Goal: Task Accomplishment & Management: Complete application form

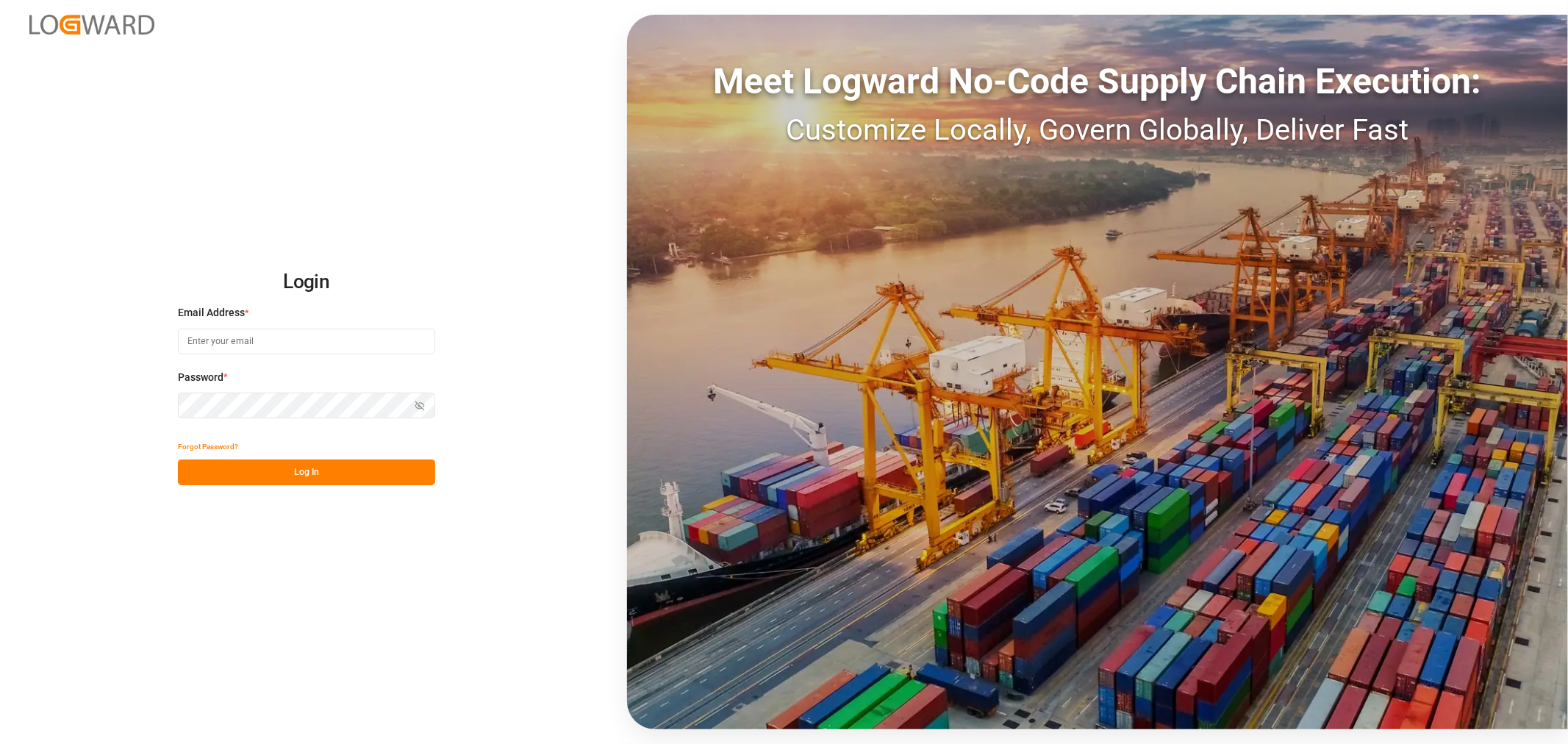
click at [260, 341] on input at bounding box center [307, 341] width 258 height 25
type input "mitzi.madrid@leschaco.com"
click at [426, 406] on button "Show password" at bounding box center [419, 405] width 31 height 25
click at [330, 473] on button "Log In" at bounding box center [307, 472] width 258 height 25
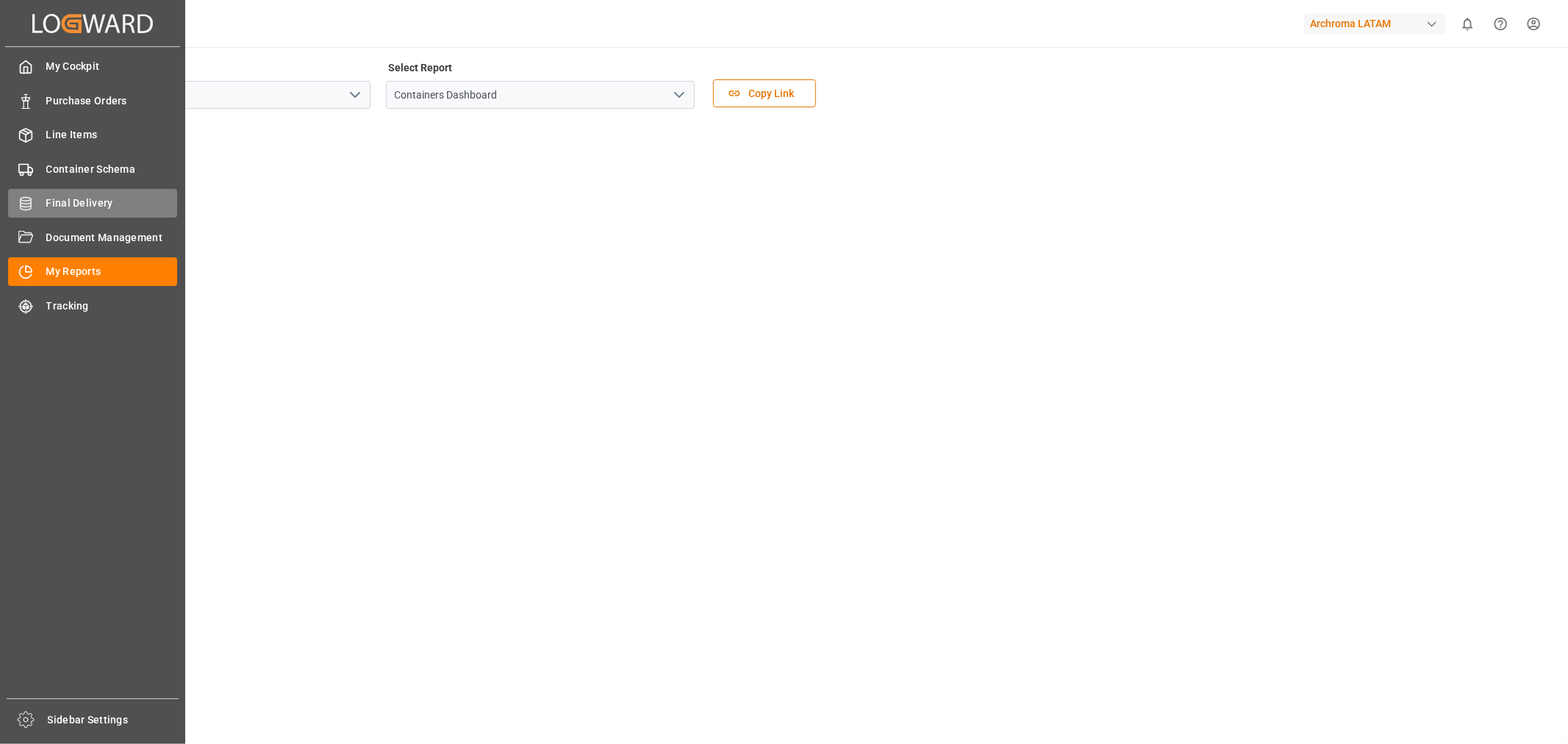
click at [97, 201] on span "Final Delivery" at bounding box center [112, 203] width 132 height 15
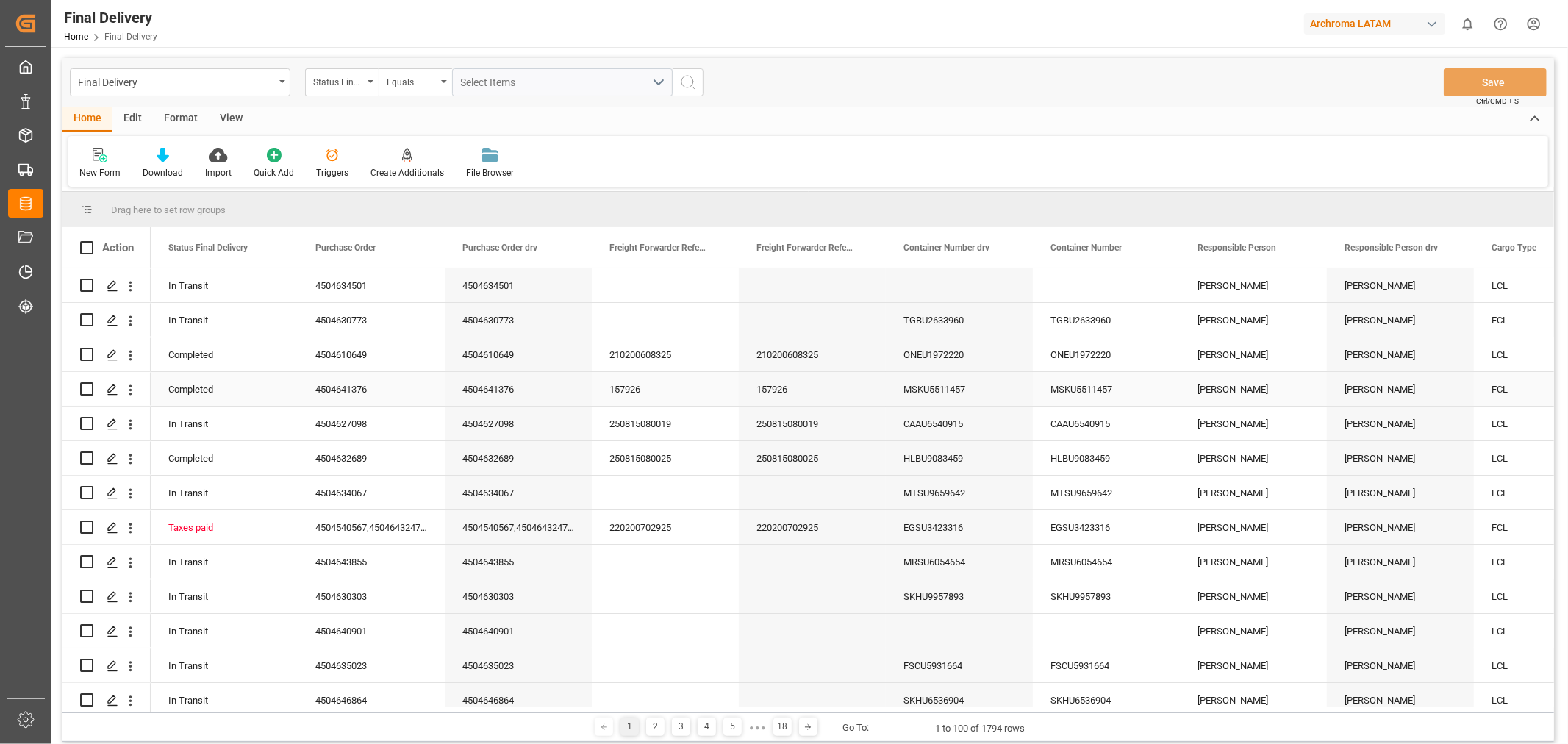
click at [1107, 394] on div "MSKU5511457" at bounding box center [1107, 388] width 147 height 34
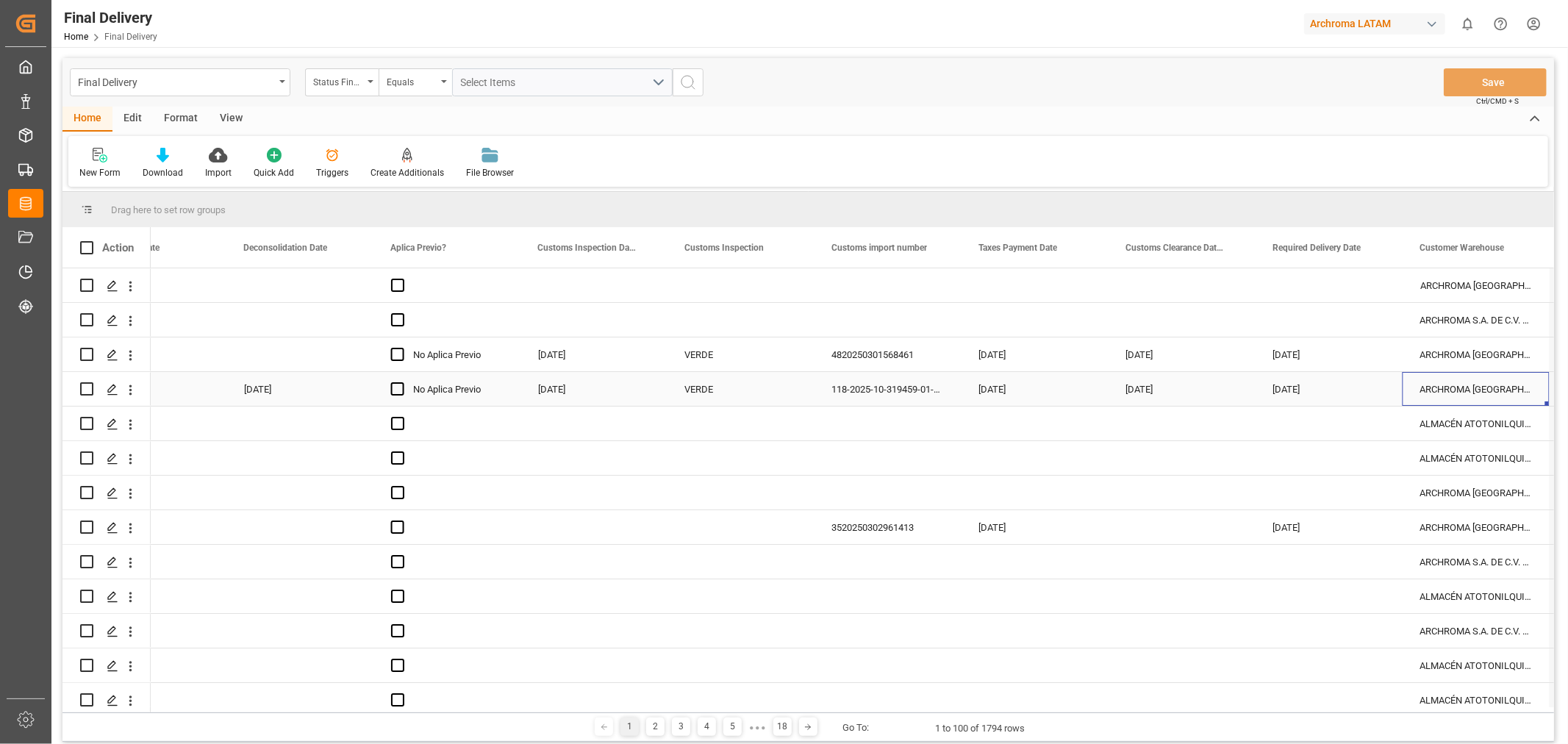
scroll to position [0, 1982]
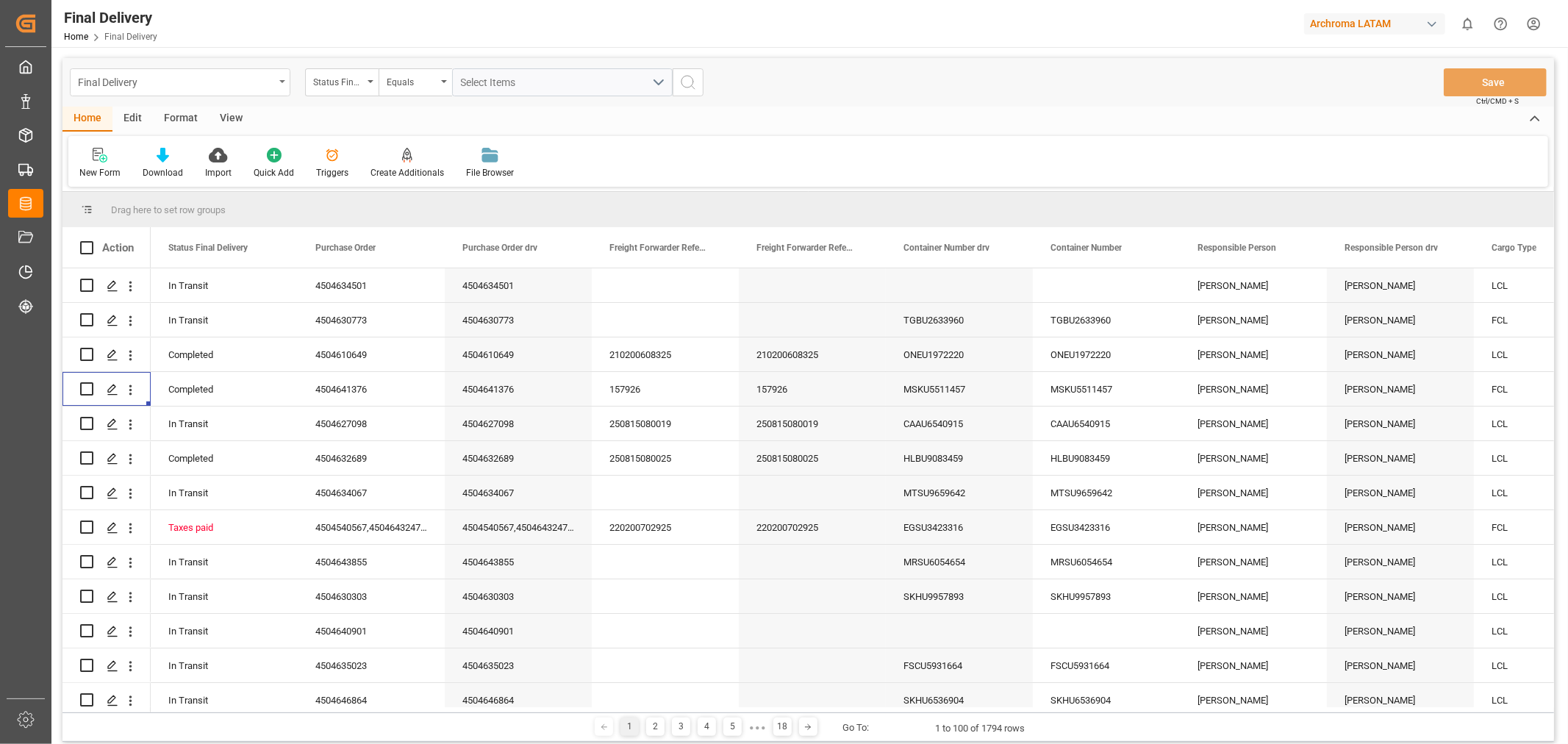
click at [284, 84] on div "Final Delivery" at bounding box center [180, 82] width 220 height 28
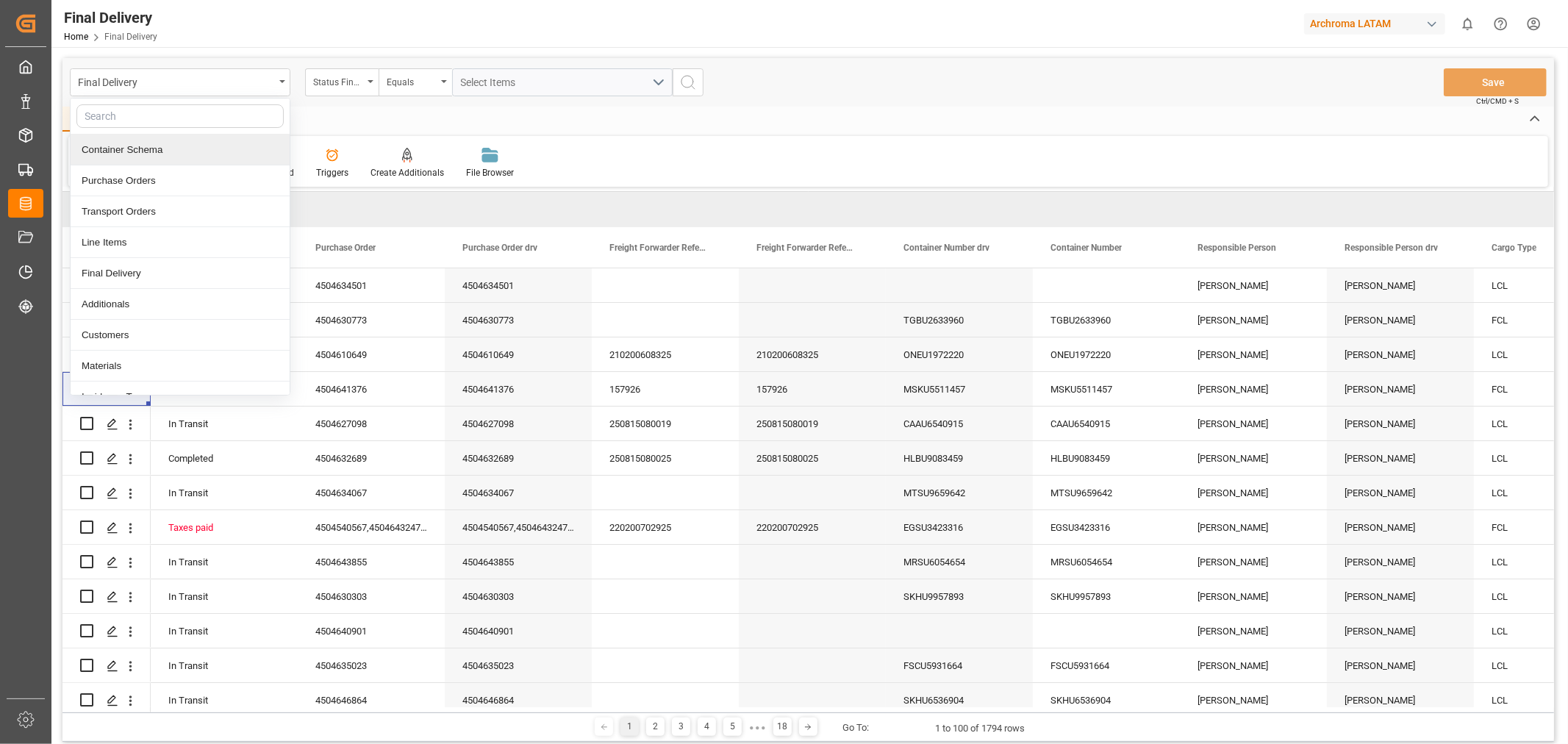
click at [128, 156] on div "Container Schema" at bounding box center [180, 150] width 219 height 31
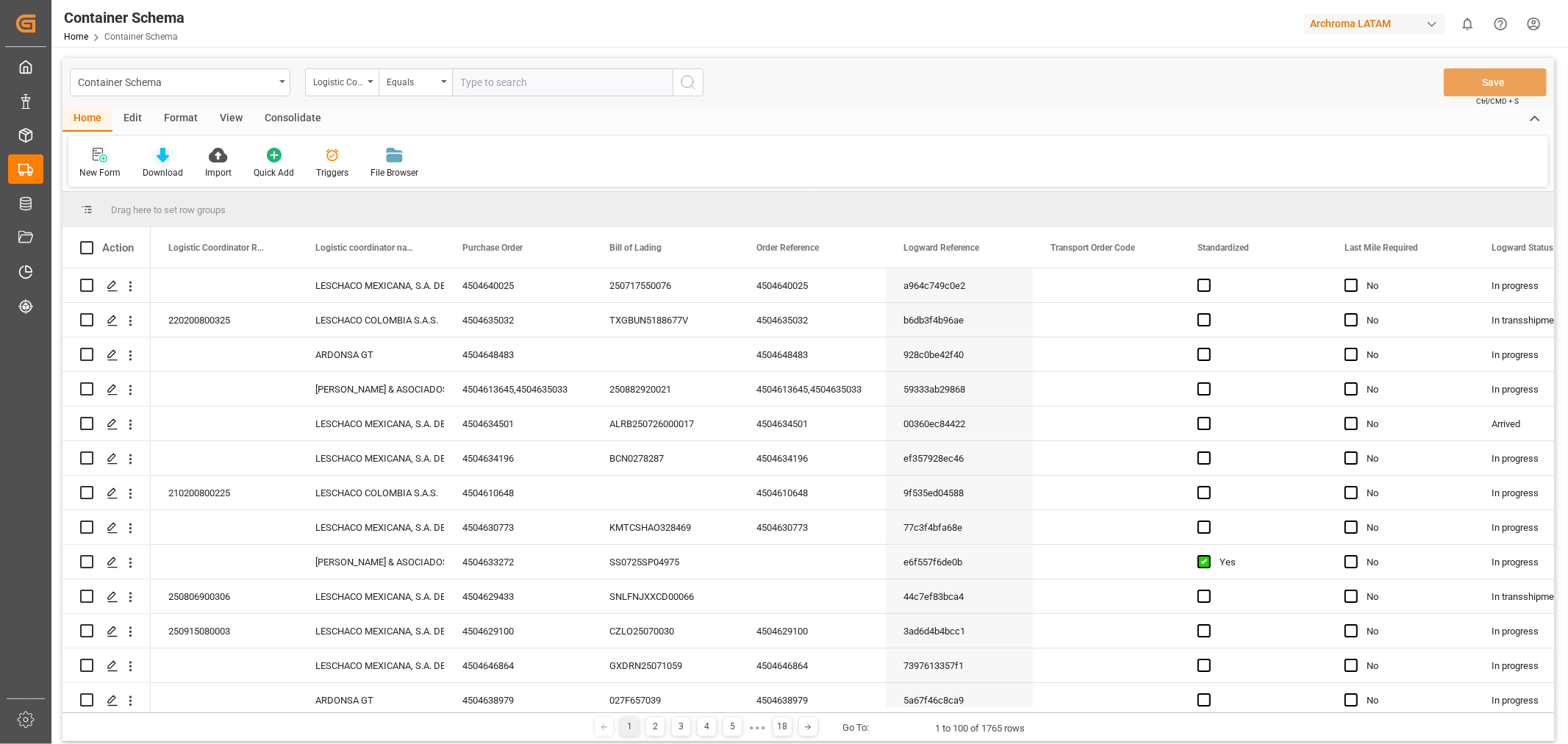
click at [151, 158] on div at bounding box center [162, 155] width 40 height 15
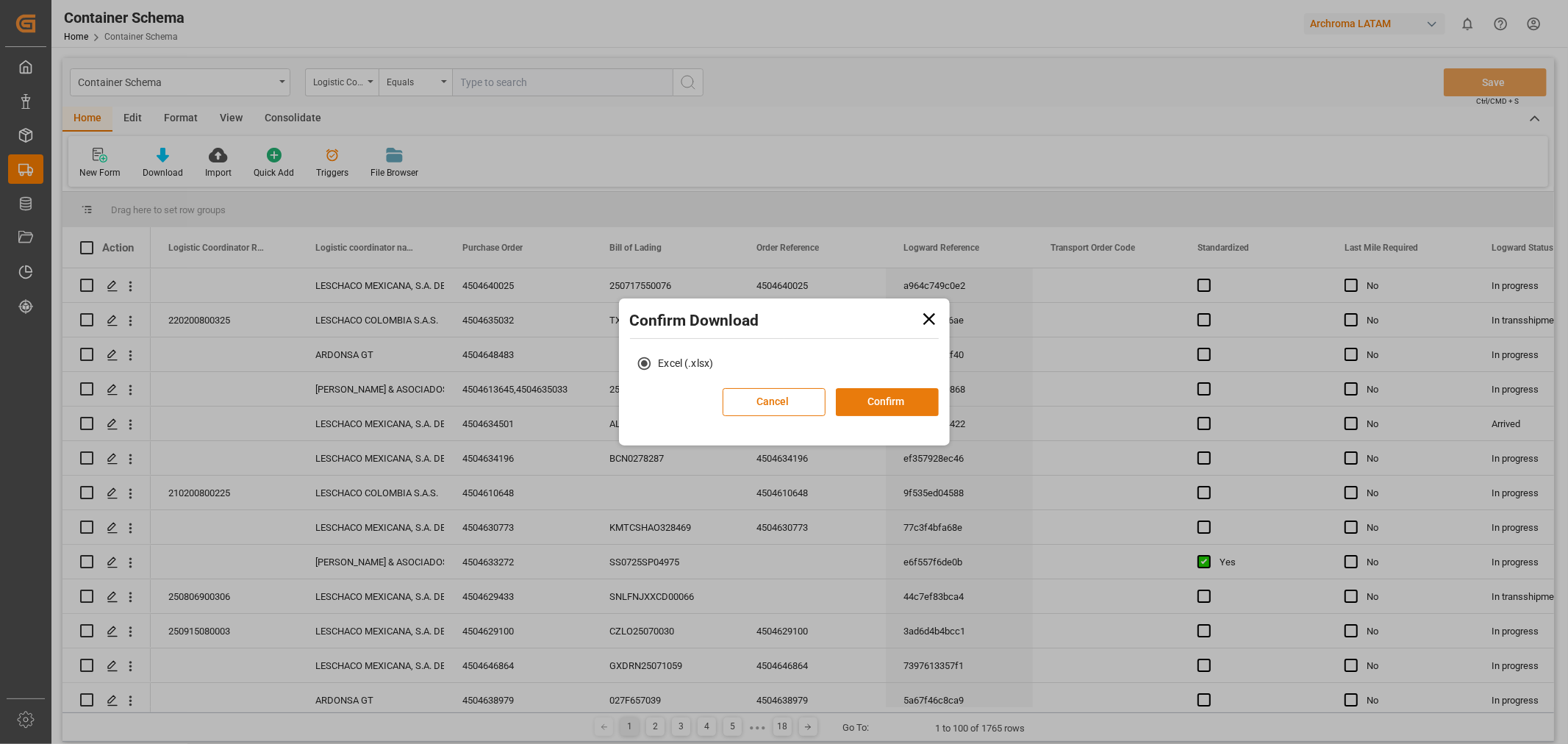
click at [872, 406] on button "Confirm" at bounding box center [887, 402] width 103 height 28
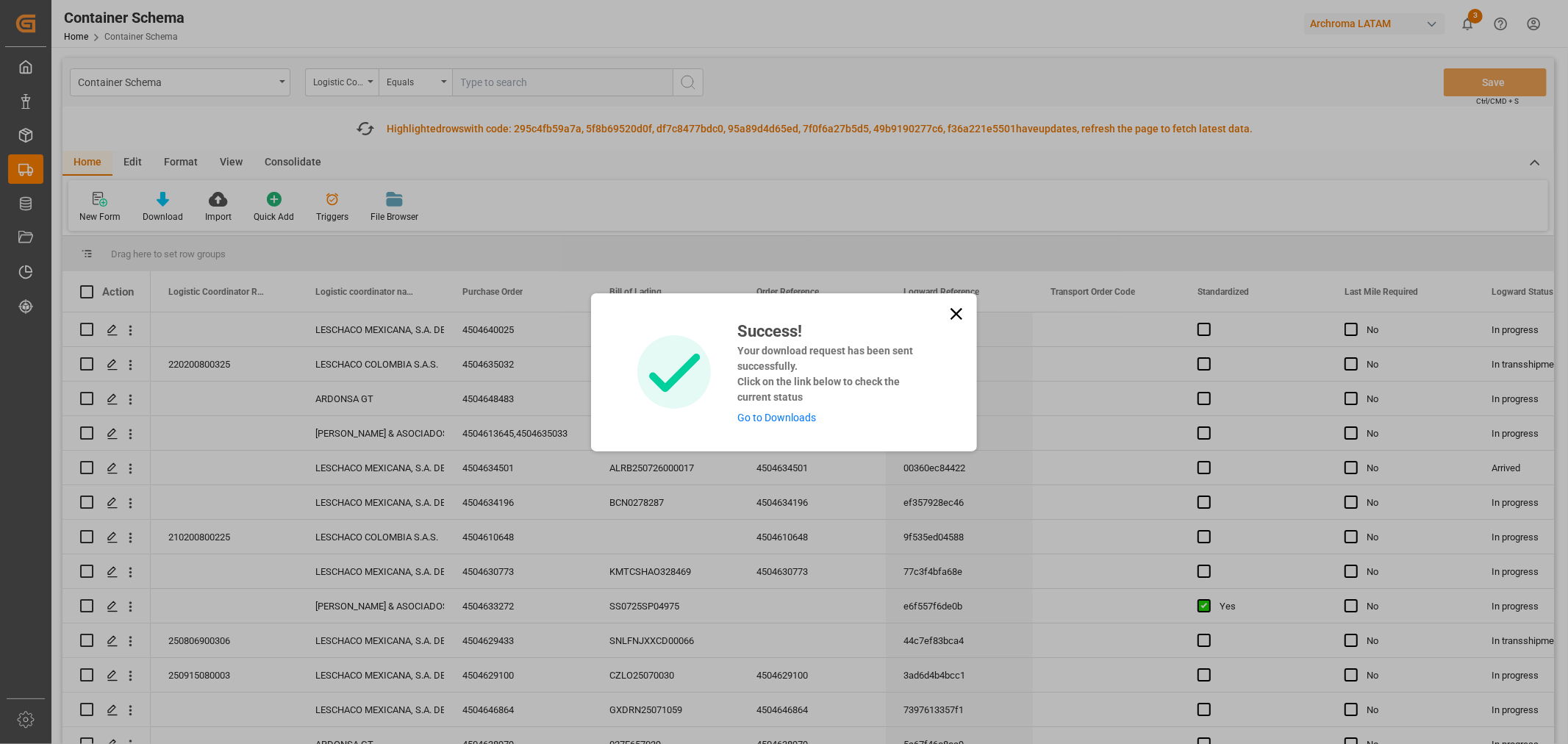
click at [784, 413] on link "Go to Downloads" at bounding box center [776, 418] width 78 height 12
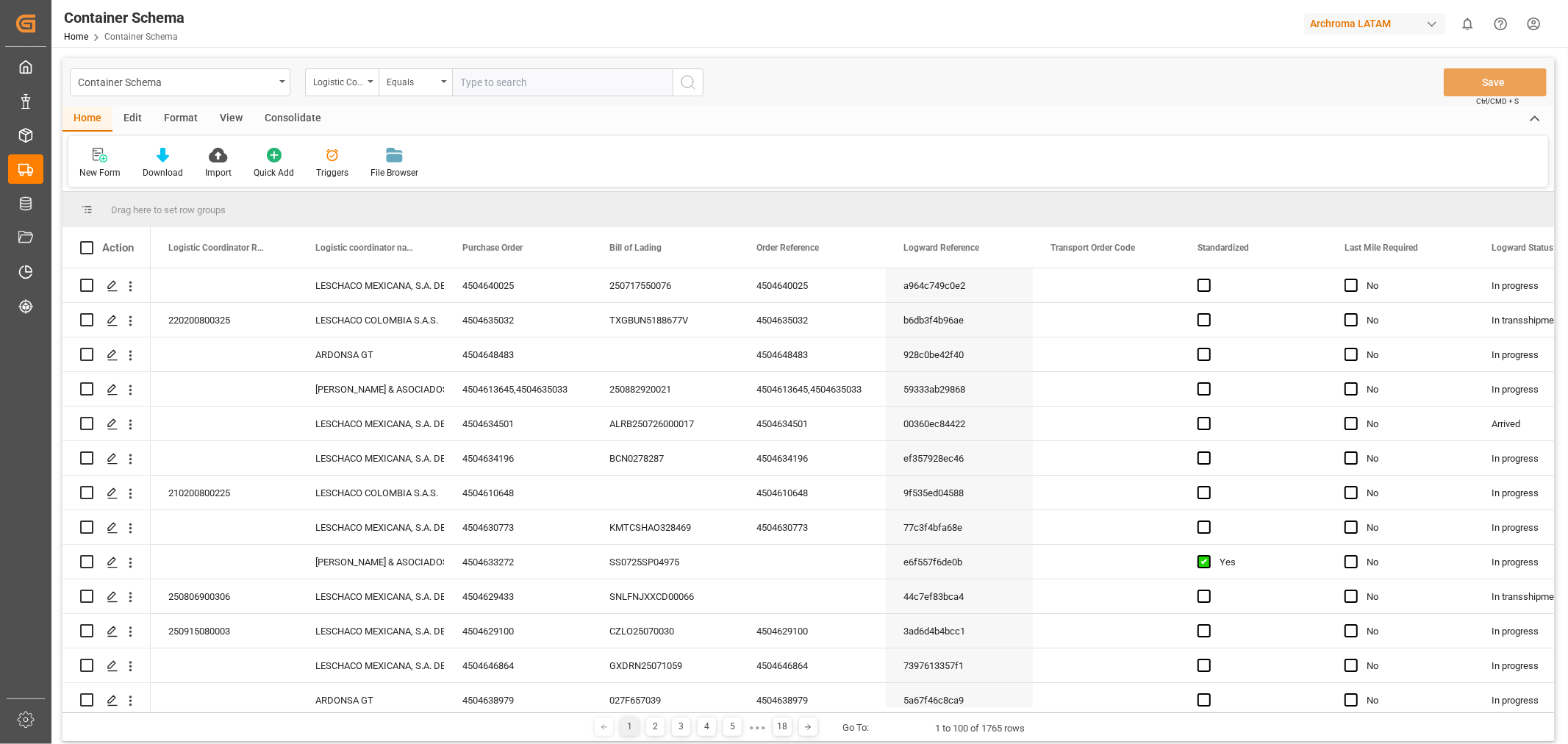
click at [1430, 21] on div "button" at bounding box center [1432, 24] width 15 height 15
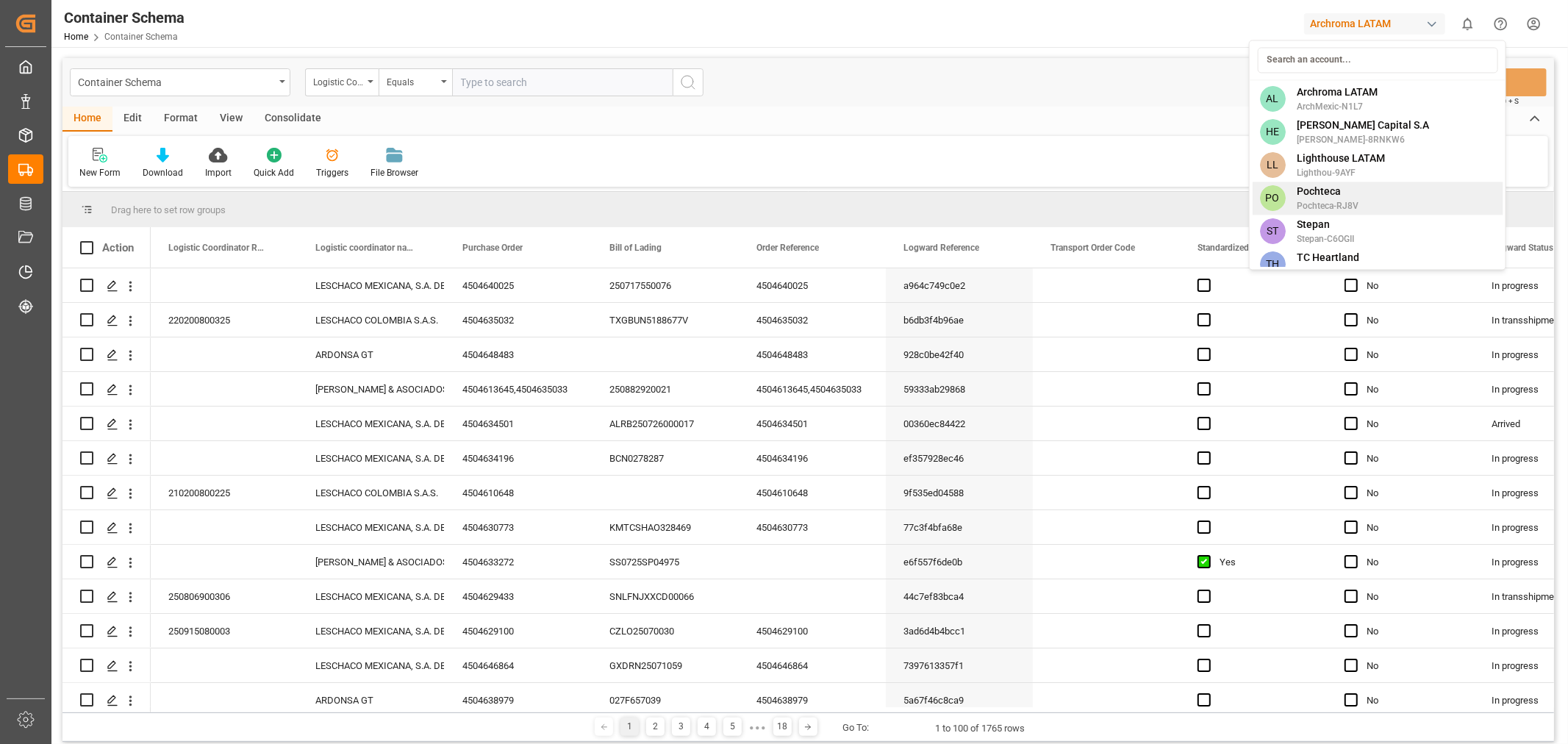
click at [1368, 199] on div "PO Pochteca Pochteca-RJ8V" at bounding box center [1377, 198] width 250 height 33
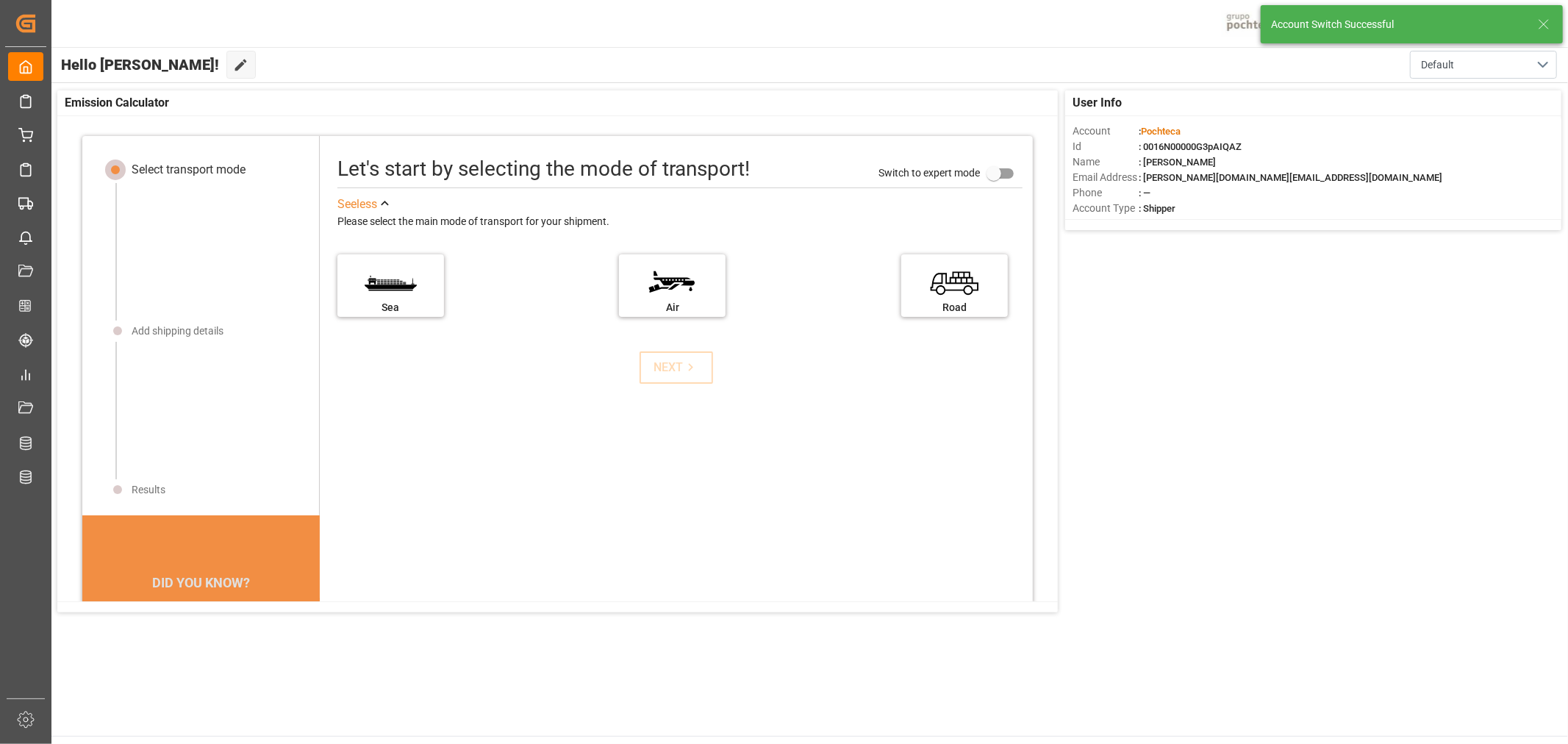
click at [1544, 30] on icon at bounding box center [1543, 24] width 17 height 17
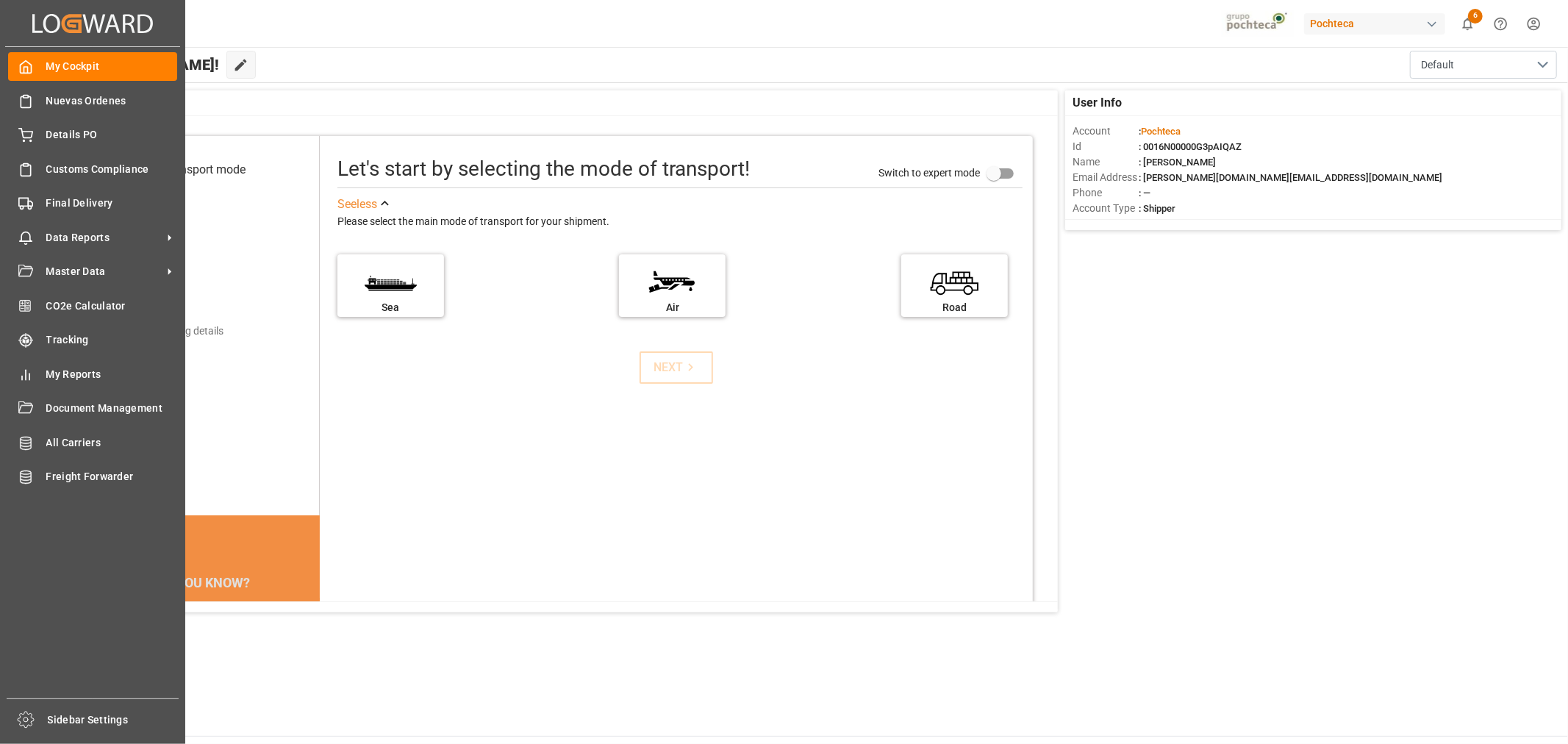
click at [66, 119] on div "My Cockpit My Cockpit Nuevas Ordenes Nuevas Ordenes Details PO Details PO Custo…" at bounding box center [92, 372] width 175 height 651
click at [66, 126] on div "Details PO Details PO" at bounding box center [92, 135] width 169 height 29
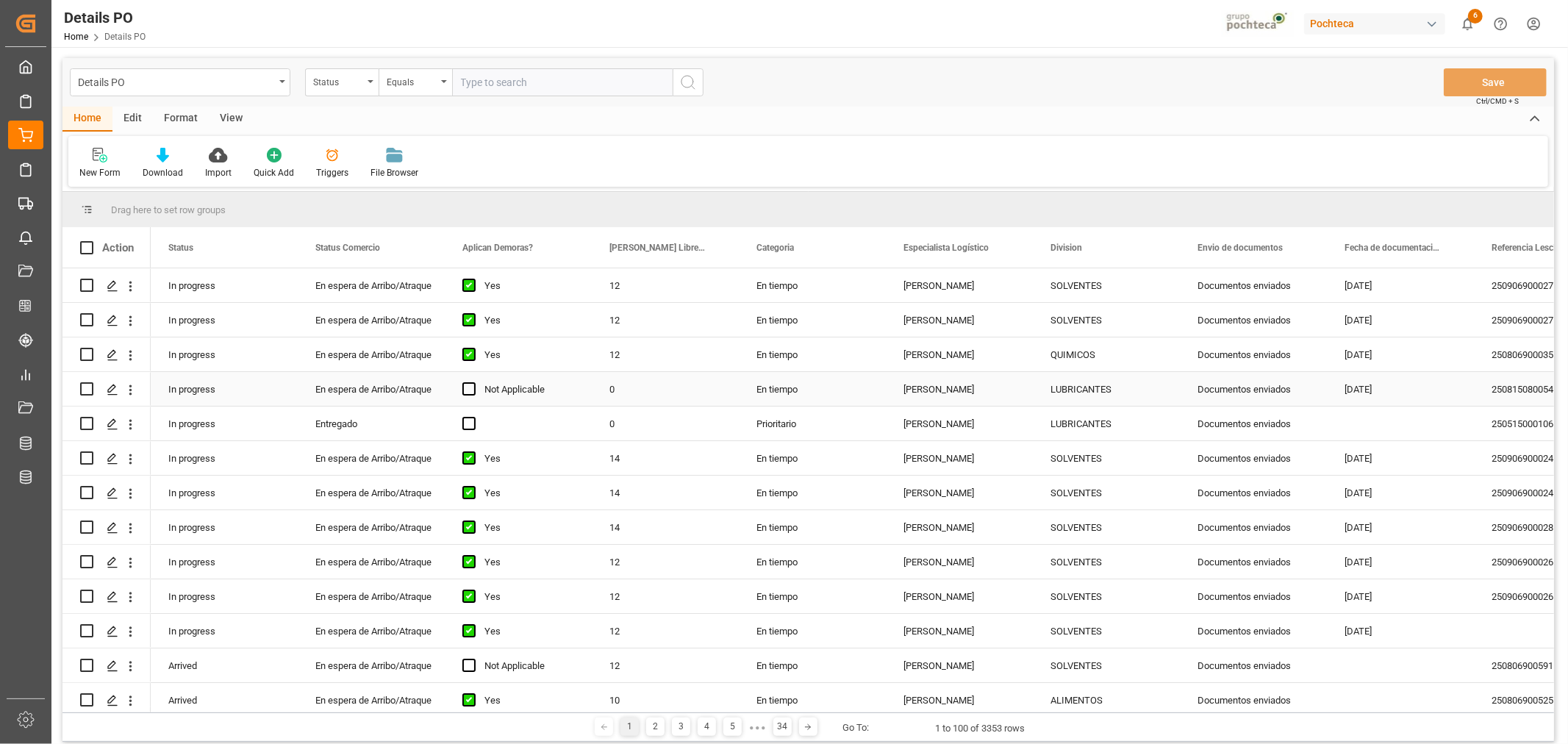
click at [1020, 403] on div "Paola Díaz López" at bounding box center [959, 388] width 147 height 34
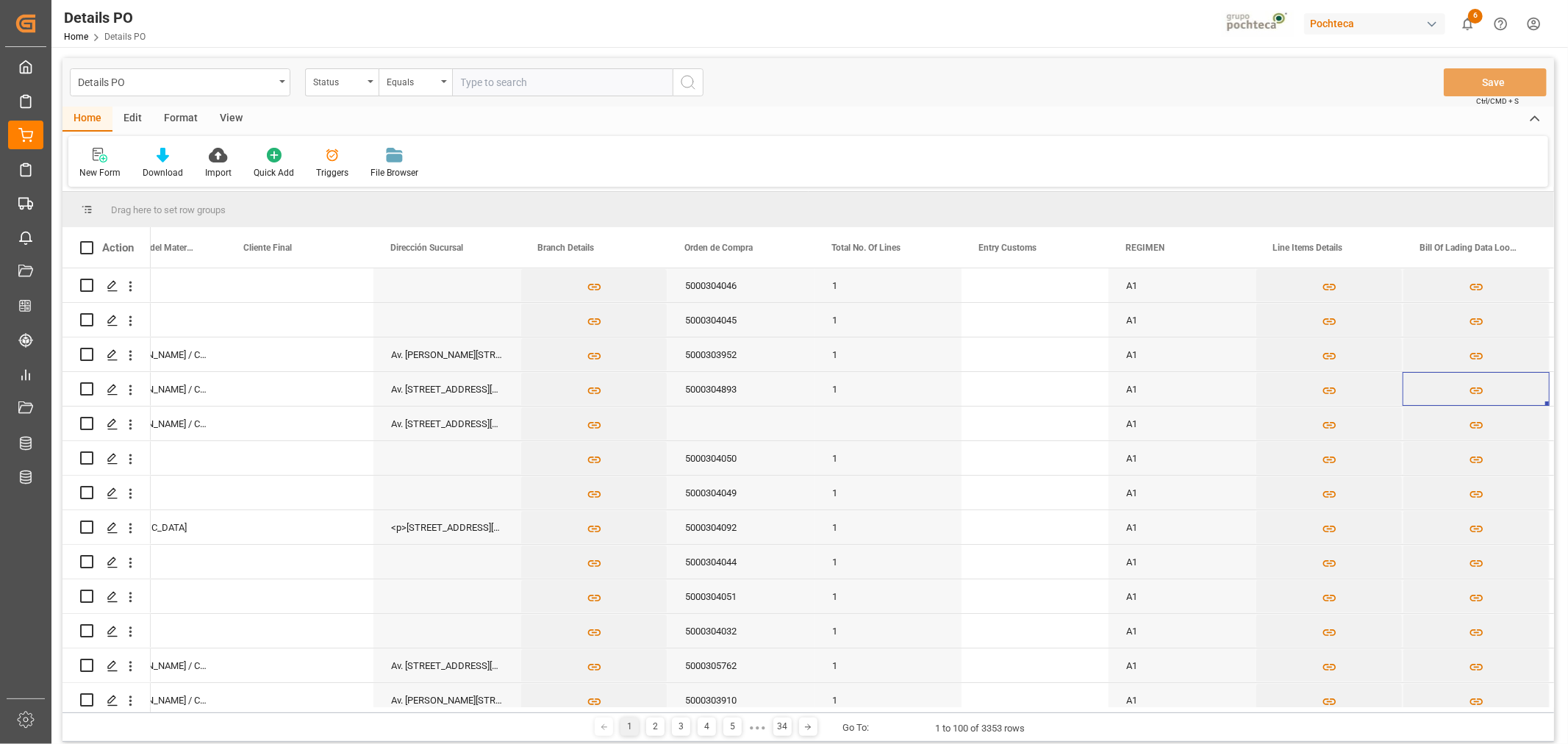
click at [225, 116] on div "View" at bounding box center [231, 120] width 45 height 25
click at [170, 175] on div "Standard Templates" at bounding box center [166, 173] width 74 height 13
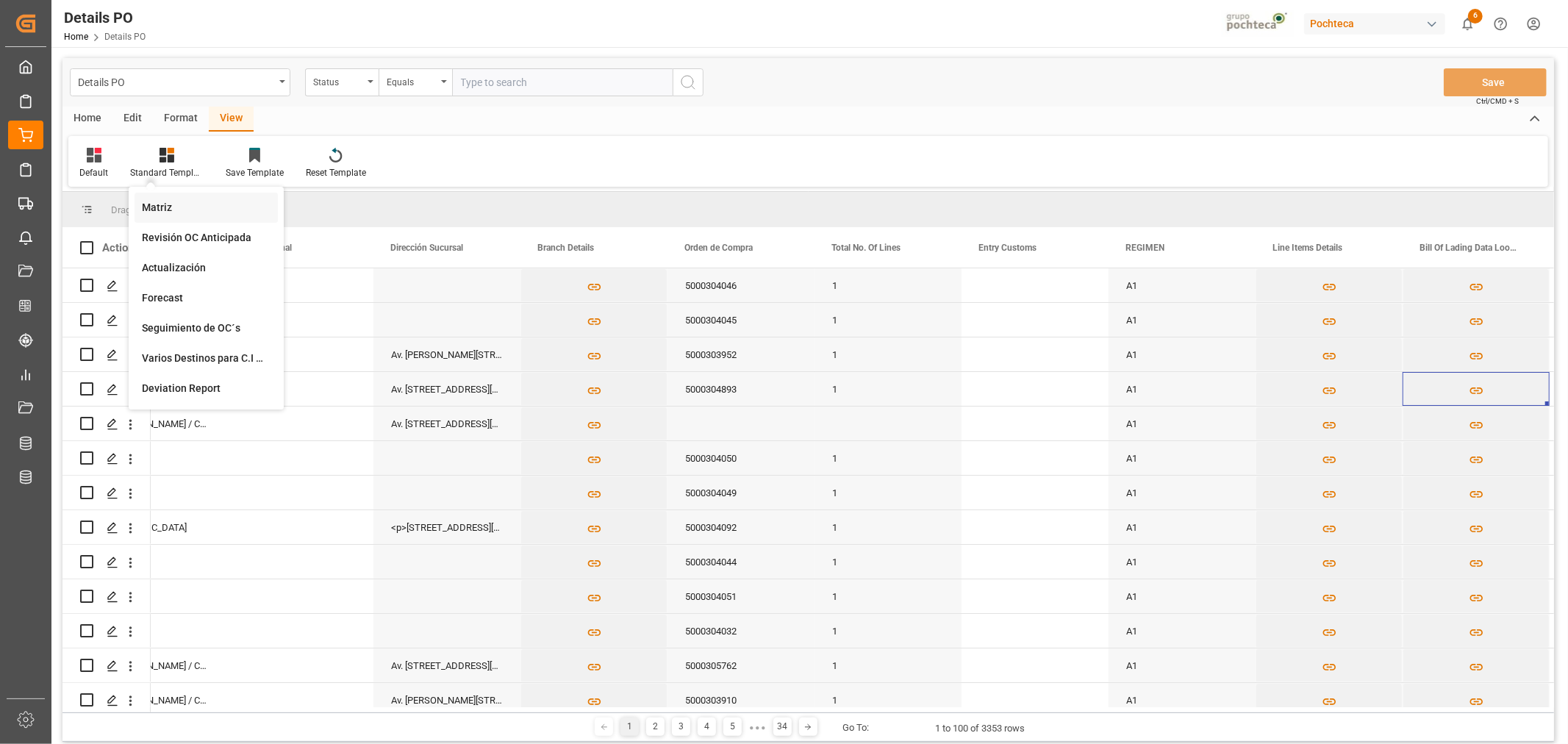
click at [167, 208] on div "Matriz" at bounding box center [206, 207] width 128 height 15
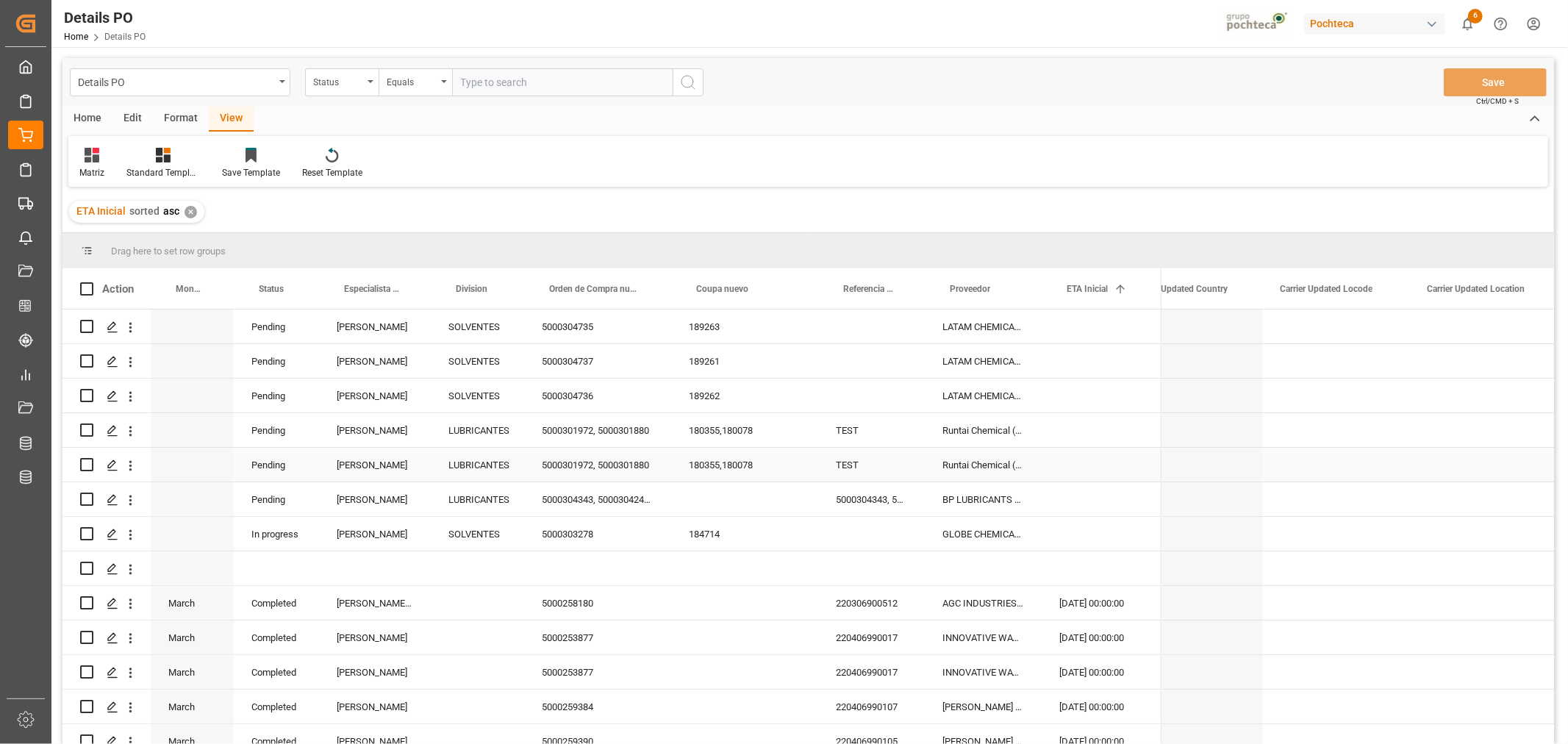
click at [409, 460] on div "Karla Cárdenas" at bounding box center [375, 464] width 112 height 34
click at [97, 116] on div "Home" at bounding box center [87, 120] width 50 height 25
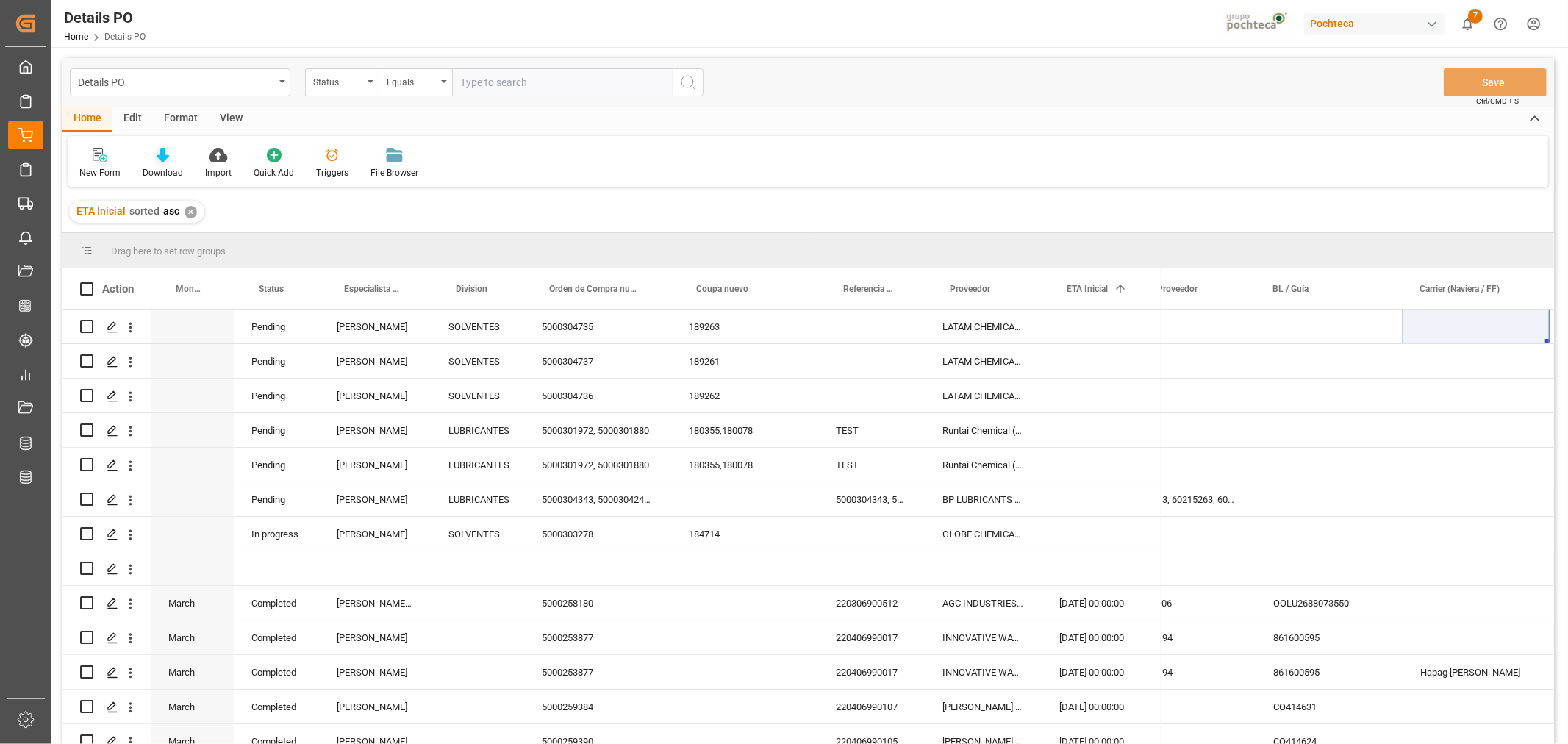
click at [151, 166] on div "Download" at bounding box center [162, 173] width 40 height 13
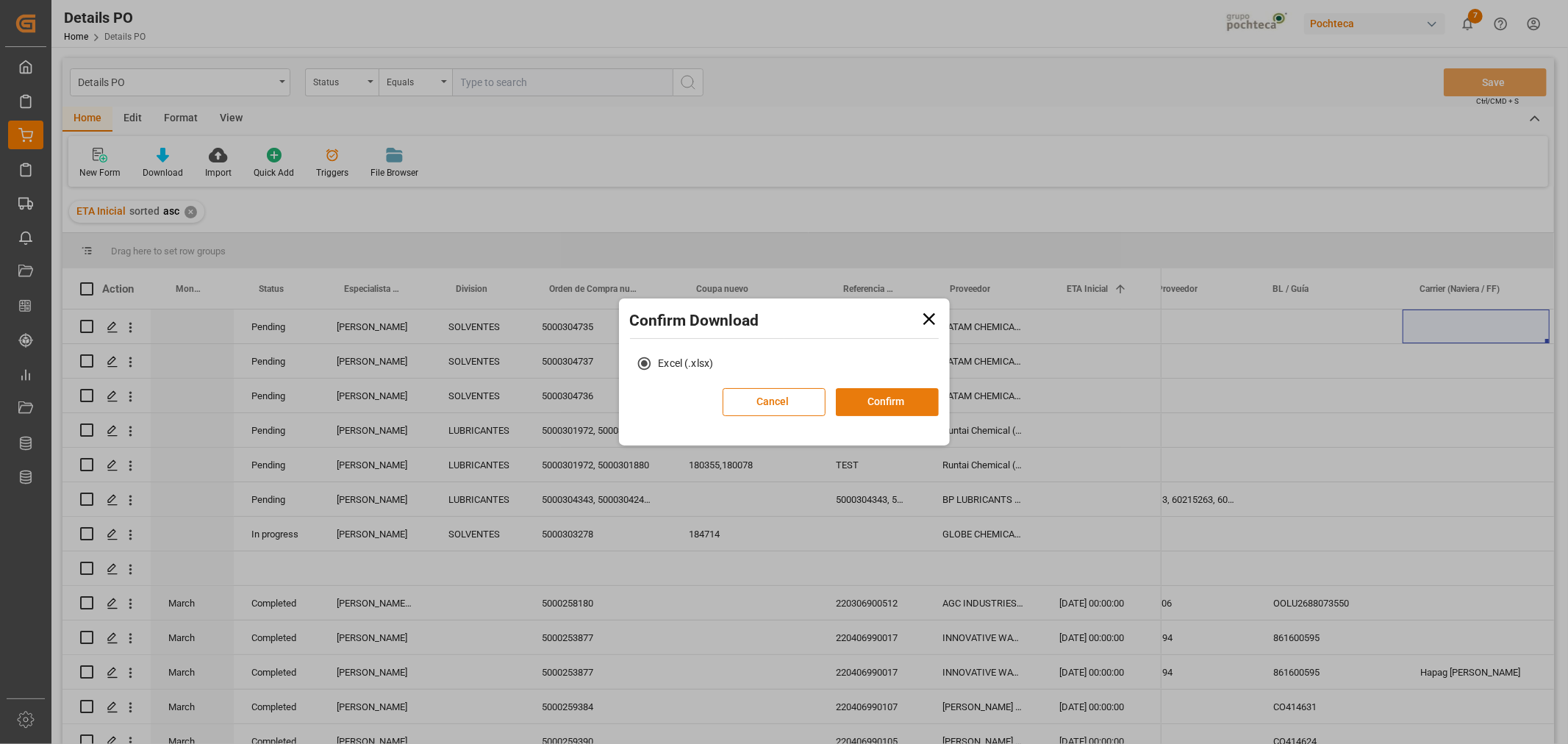
click at [861, 397] on button "Confirm" at bounding box center [887, 402] width 103 height 28
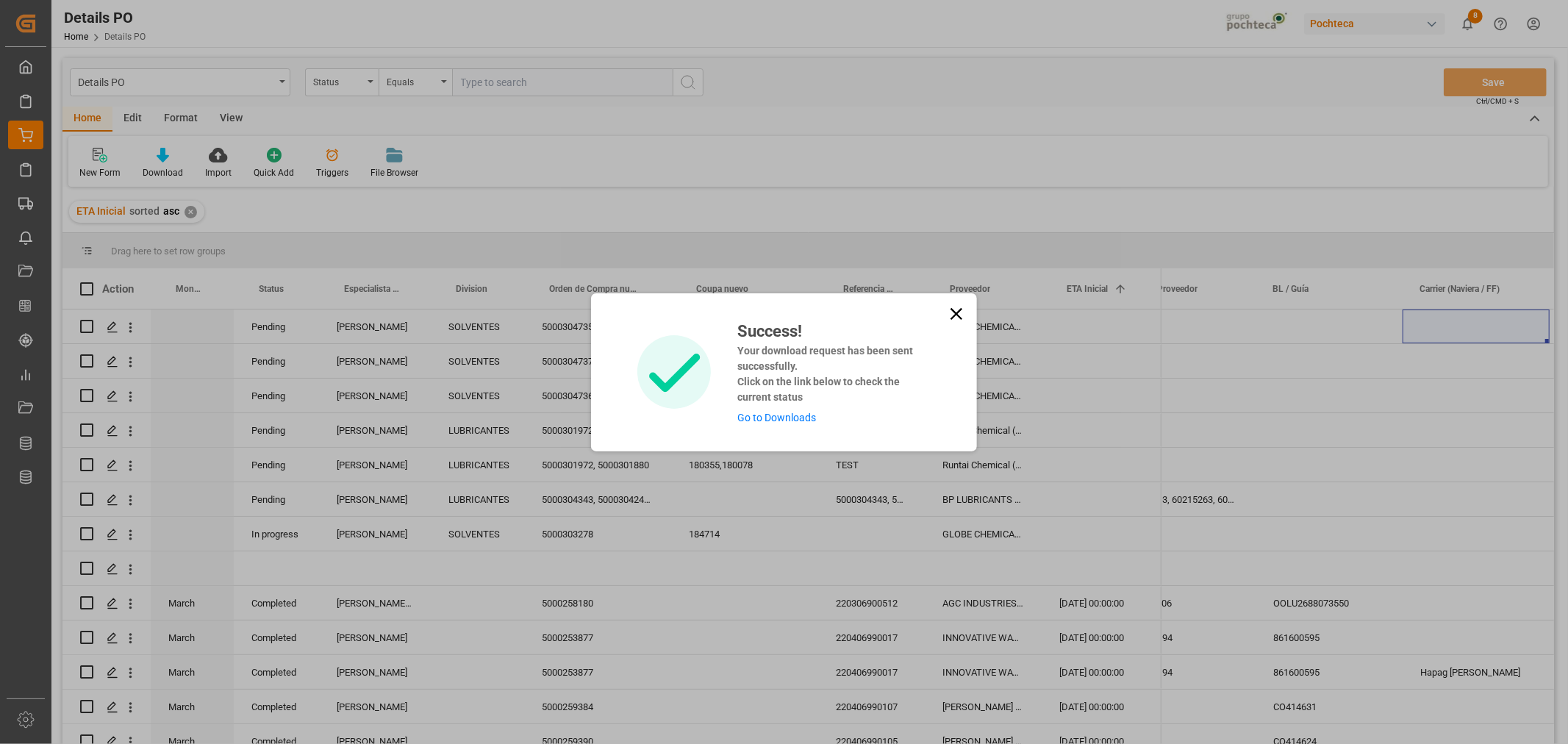
click at [952, 310] on icon at bounding box center [956, 313] width 12 height 12
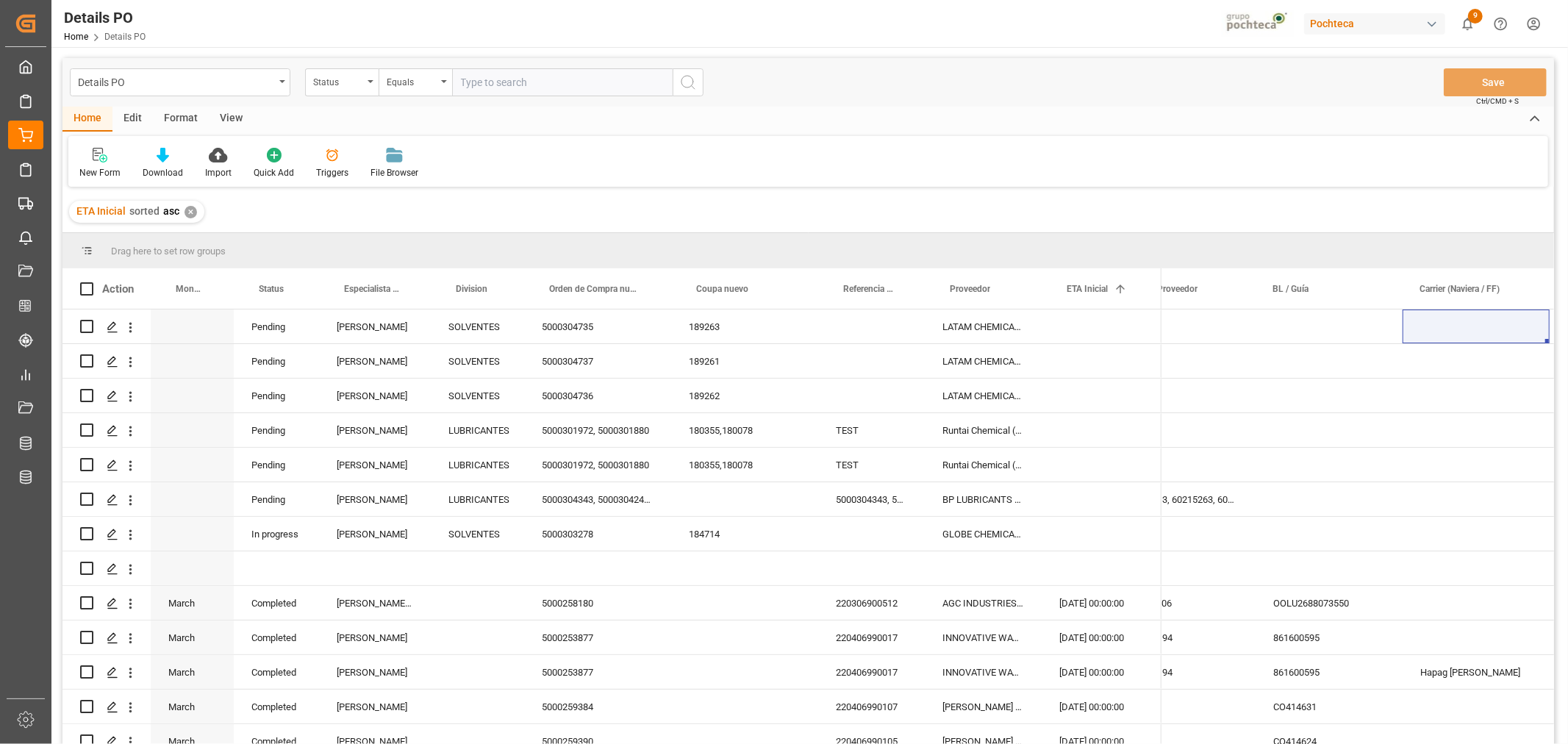
click at [1471, 21] on span "9" at bounding box center [1475, 16] width 15 height 15
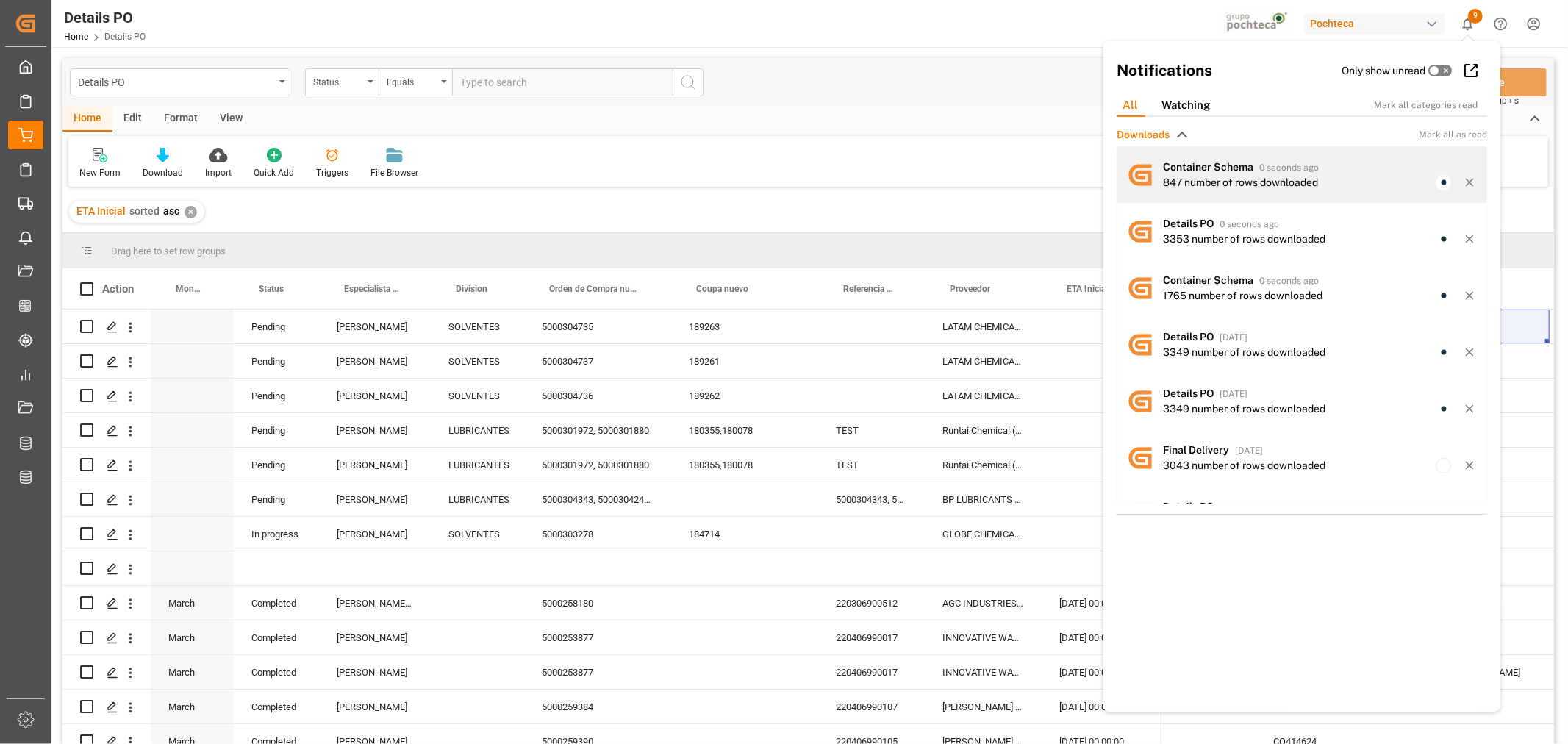
click at [1260, 184] on div "Details PO Home Details PO Pochteca 9 Notifications Only show unread All Watchi…" at bounding box center [808, 372] width 1513 height 744
click at [1260, 184] on div "847 number of rows downloaded" at bounding box center [1241, 182] width 155 height 15
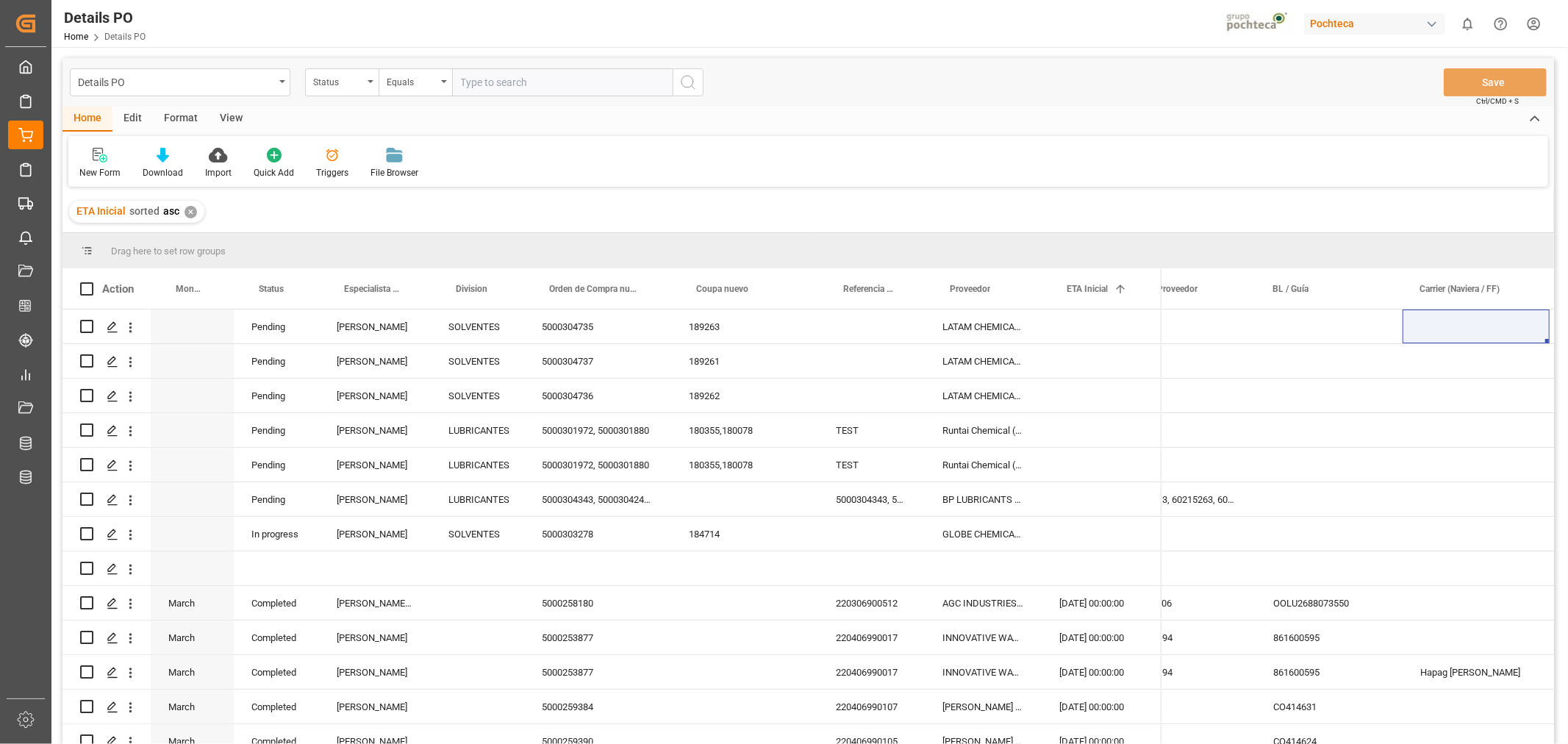
click at [223, 121] on div "View" at bounding box center [231, 120] width 45 height 25
click at [163, 167] on div "Standard Templates" at bounding box center [163, 173] width 74 height 13
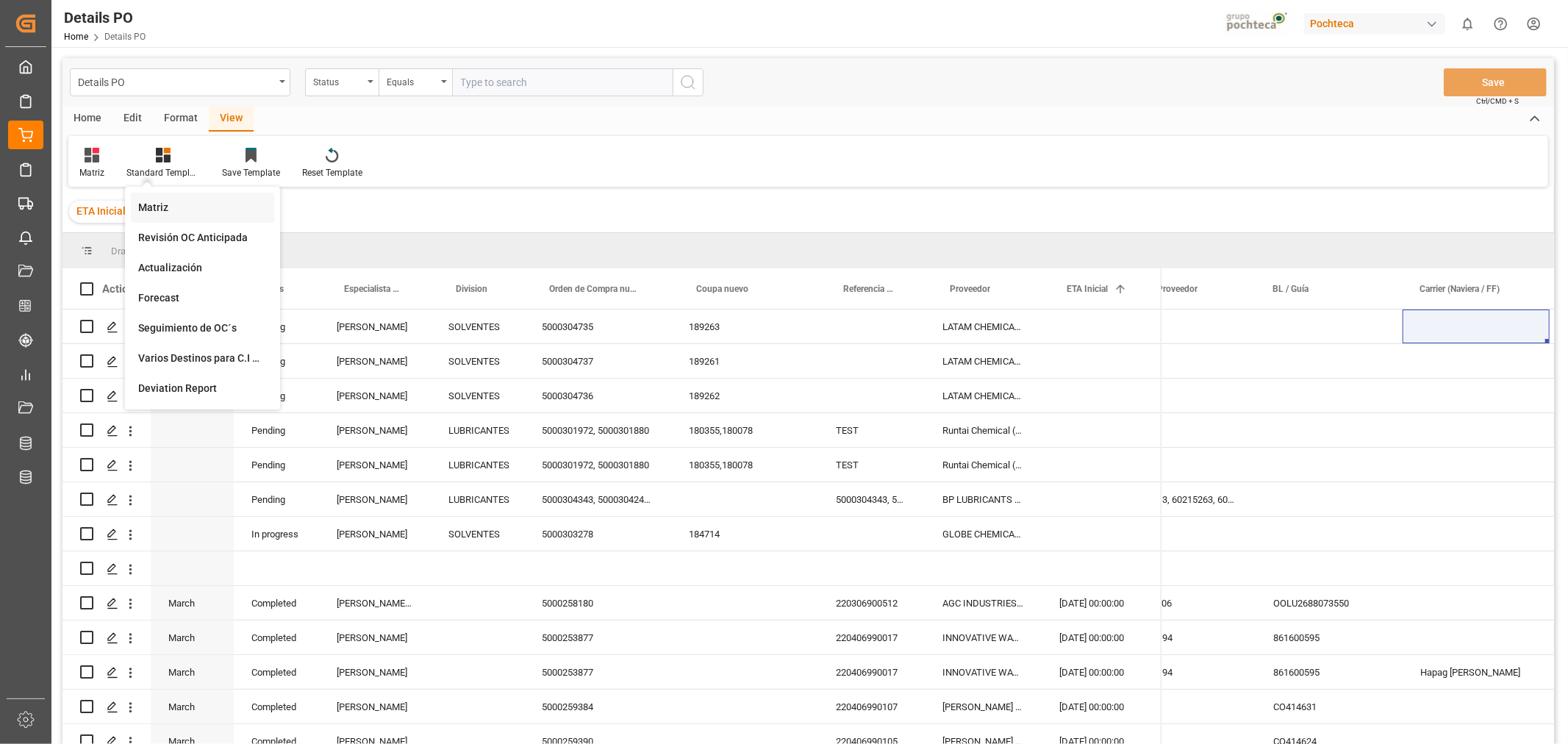
click at [159, 209] on div "Matriz" at bounding box center [202, 207] width 128 height 15
click at [93, 121] on div "Home" at bounding box center [87, 120] width 50 height 25
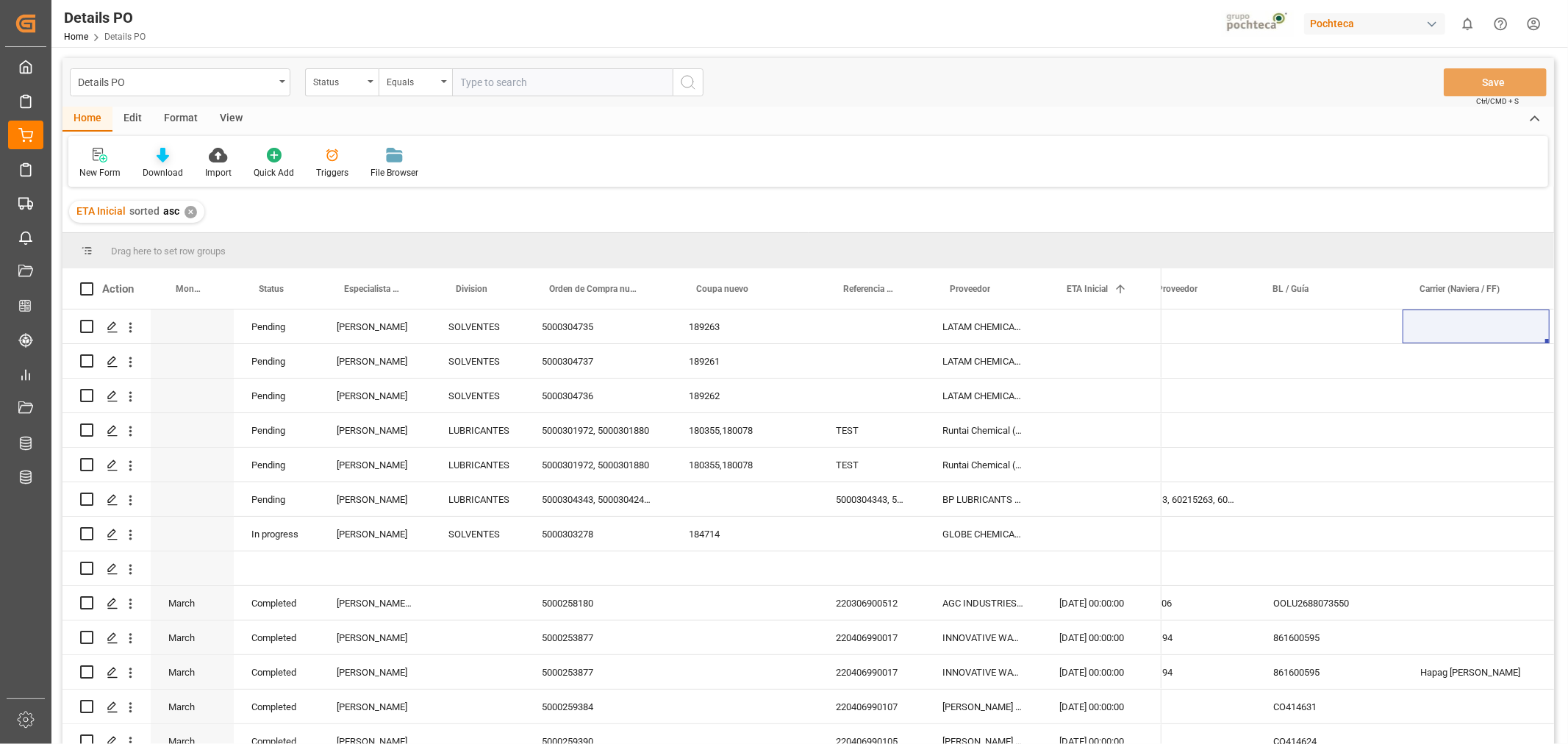
click at [165, 159] on icon at bounding box center [163, 155] width 13 height 15
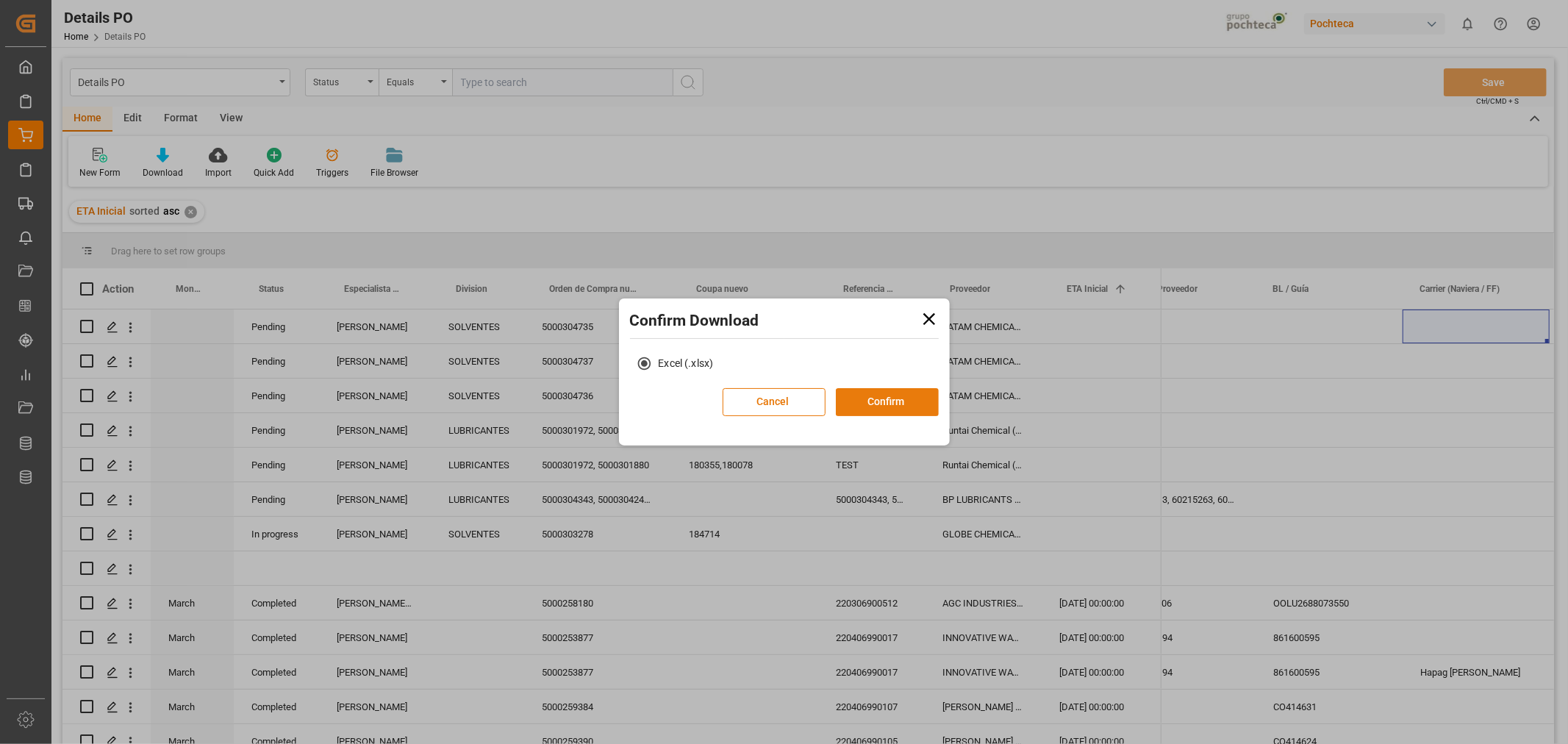
click at [861, 403] on button "Confirm" at bounding box center [887, 402] width 103 height 28
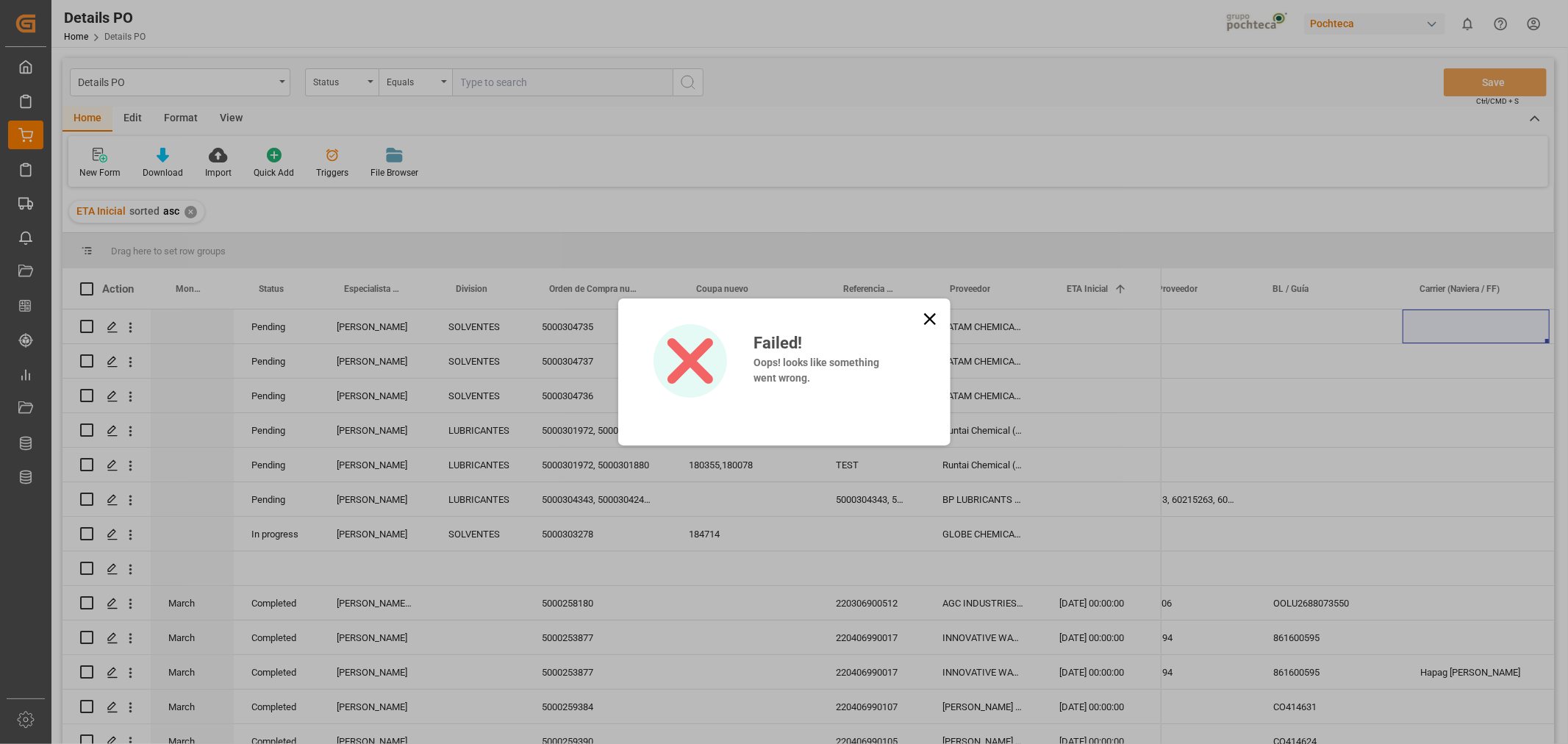
click at [933, 321] on icon at bounding box center [930, 319] width 21 height 21
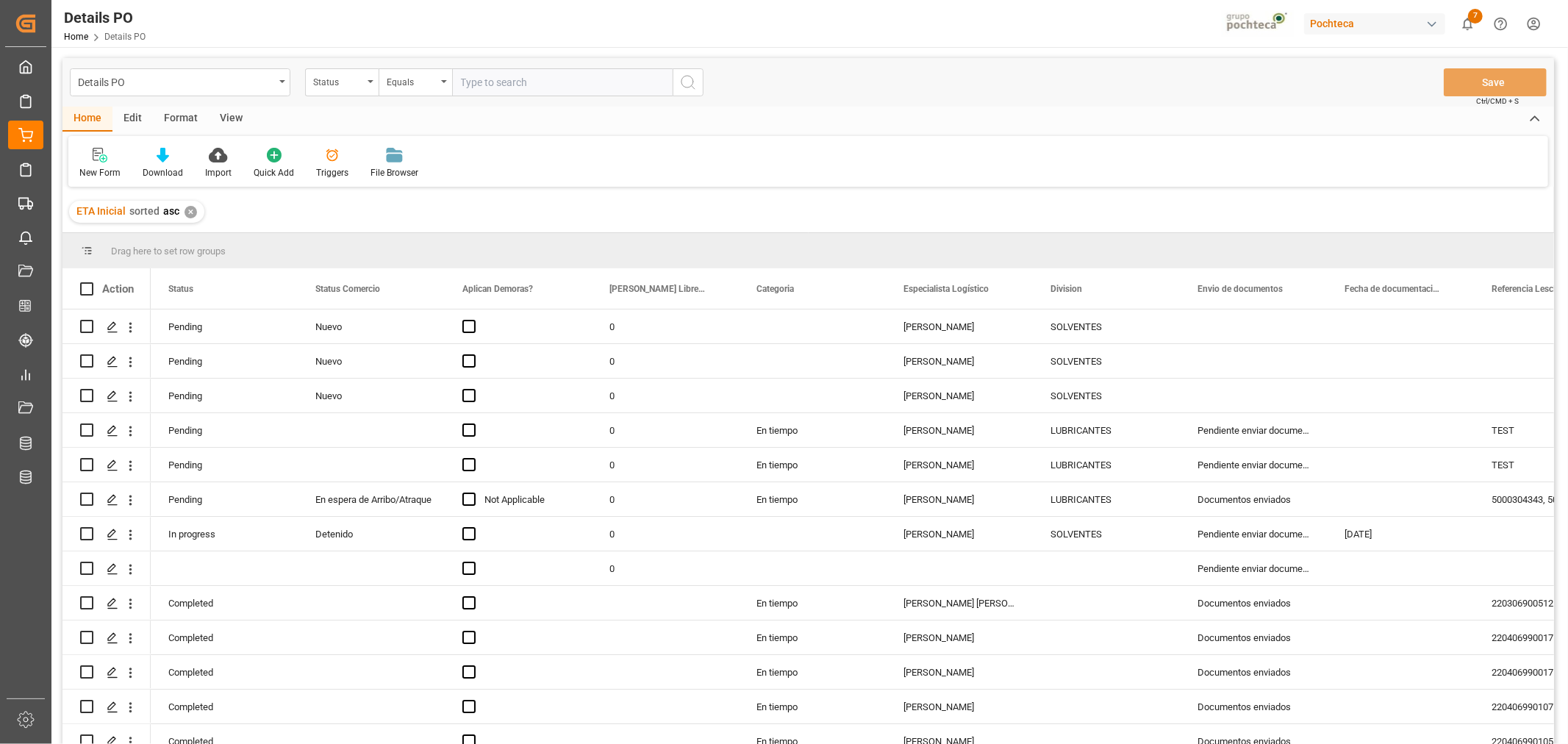
click at [1433, 23] on div "button" at bounding box center [1432, 24] width 15 height 15
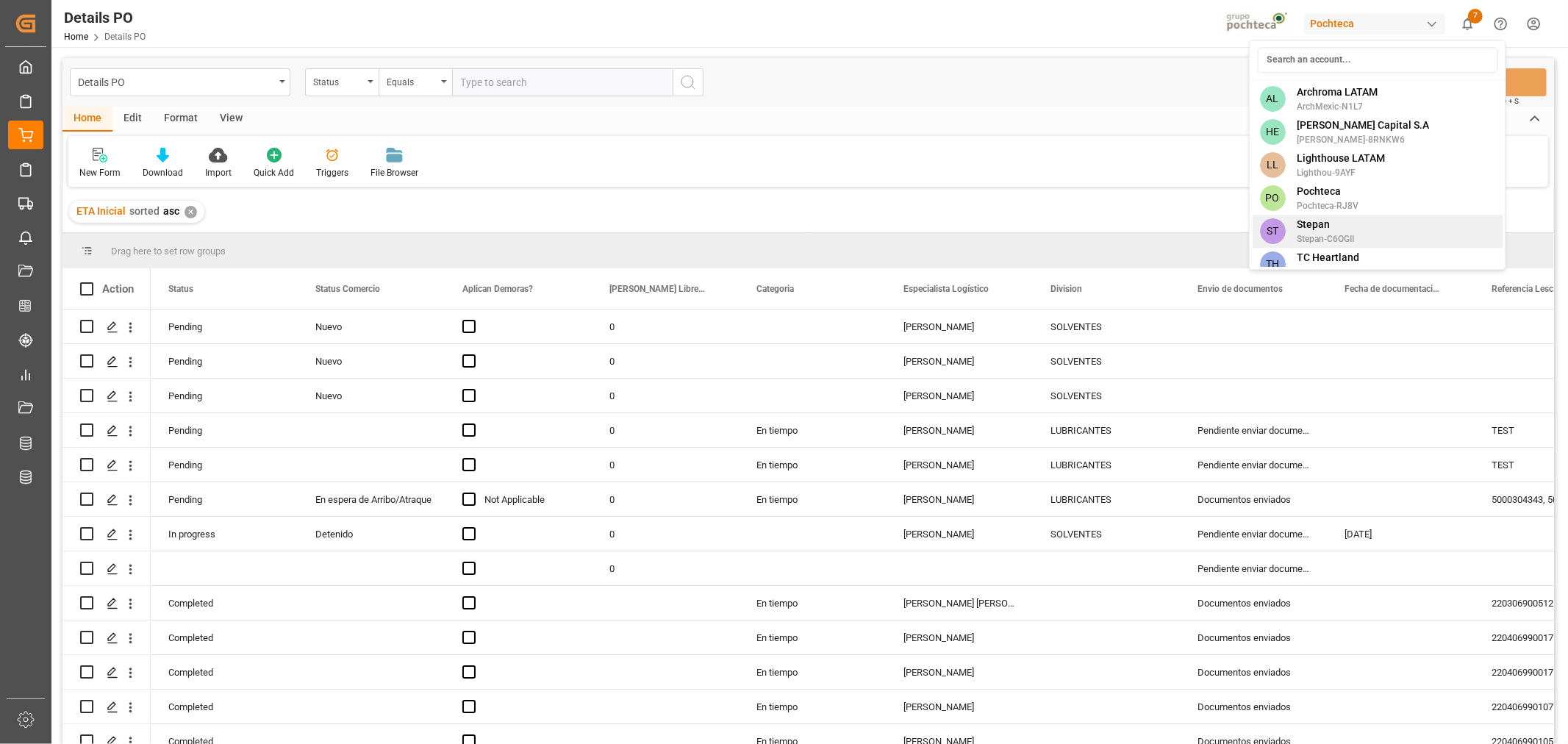
click at [1330, 233] on span "Stepan-C6OGII" at bounding box center [1326, 238] width 57 height 13
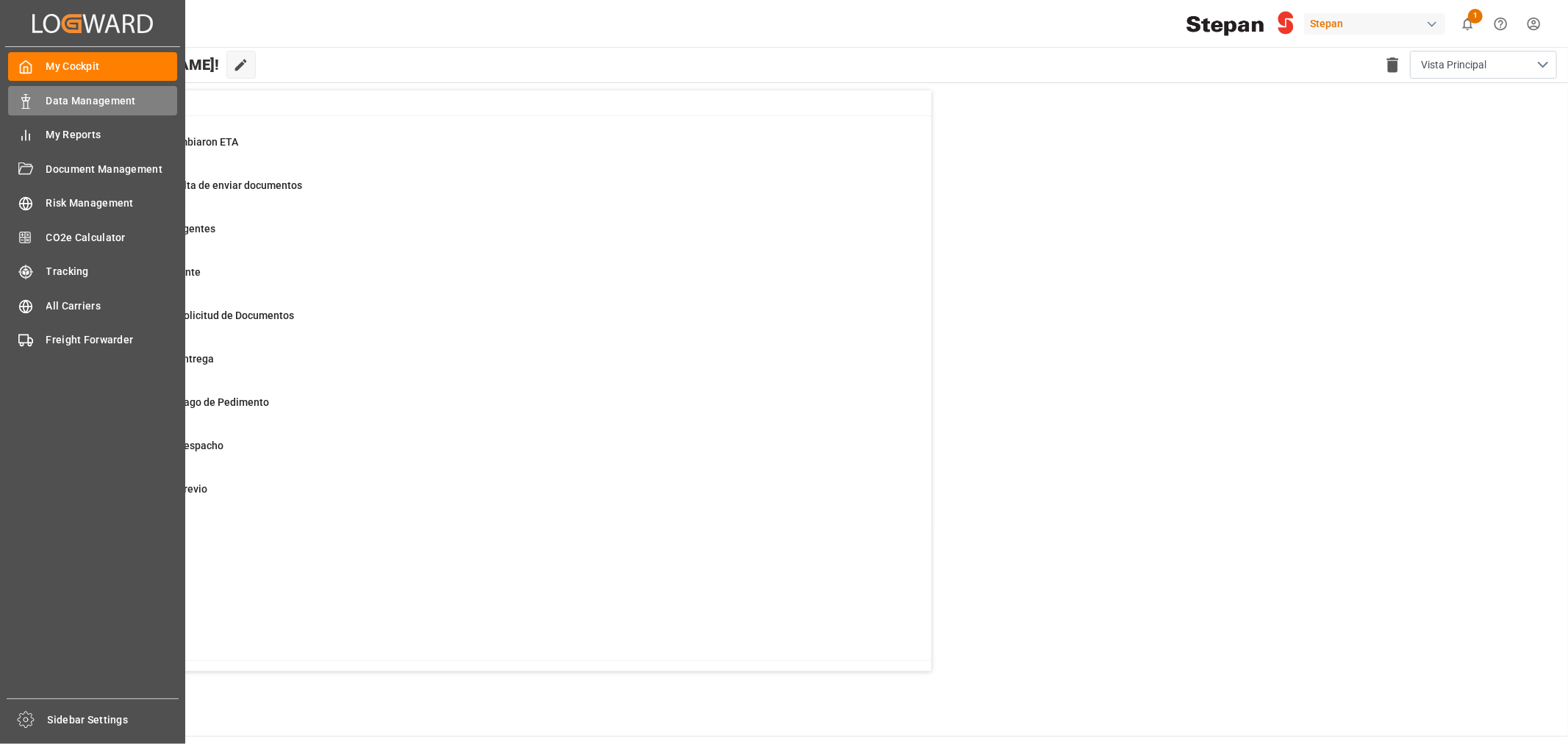
click at [74, 99] on span "Data Management" at bounding box center [112, 101] width 132 height 15
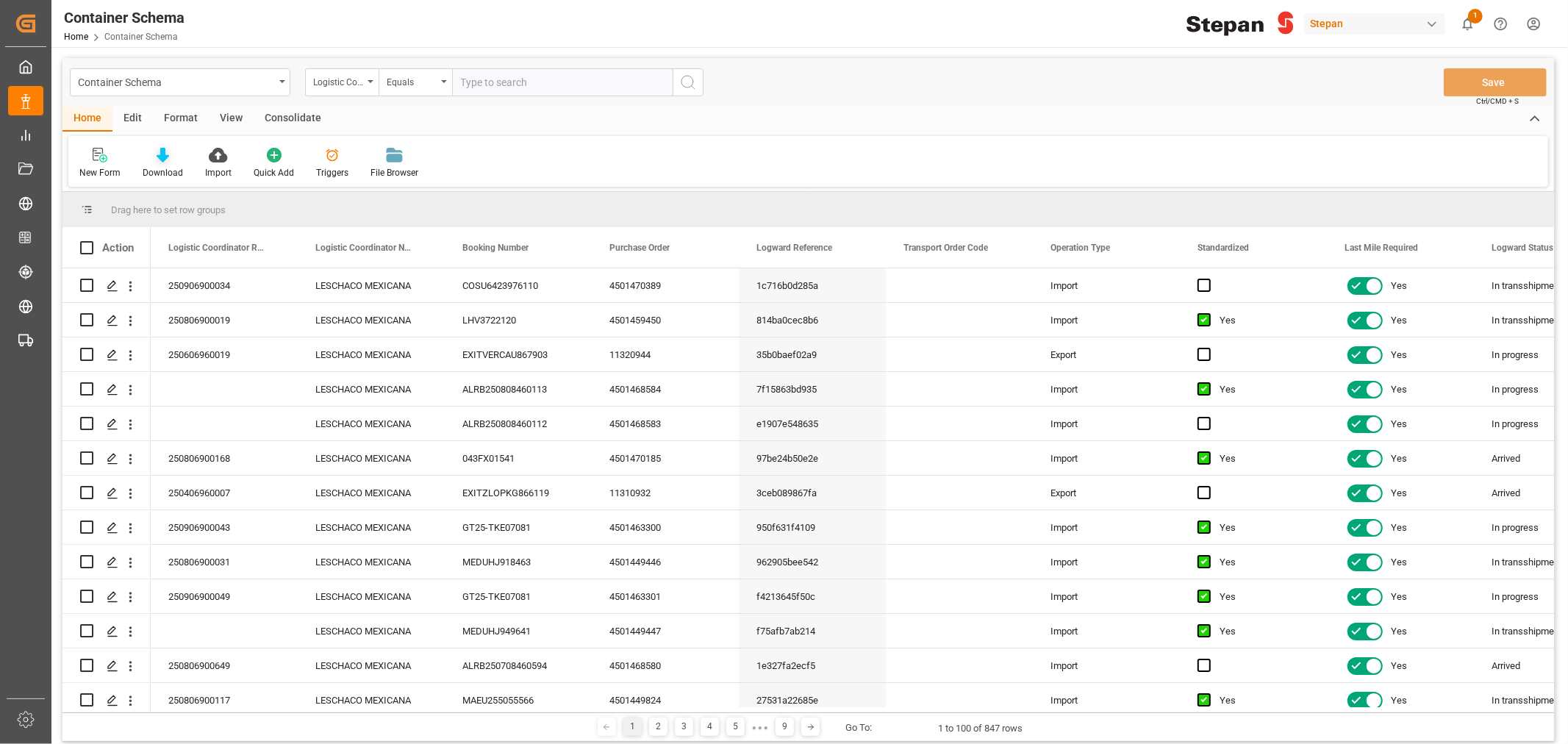
click at [168, 162] on div "Download" at bounding box center [162, 163] width 63 height 32
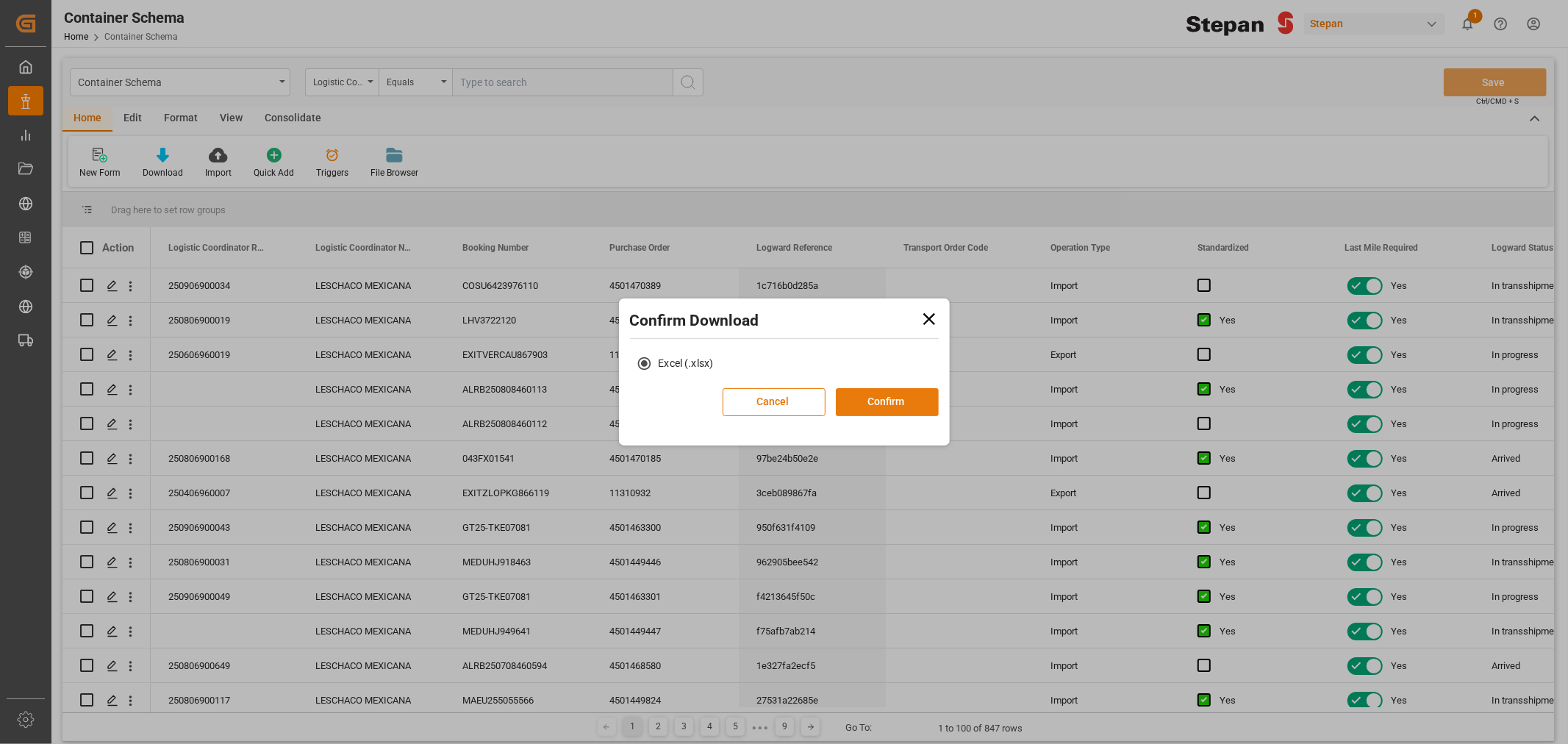
click at [895, 410] on button "Confirm" at bounding box center [887, 402] width 103 height 28
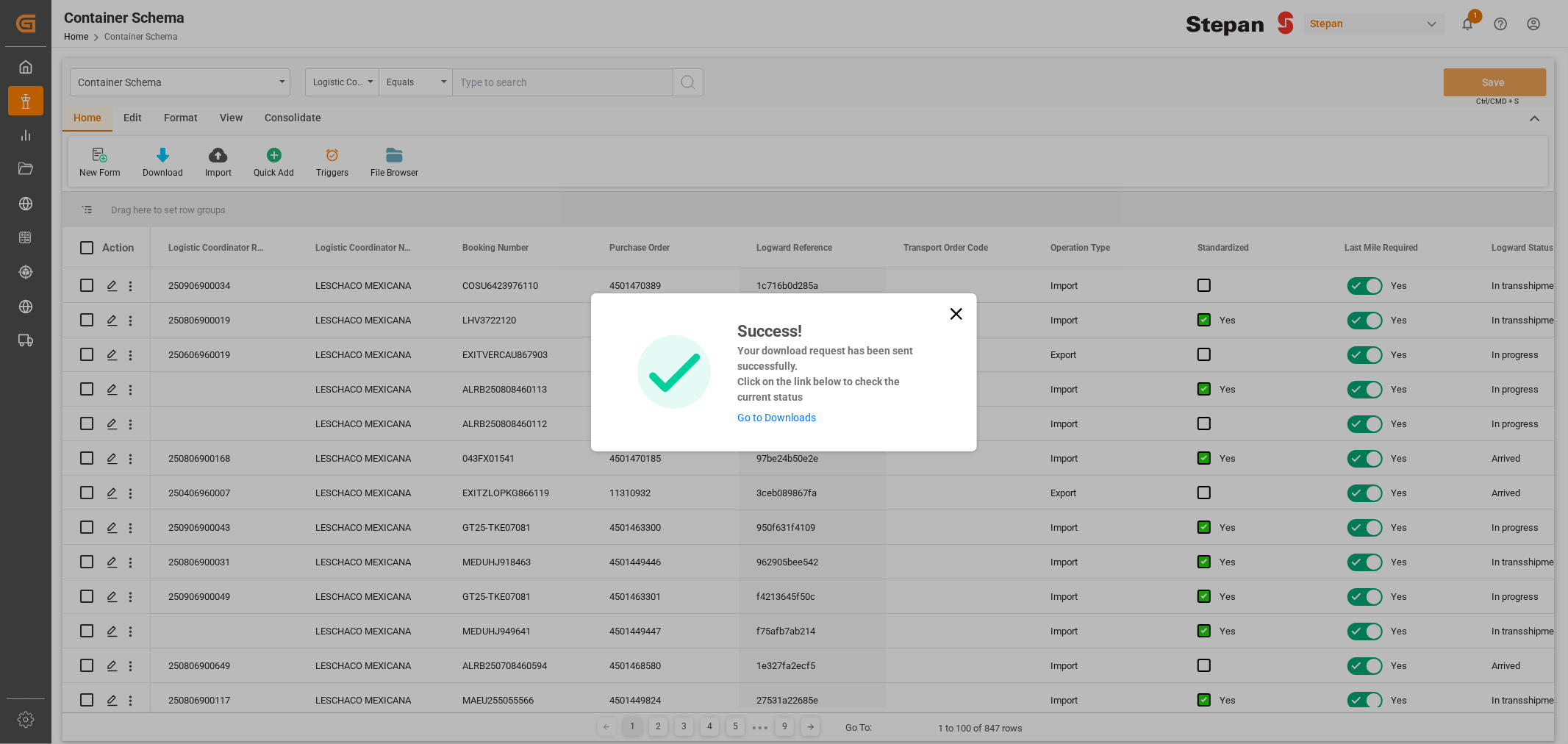
click at [952, 311] on icon at bounding box center [956, 313] width 12 height 12
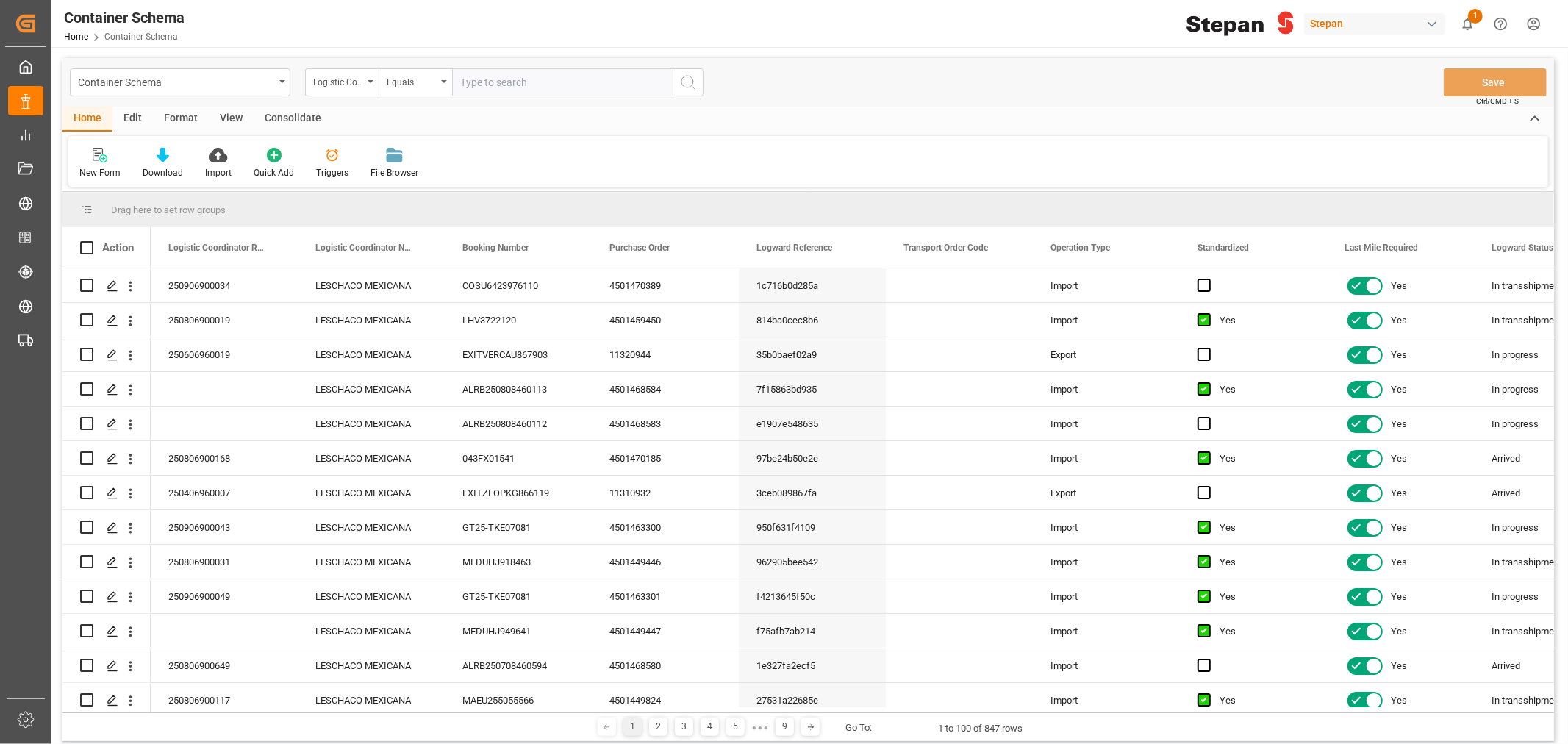
click at [1434, 23] on div "button" at bounding box center [1432, 24] width 15 height 15
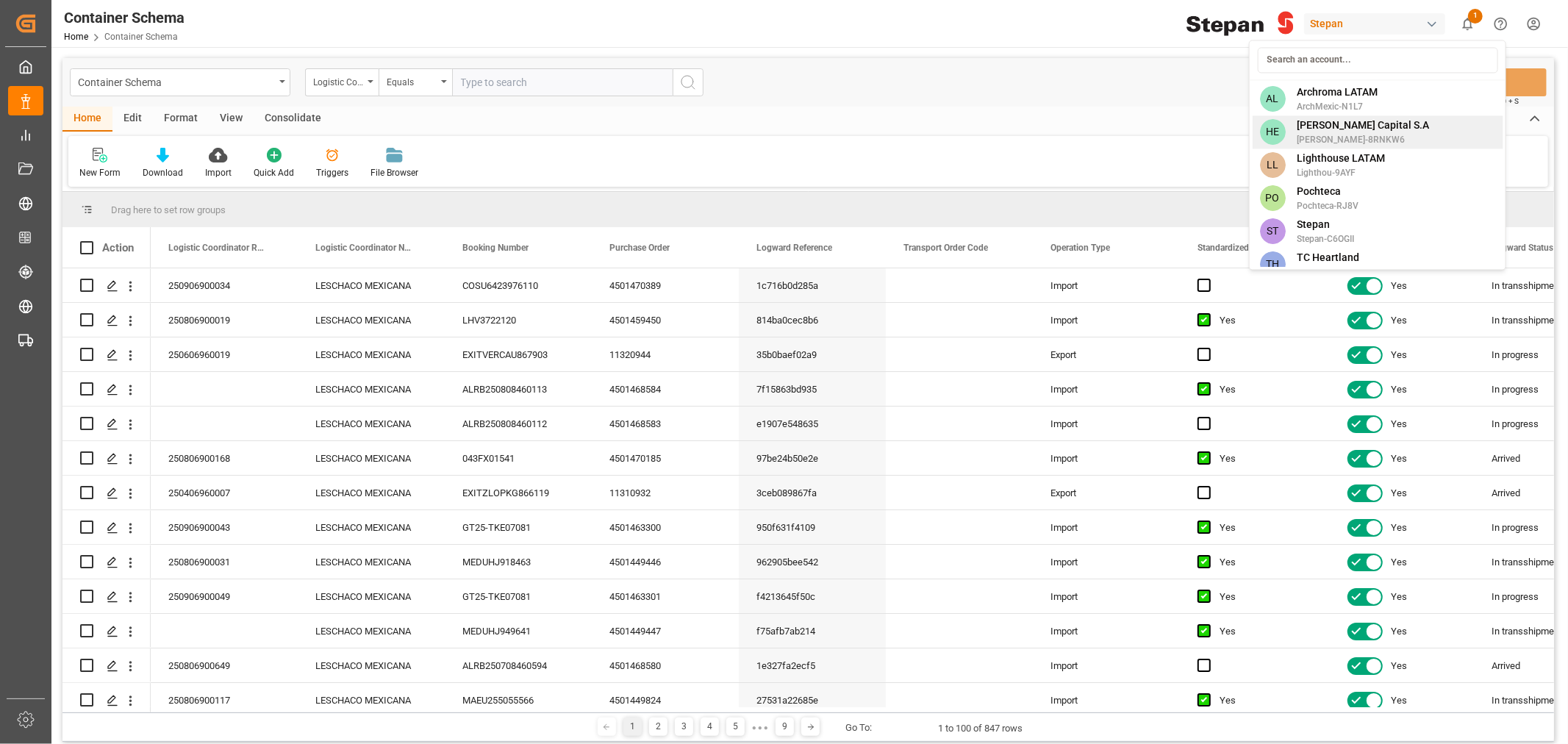
click at [1387, 128] on div "HE [PERSON_NAME] Capital [PERSON_NAME]-8RNKW6" at bounding box center [1377, 132] width 250 height 33
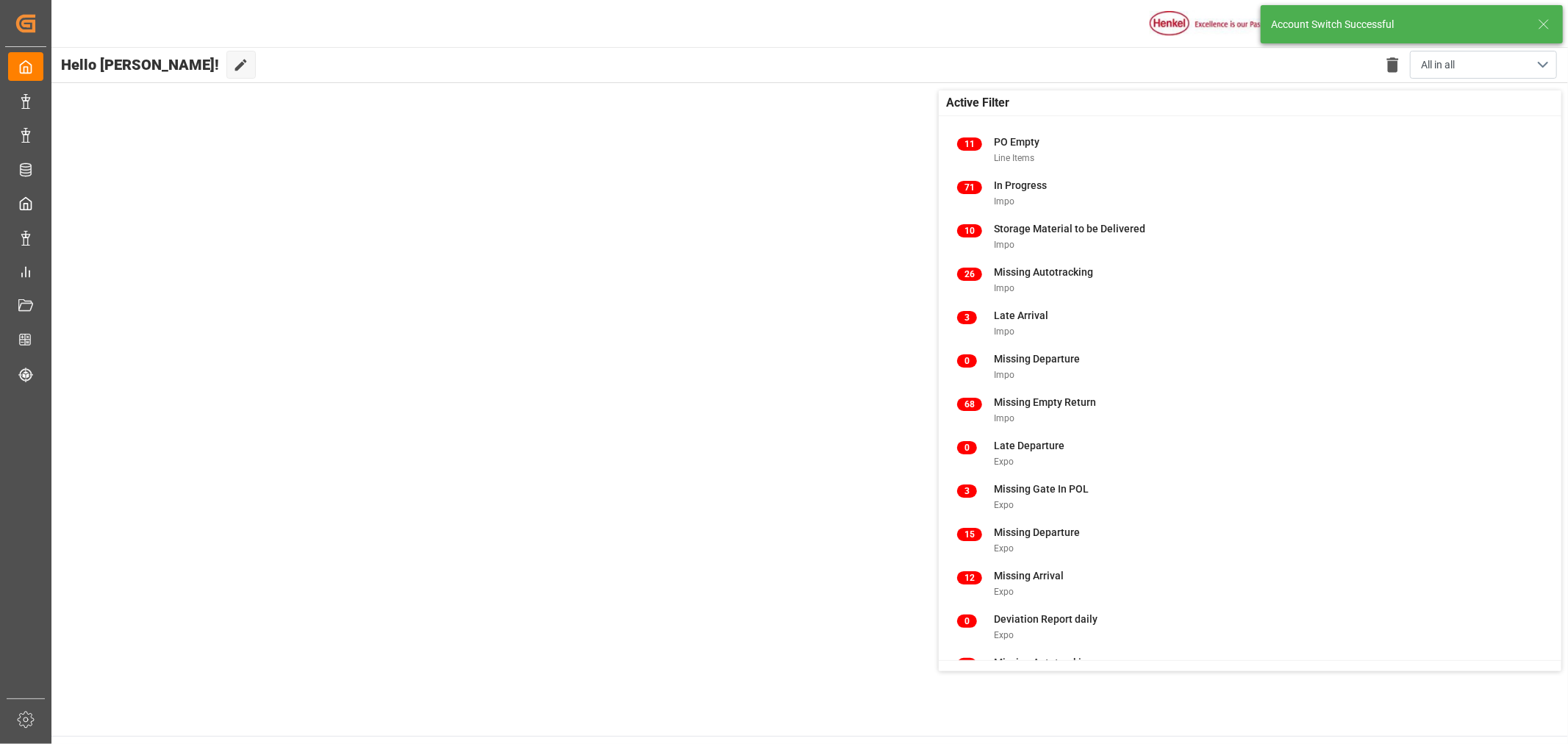
click at [1552, 19] on icon at bounding box center [1543, 24] width 17 height 17
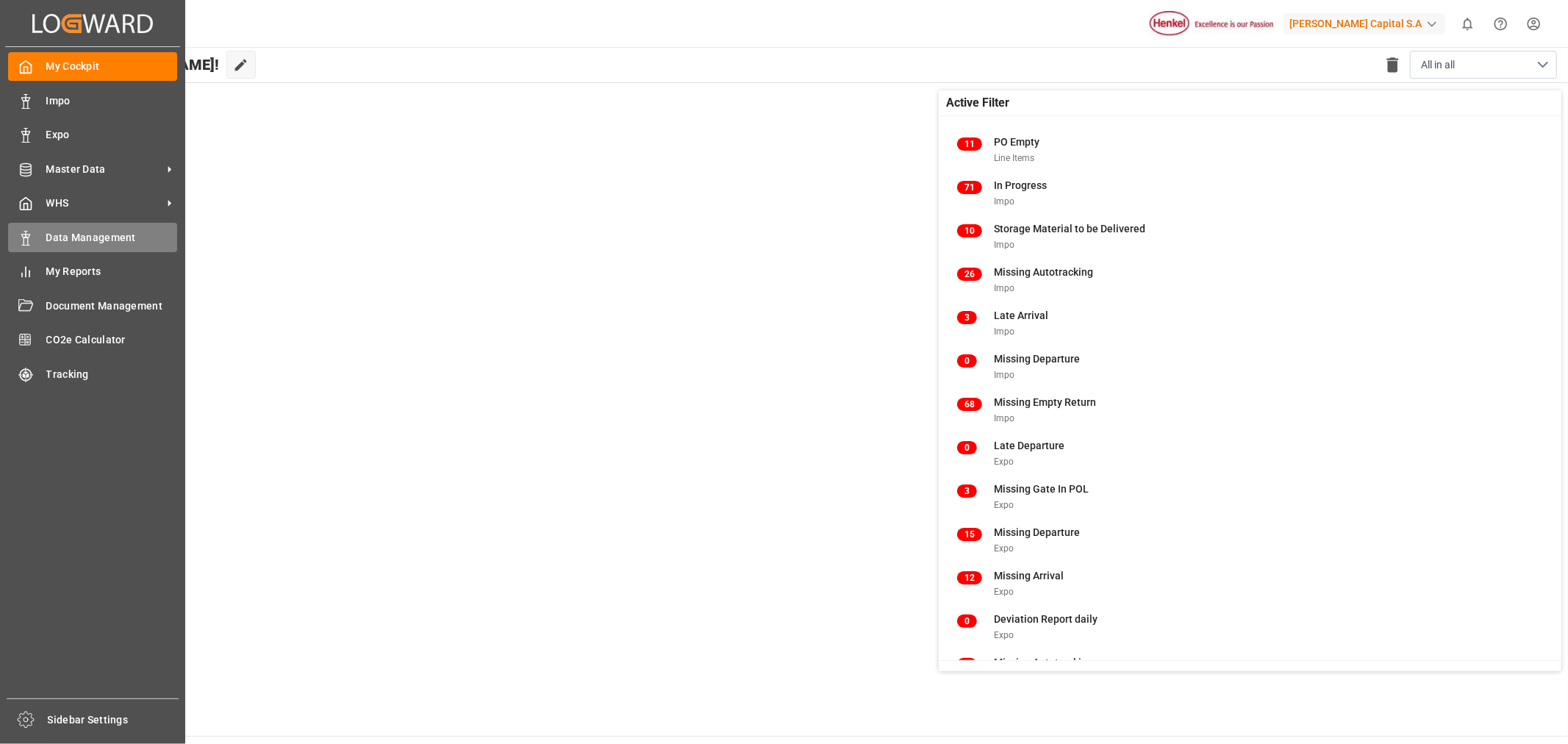
click at [79, 235] on span "Data Management" at bounding box center [112, 237] width 132 height 15
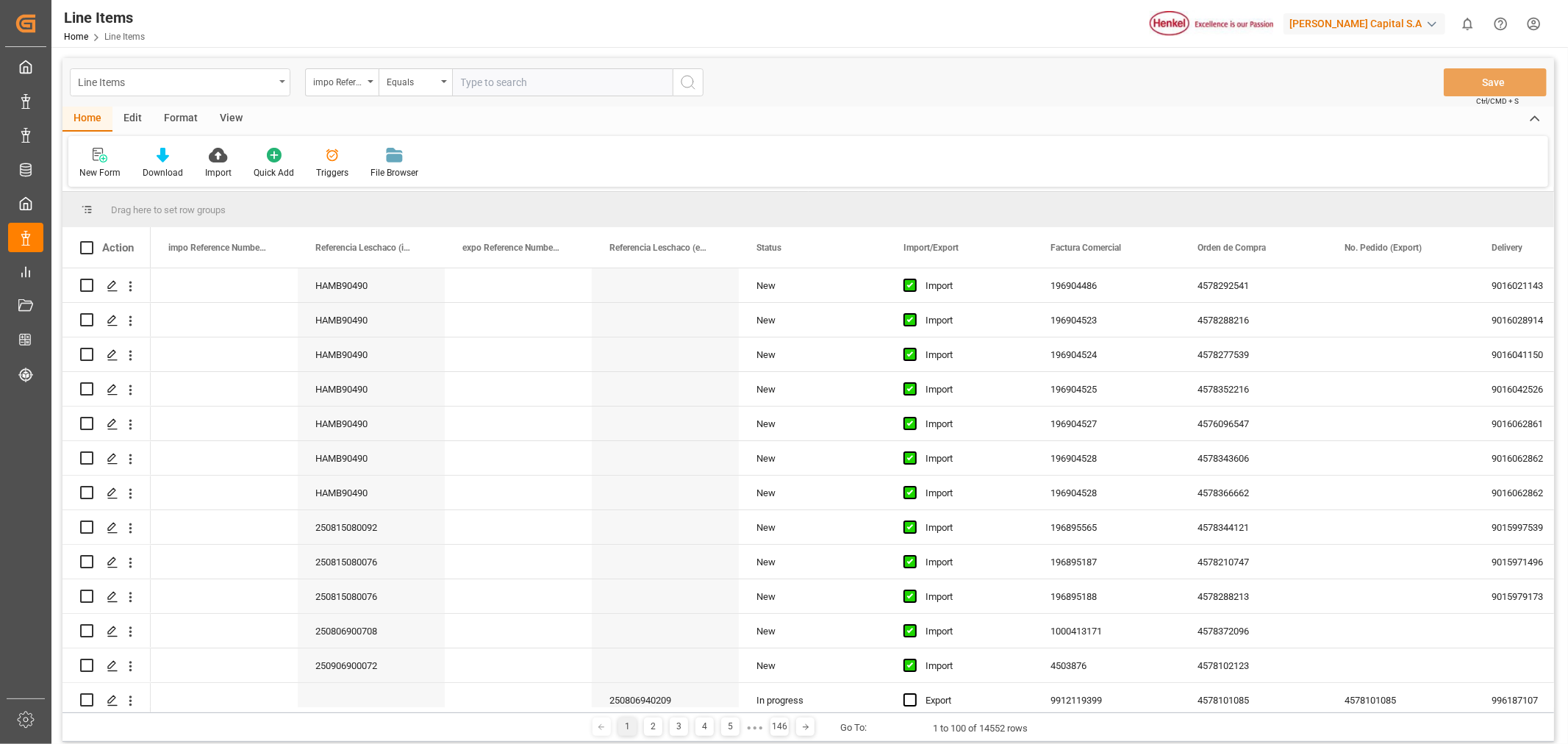
click at [285, 78] on div "Line Items" at bounding box center [180, 82] width 220 height 28
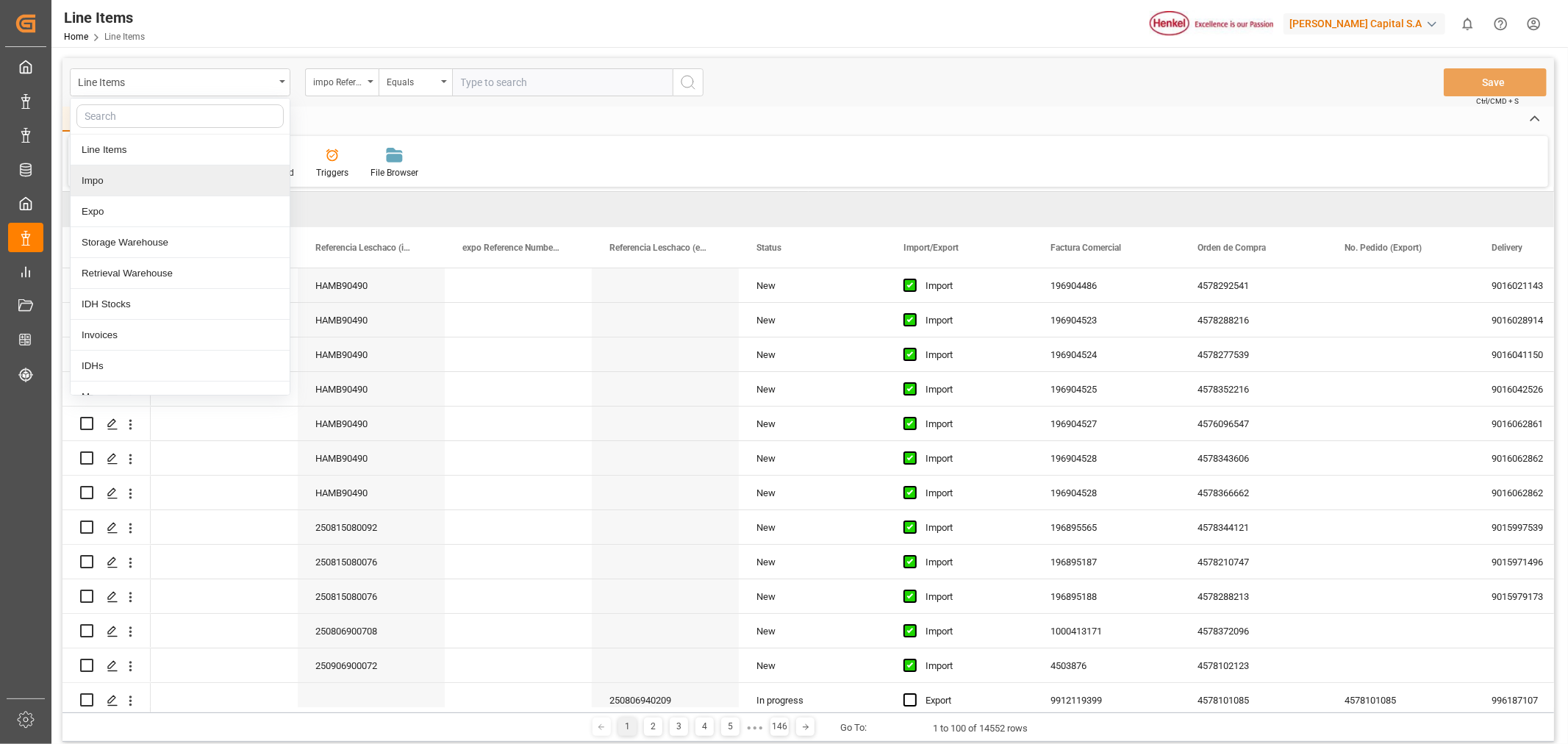
click at [103, 180] on div "Impo" at bounding box center [180, 181] width 219 height 31
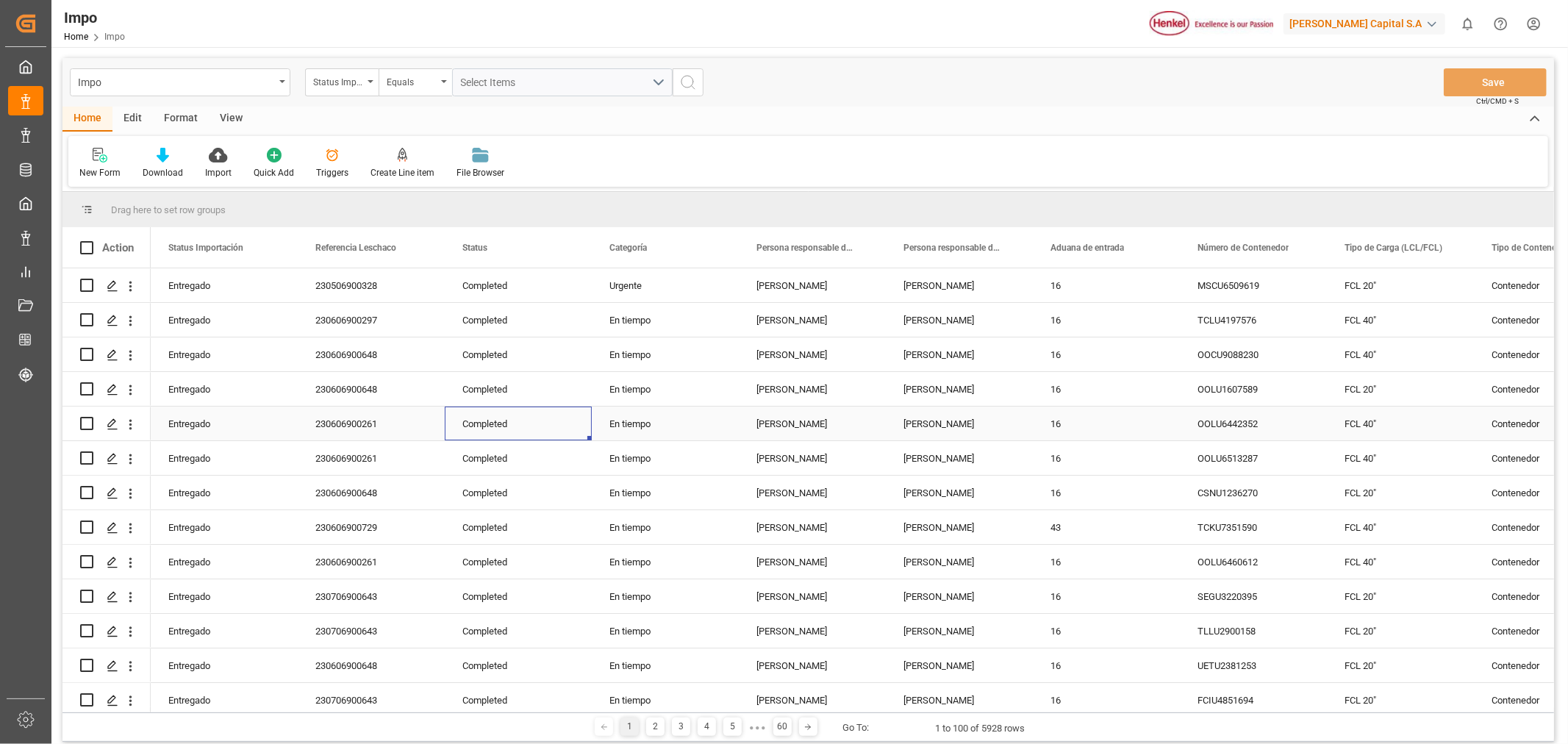
click at [489, 434] on div "Completed" at bounding box center [518, 423] width 147 height 34
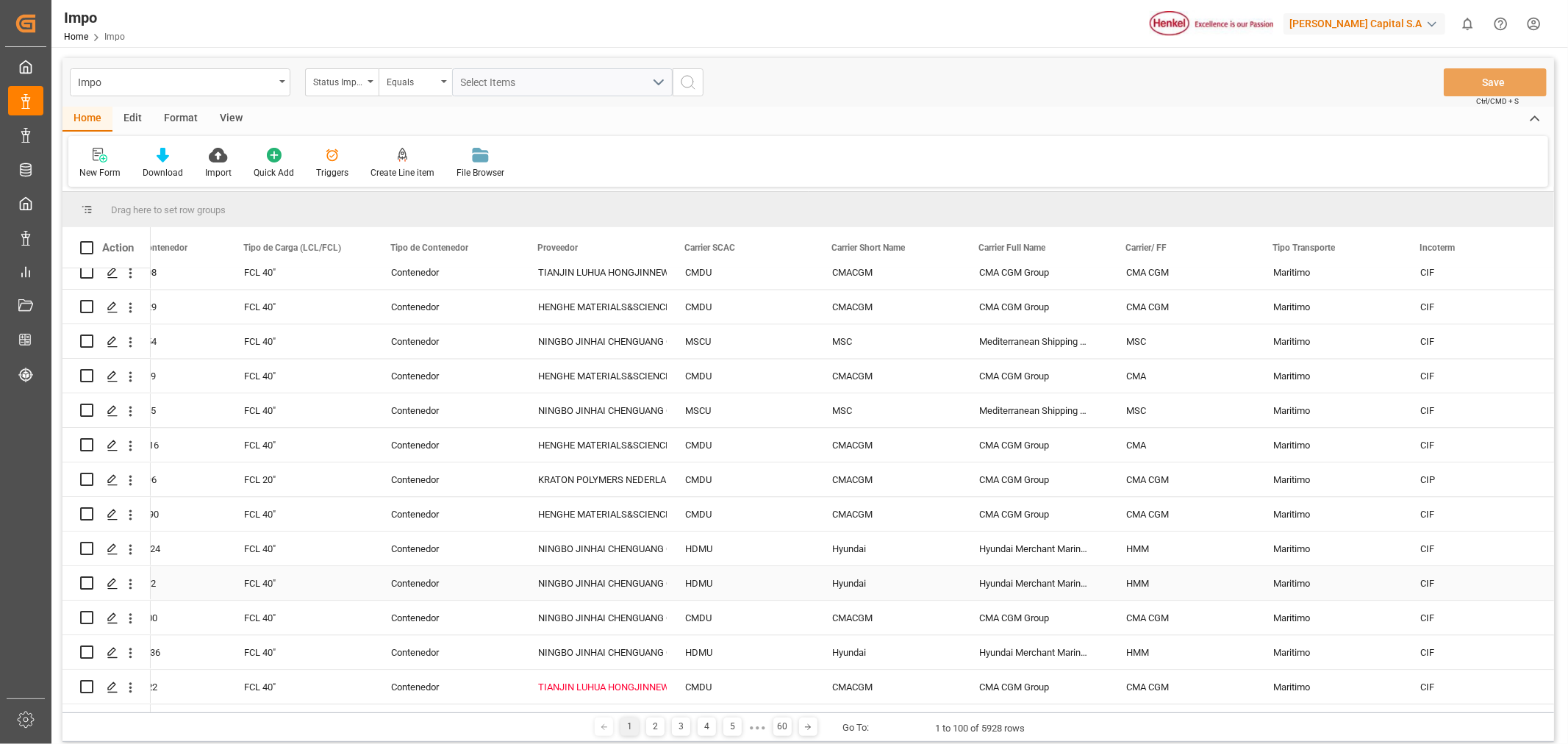
scroll to position [3018, 0]
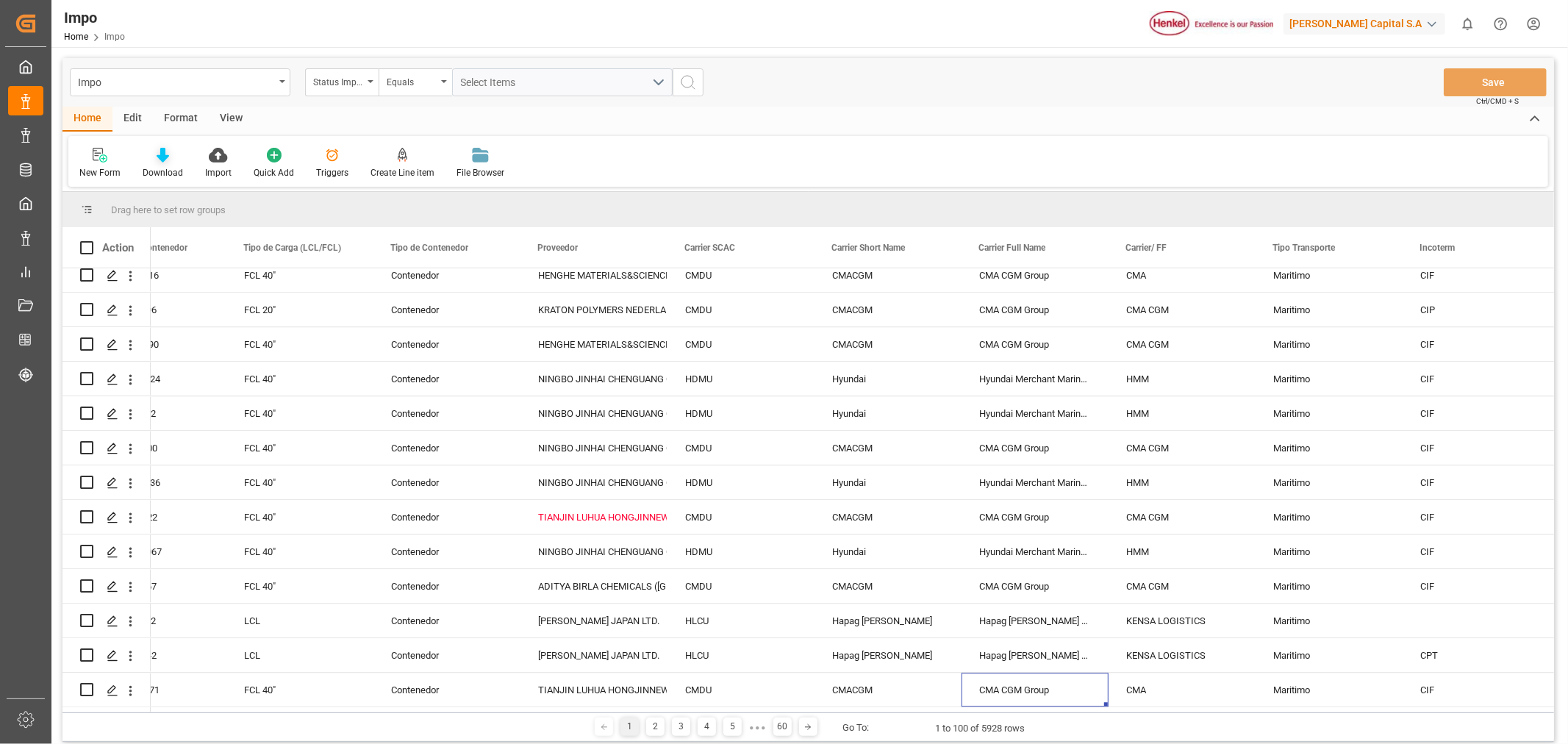
click at [158, 158] on icon at bounding box center [163, 155] width 13 height 15
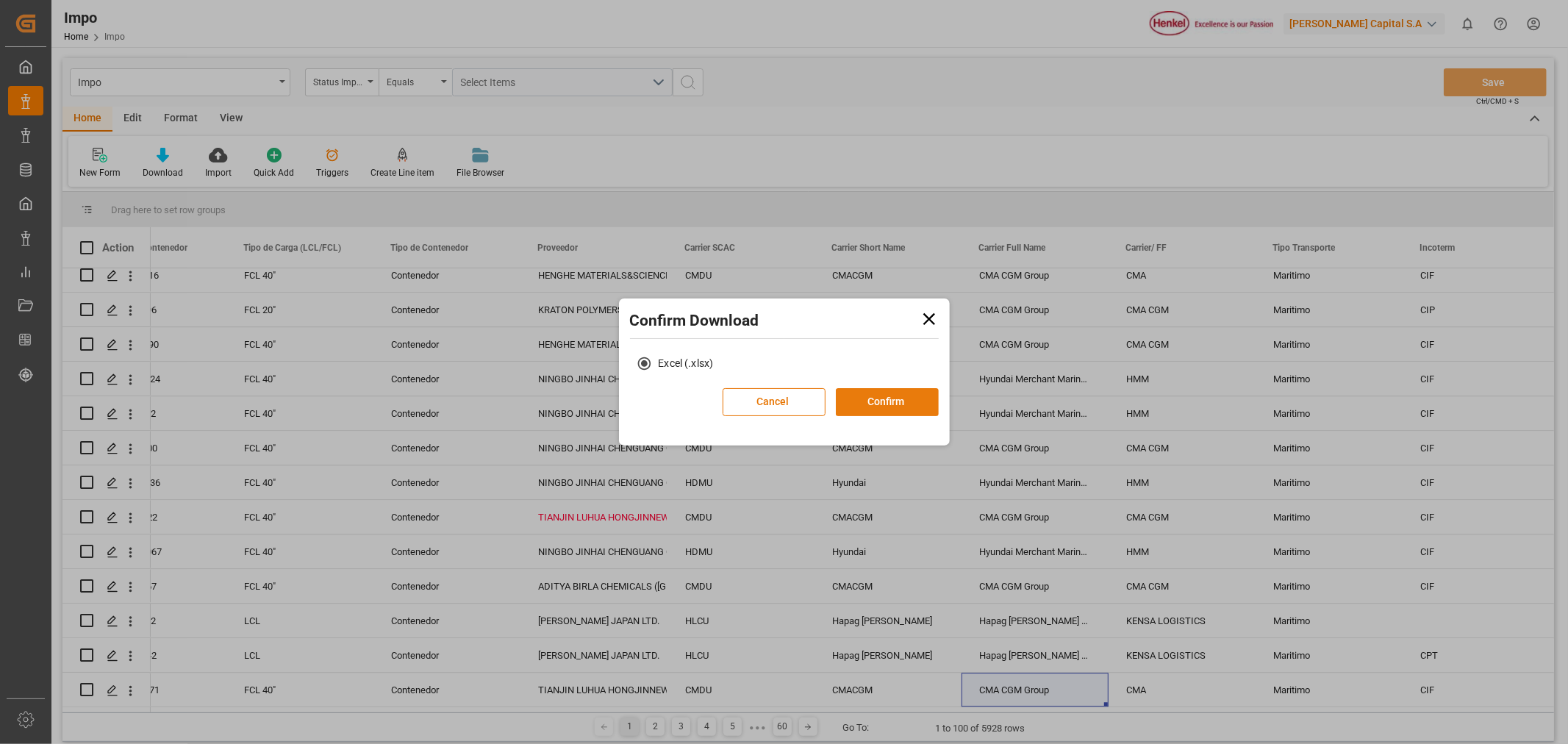
click at [904, 405] on button "Confirm" at bounding box center [887, 402] width 103 height 28
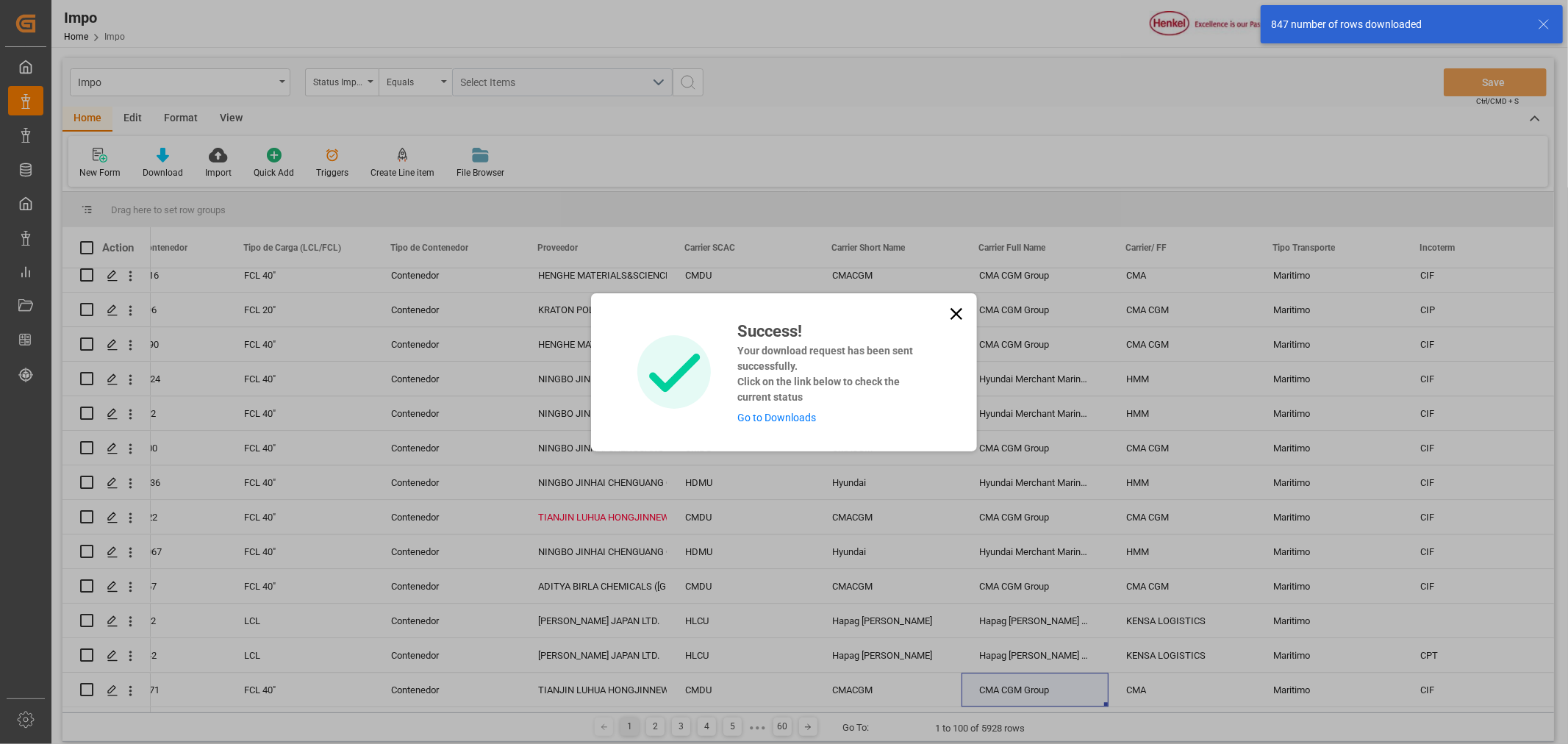
click at [951, 315] on icon at bounding box center [956, 314] width 21 height 21
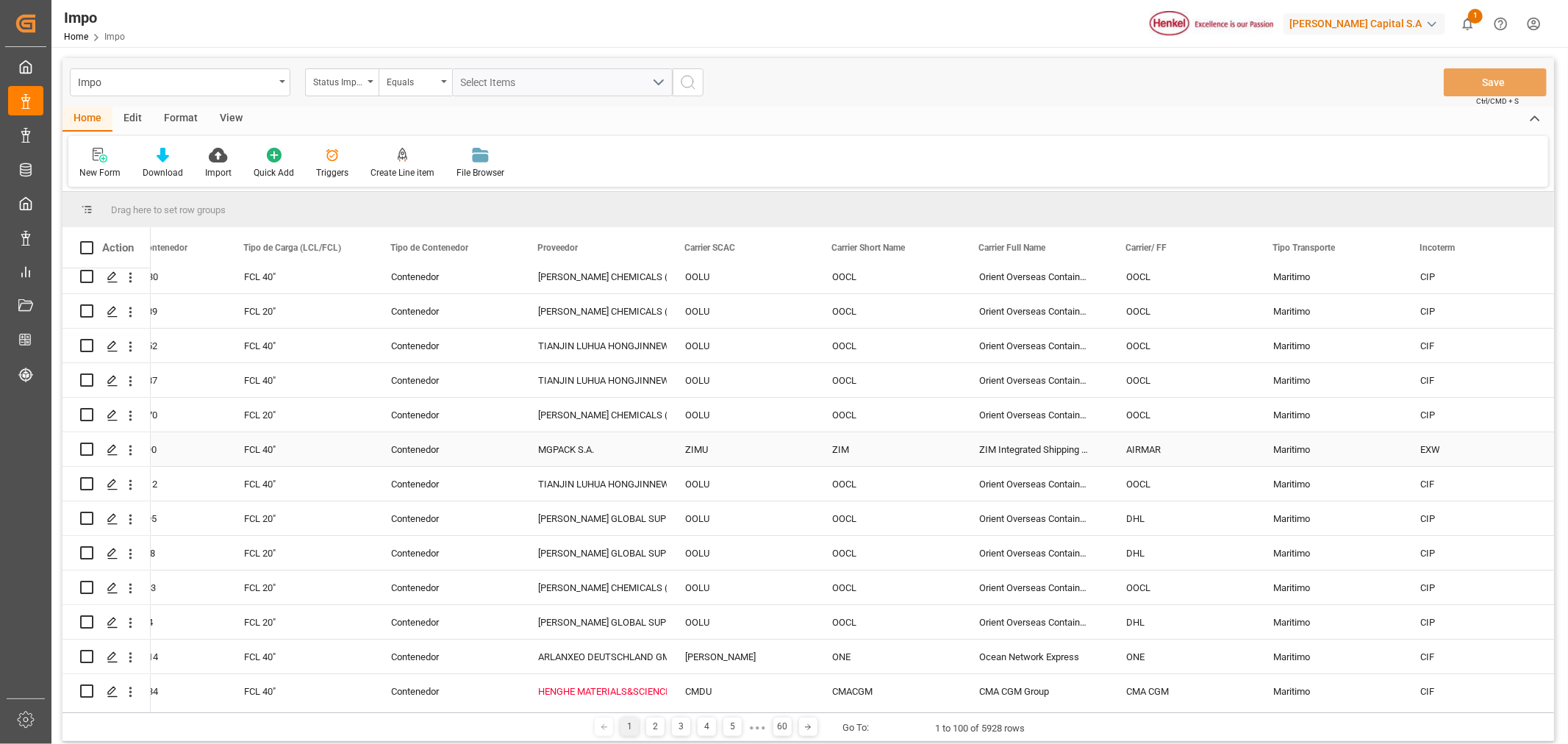
scroll to position [0, 0]
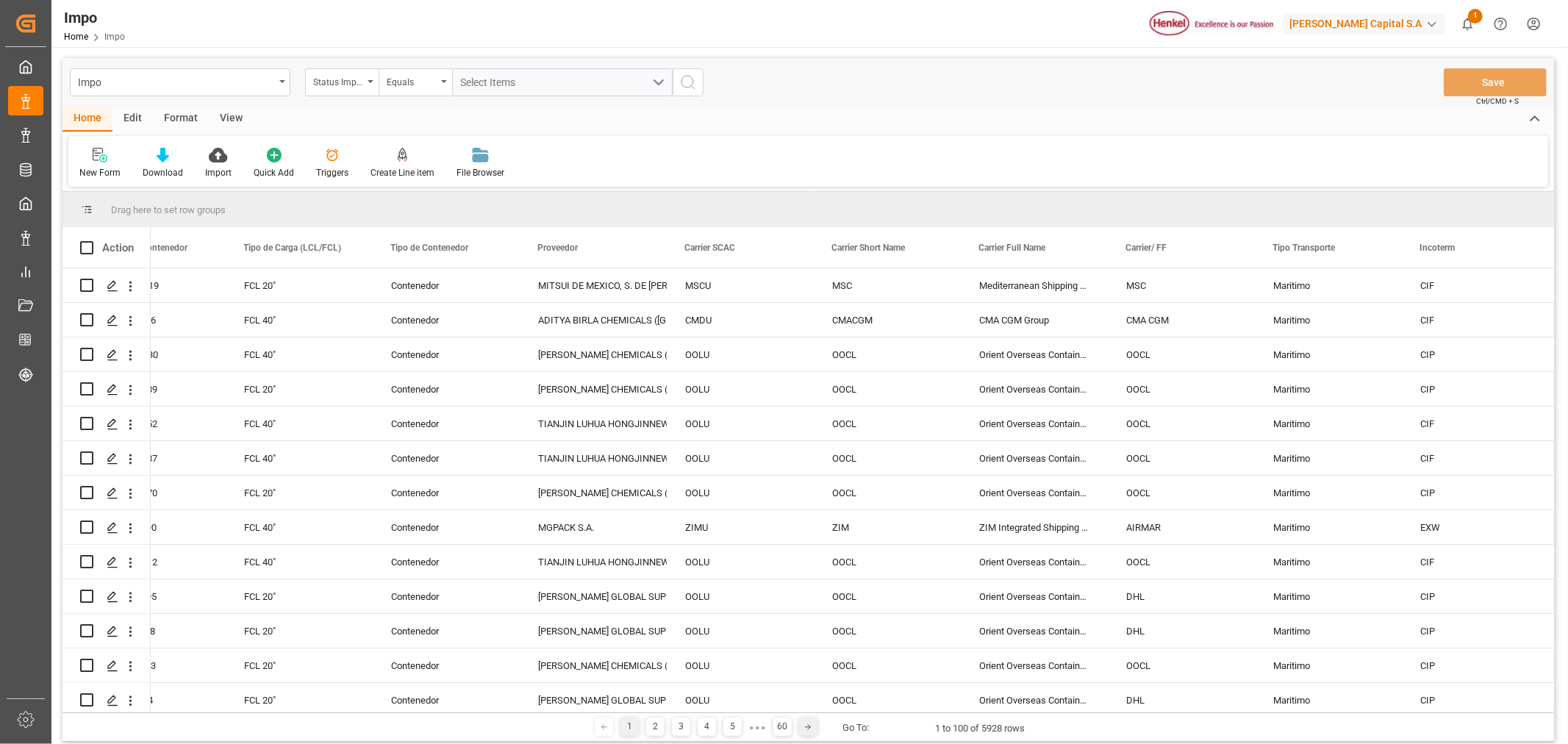
click at [799, 727] on div at bounding box center [807, 727] width 18 height 18
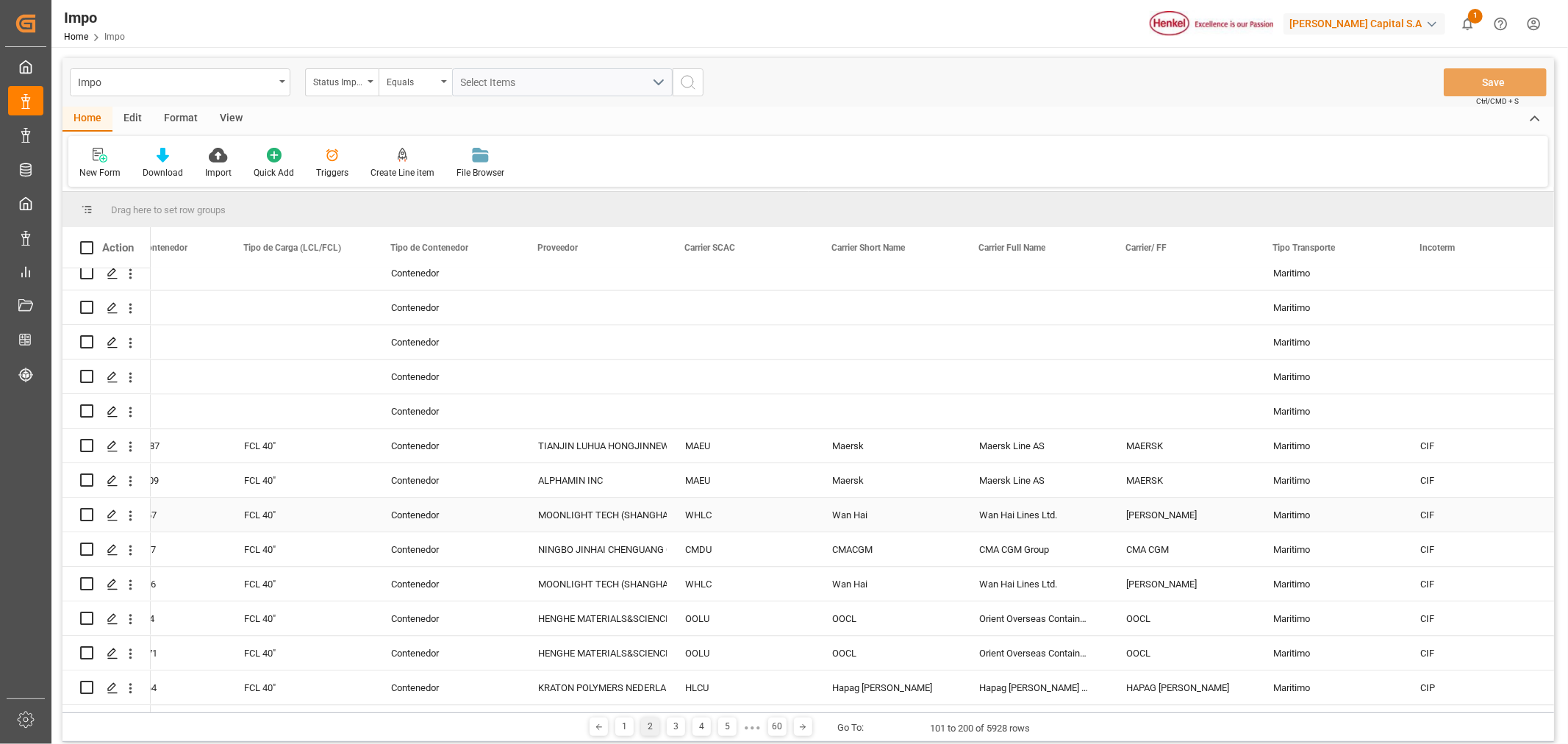
scroll to position [3020, 0]
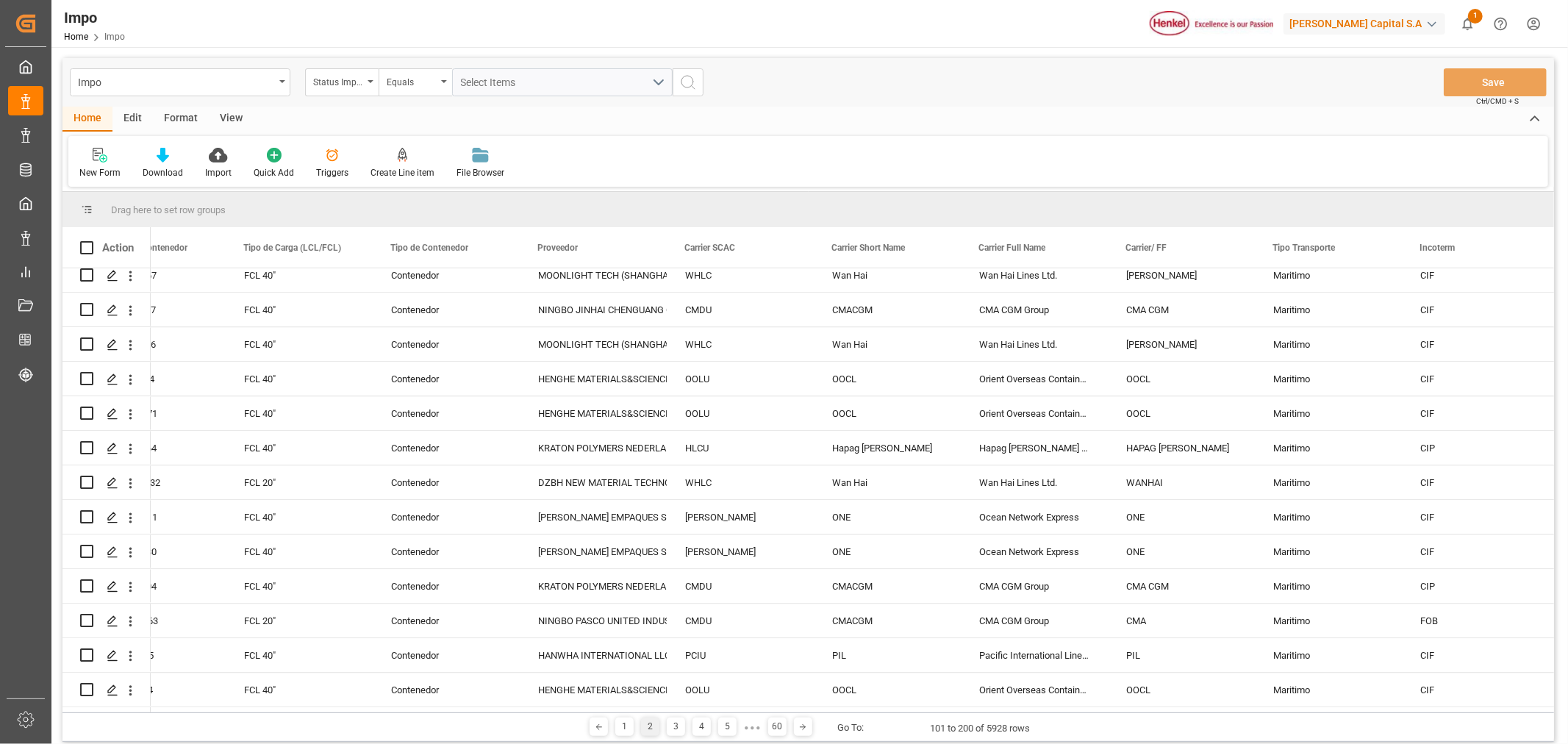
click at [1479, 16] on span "1" at bounding box center [1475, 16] width 15 height 15
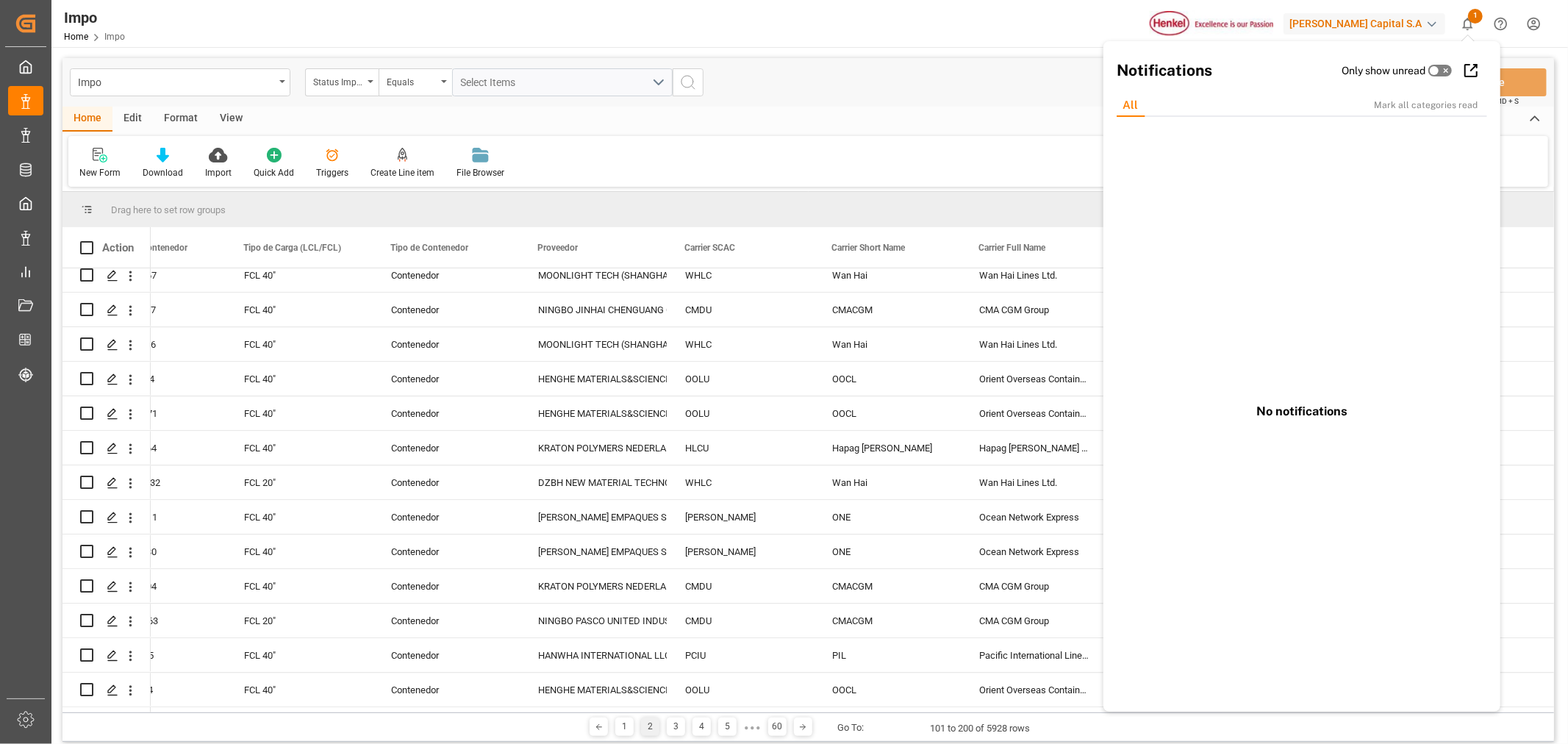
click at [836, 13] on div "Impo Home Impo Henkel Capital S.A 1 Notifications Only show unread All Mark all…" at bounding box center [804, 23] width 1527 height 47
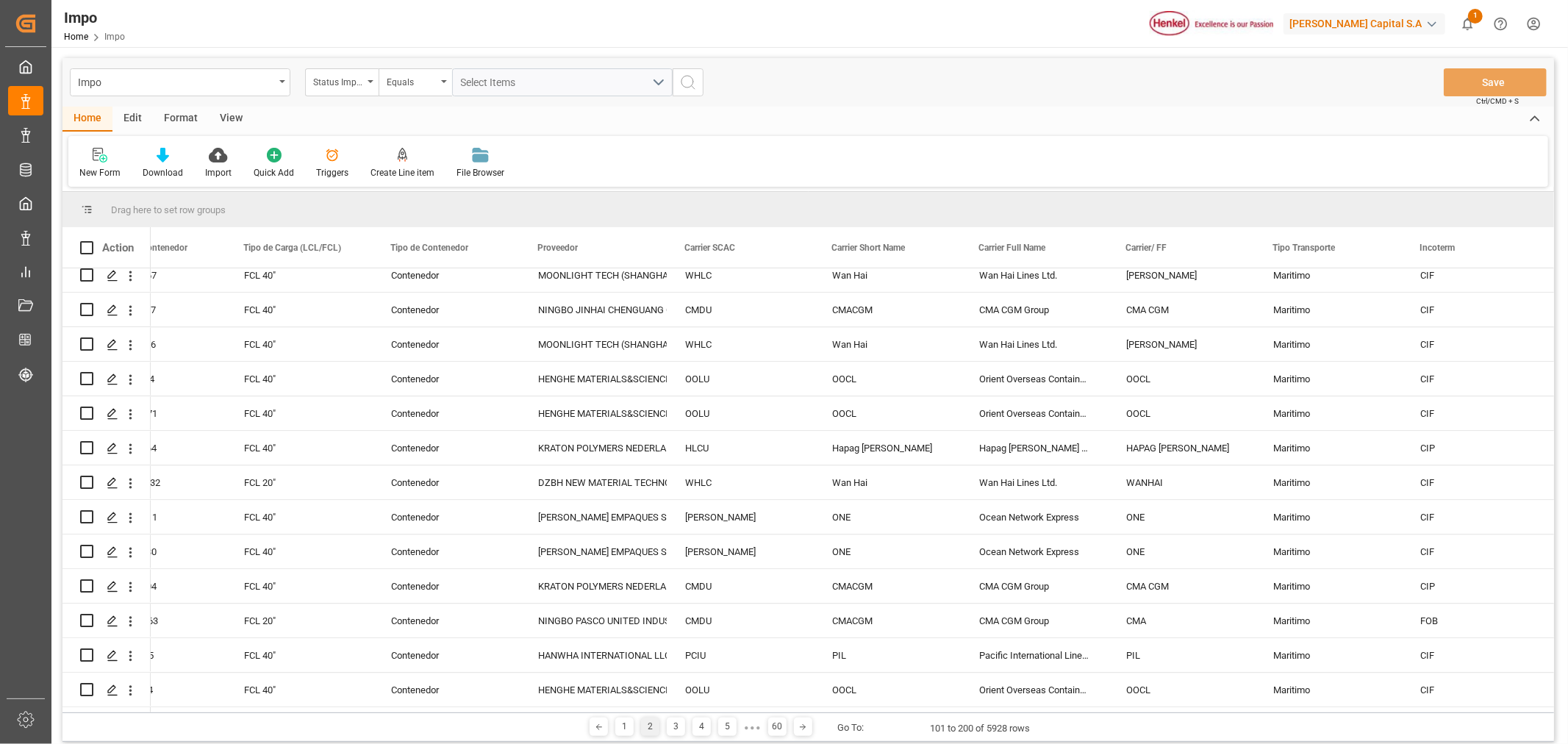
click at [1482, 19] on button "1" at bounding box center [1467, 24] width 33 height 33
click at [1469, 18] on span "1" at bounding box center [1475, 16] width 15 height 15
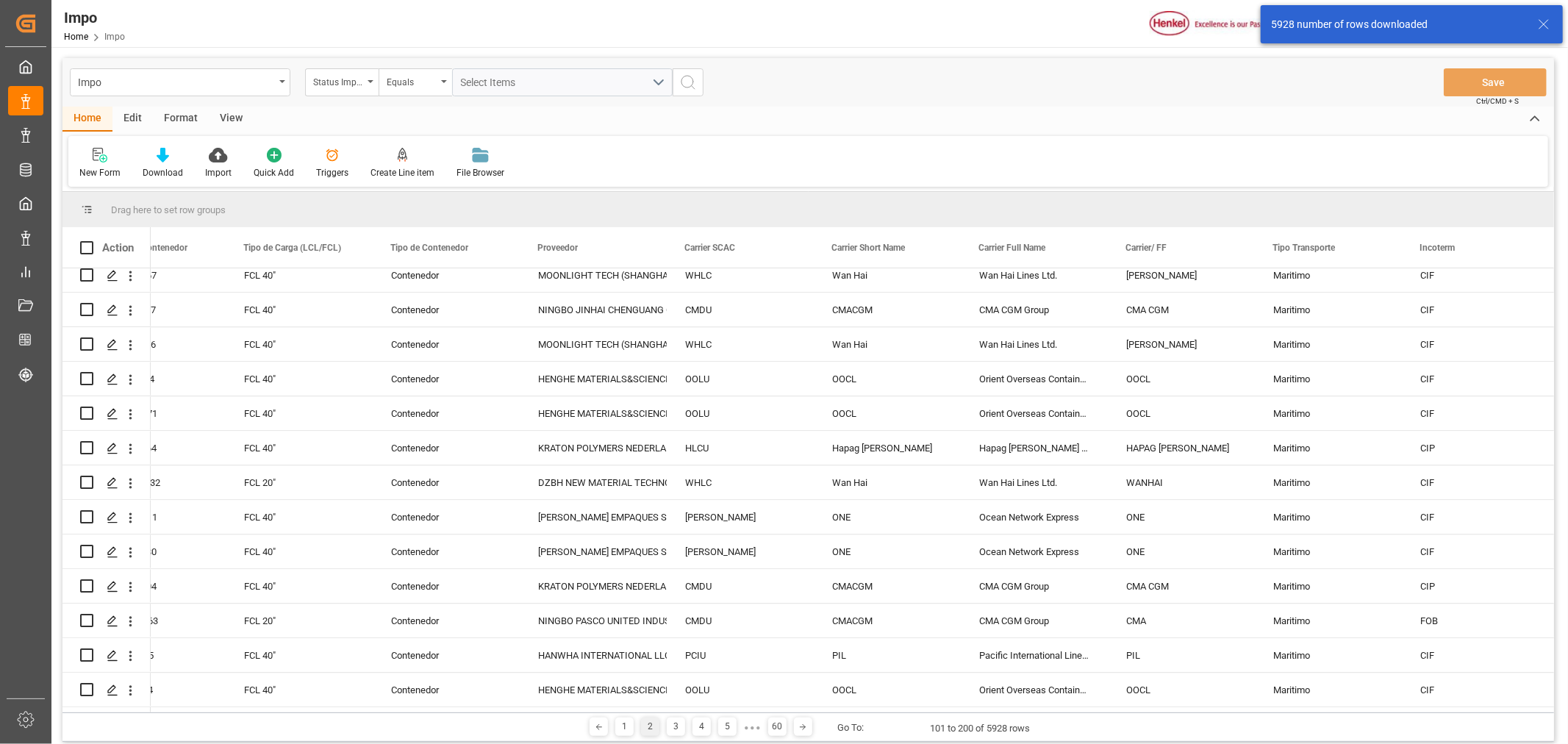
click at [1471, 17] on div "5928 number of rows downloaded" at bounding box center [1397, 24] width 253 height 15
click at [1437, 25] on div "5928 number of rows downloaded" at bounding box center [1397, 24] width 253 height 15
click at [990, 92] on div "Impo Status Importación Equals Select Items Save Ctrl/CMD + S" at bounding box center [808, 82] width 1491 height 48
click at [1546, 25] on icon at bounding box center [1543, 24] width 17 height 17
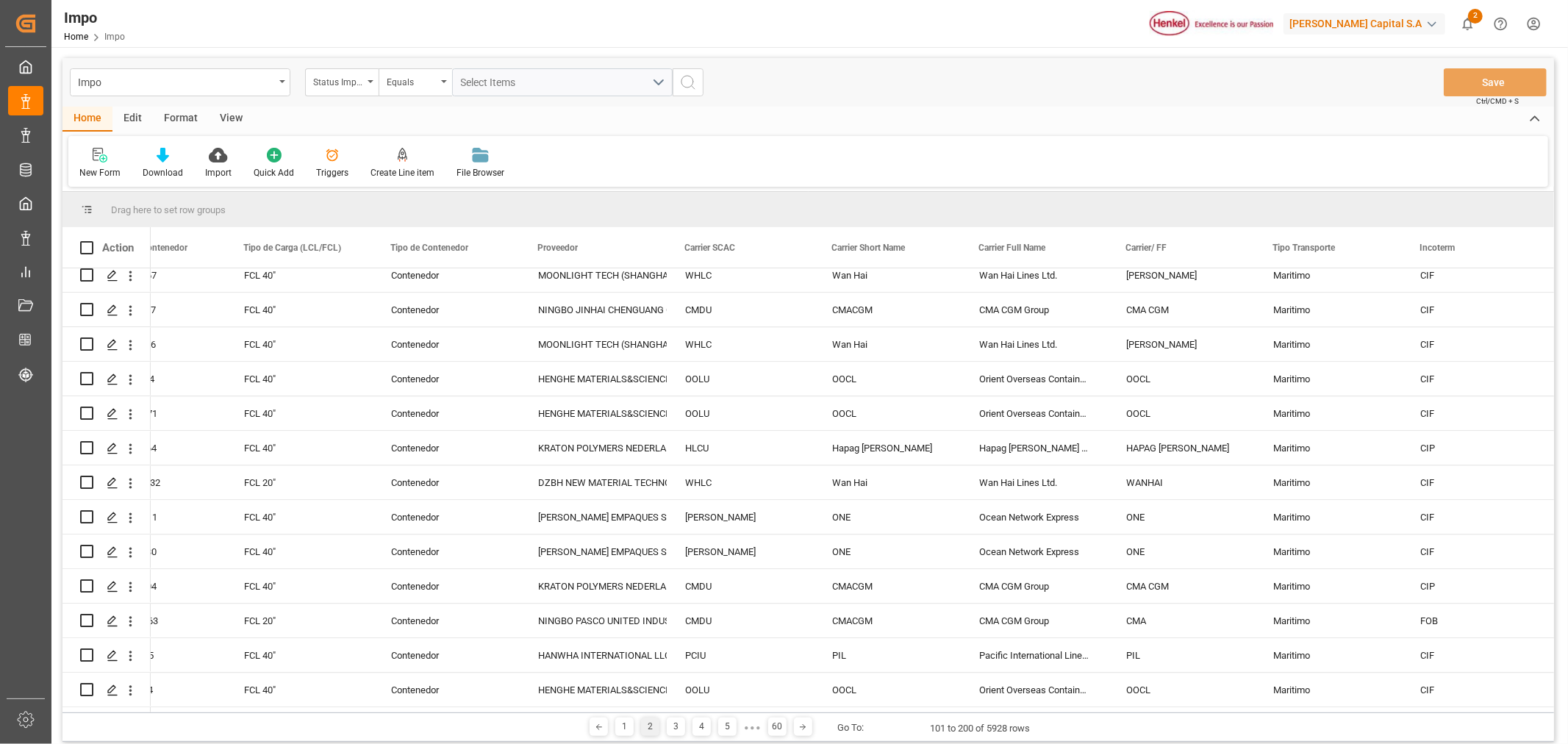
click at [1475, 23] on span "2" at bounding box center [1475, 16] width 15 height 15
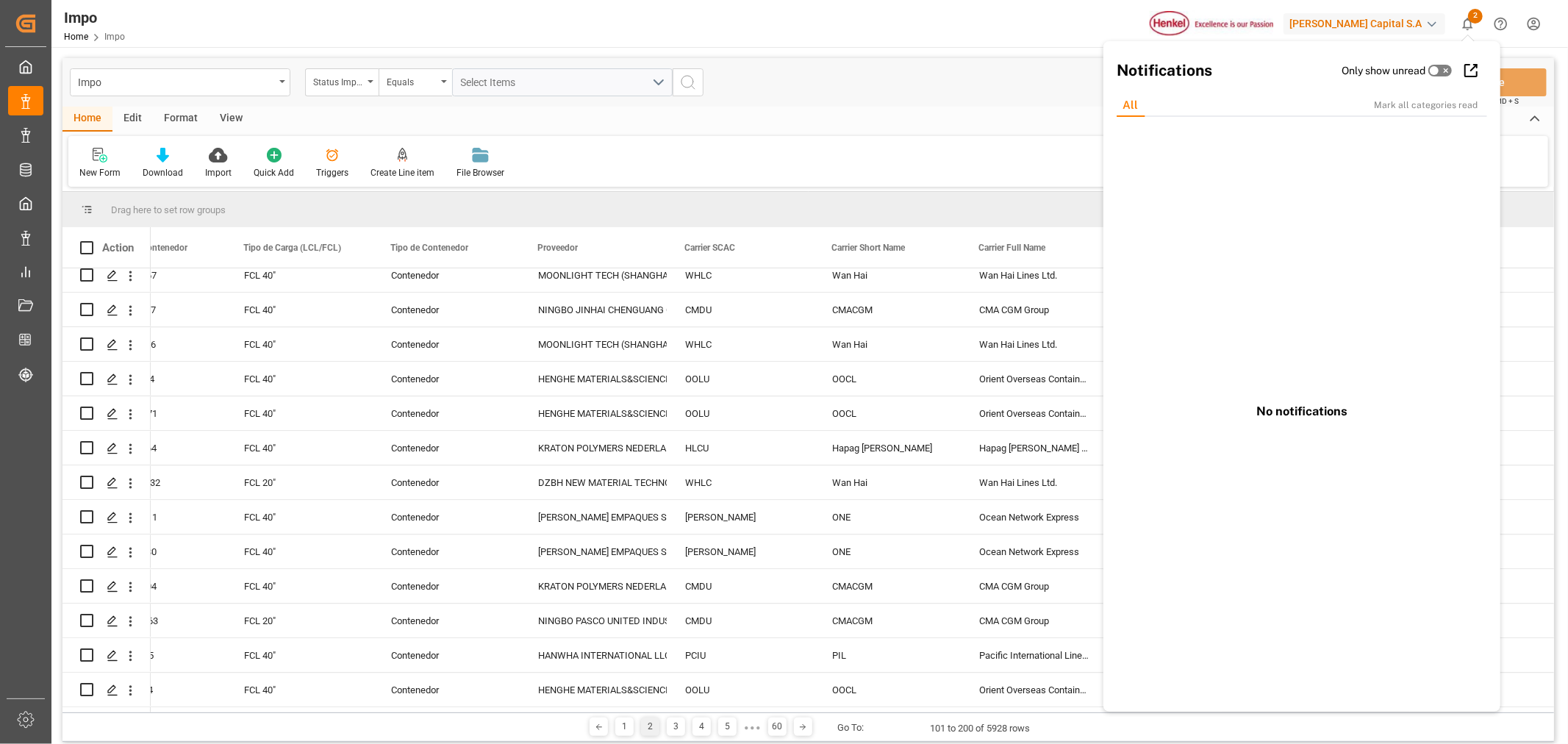
click at [1409, 113] on div "All Mark all categories read" at bounding box center [1302, 105] width 382 height 23
click at [1410, 106] on div "Mark all categories read" at bounding box center [1433, 105] width 119 height 13
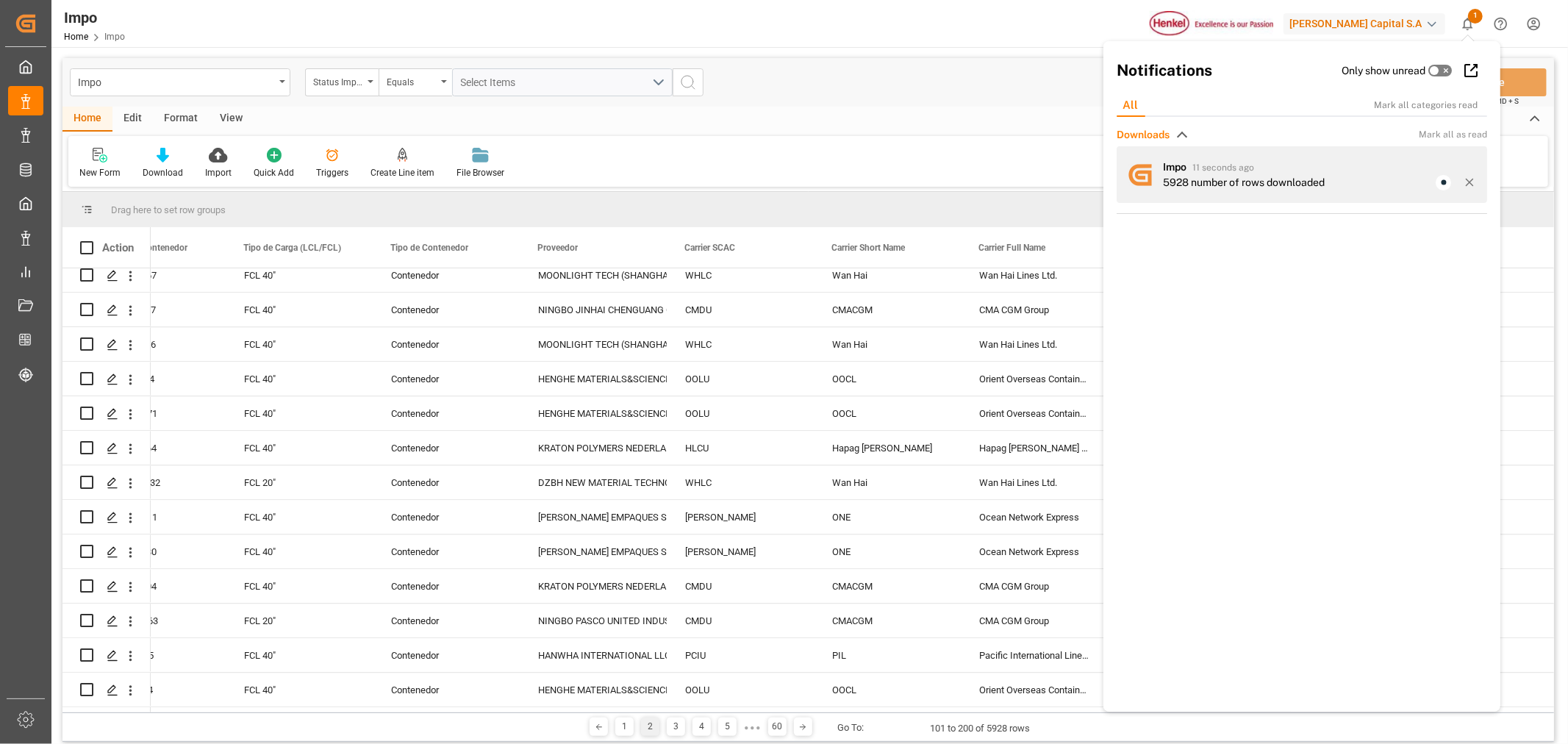
click at [1216, 192] on div "Impo 11 seconds ago 5928 number of rows downloaded" at bounding box center [1302, 174] width 371 height 56
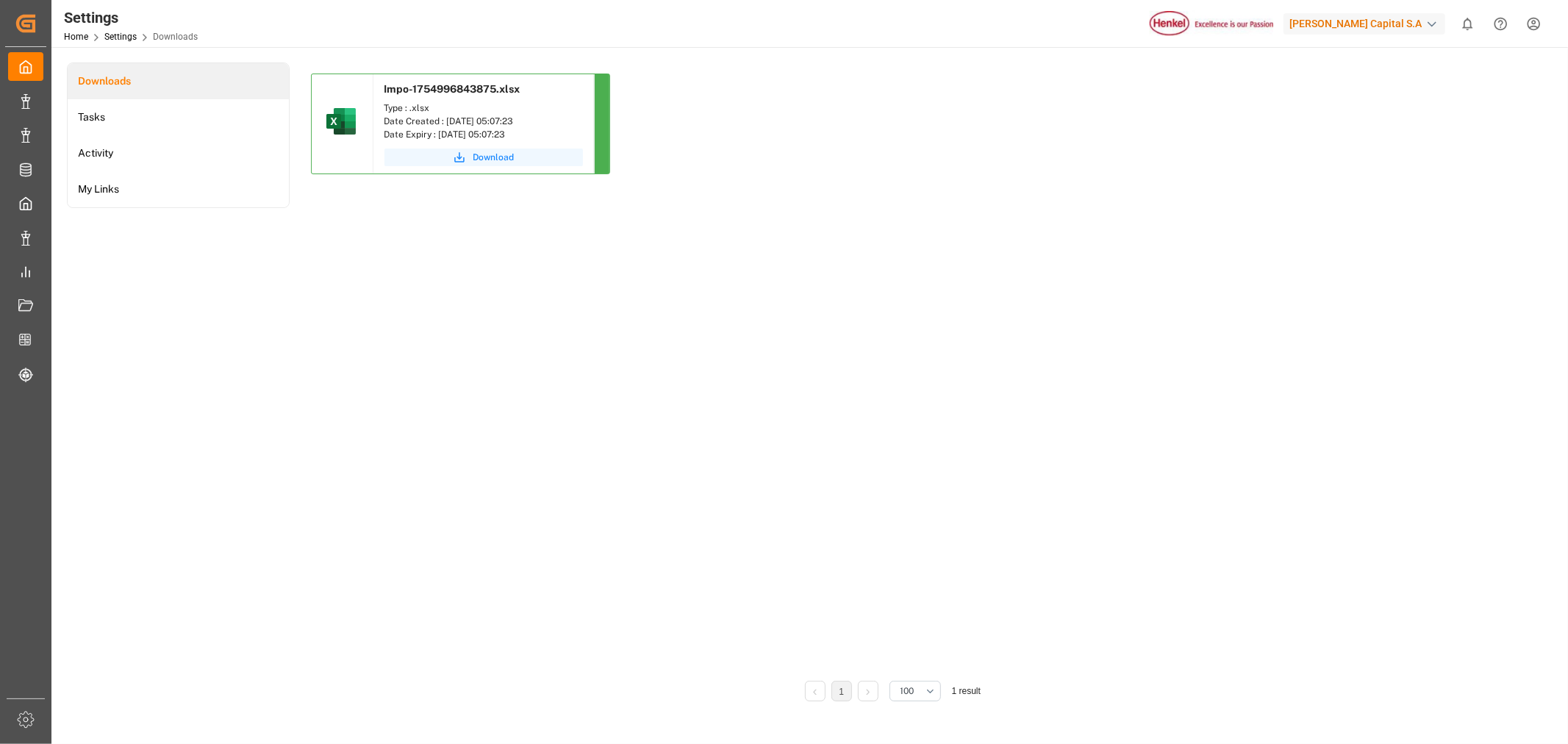
click at [498, 160] on span "Download" at bounding box center [494, 157] width 41 height 13
click at [1430, 21] on div "button" at bounding box center [1432, 24] width 15 height 15
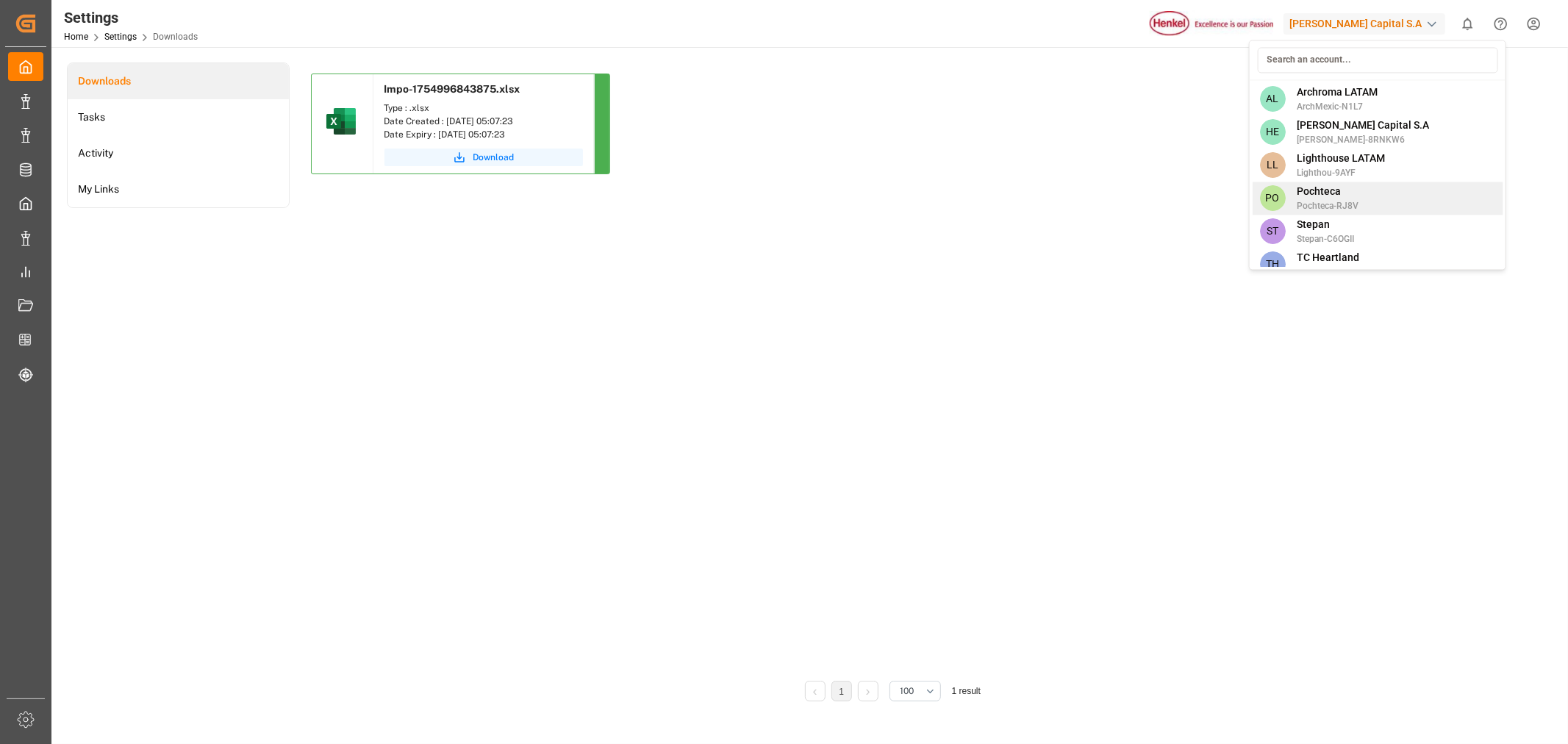
click at [1362, 198] on div "PO Pochteca Pochteca-RJ8V" at bounding box center [1377, 198] width 250 height 33
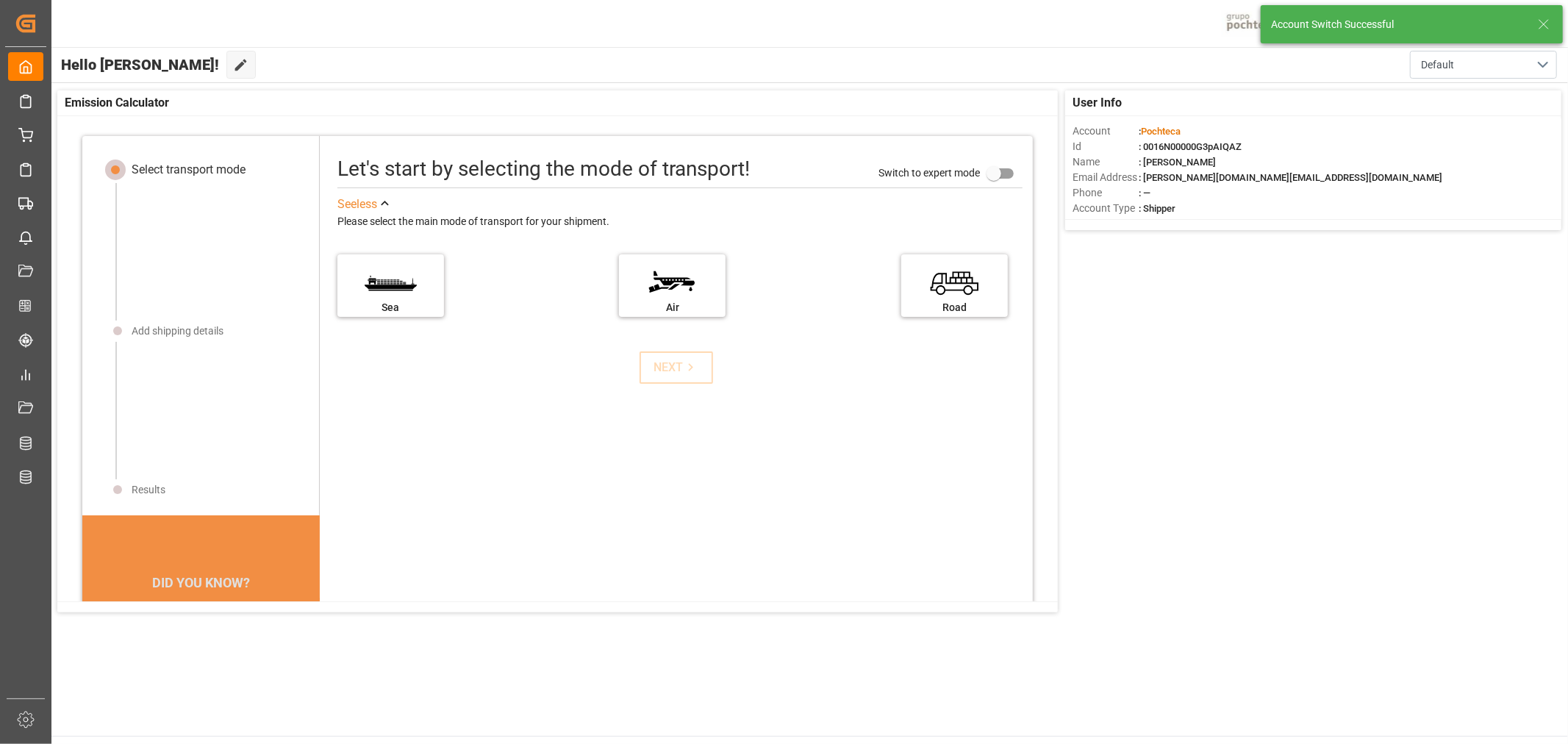
click at [1544, 20] on icon at bounding box center [1543, 24] width 17 height 17
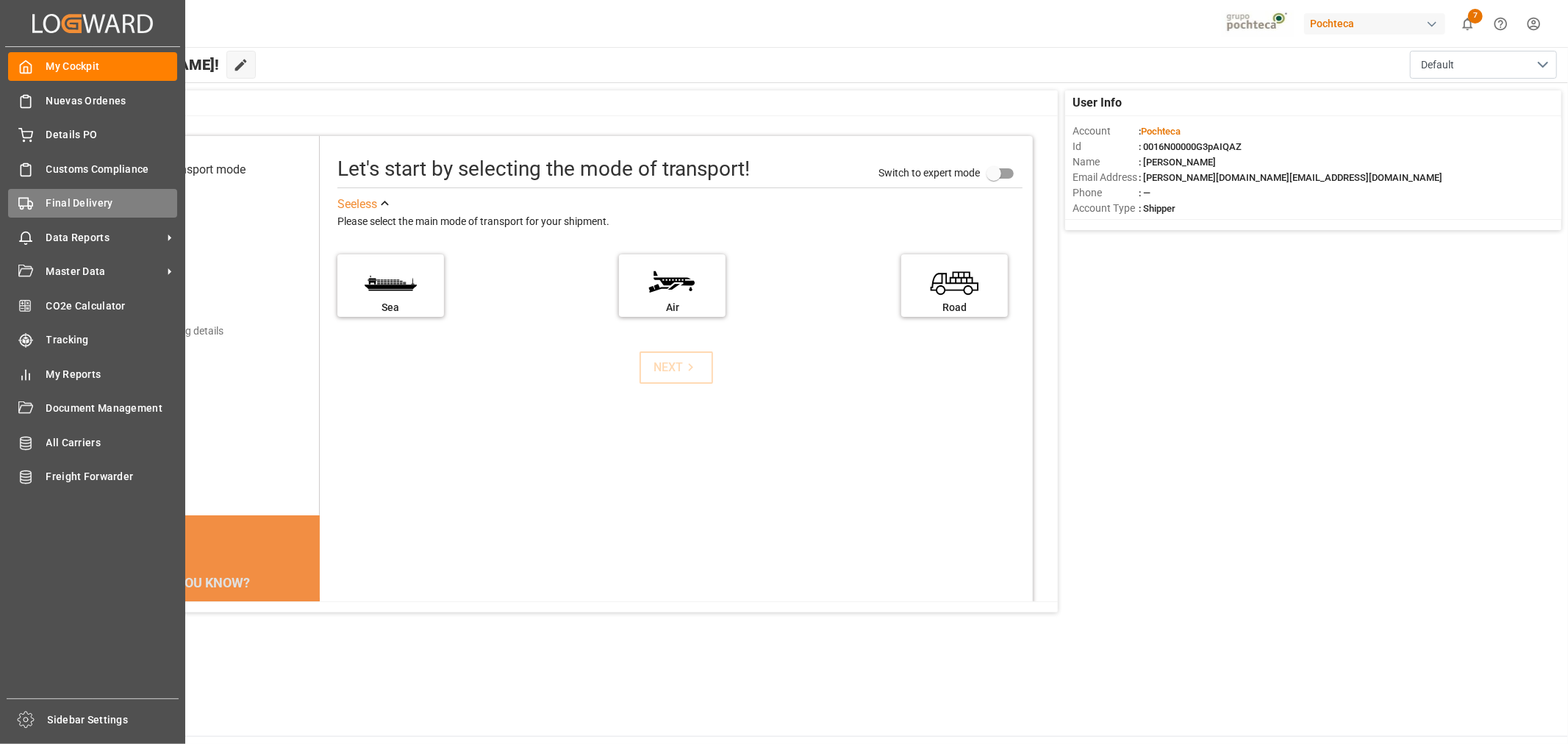
click at [88, 207] on span "Final Delivery" at bounding box center [112, 203] width 132 height 15
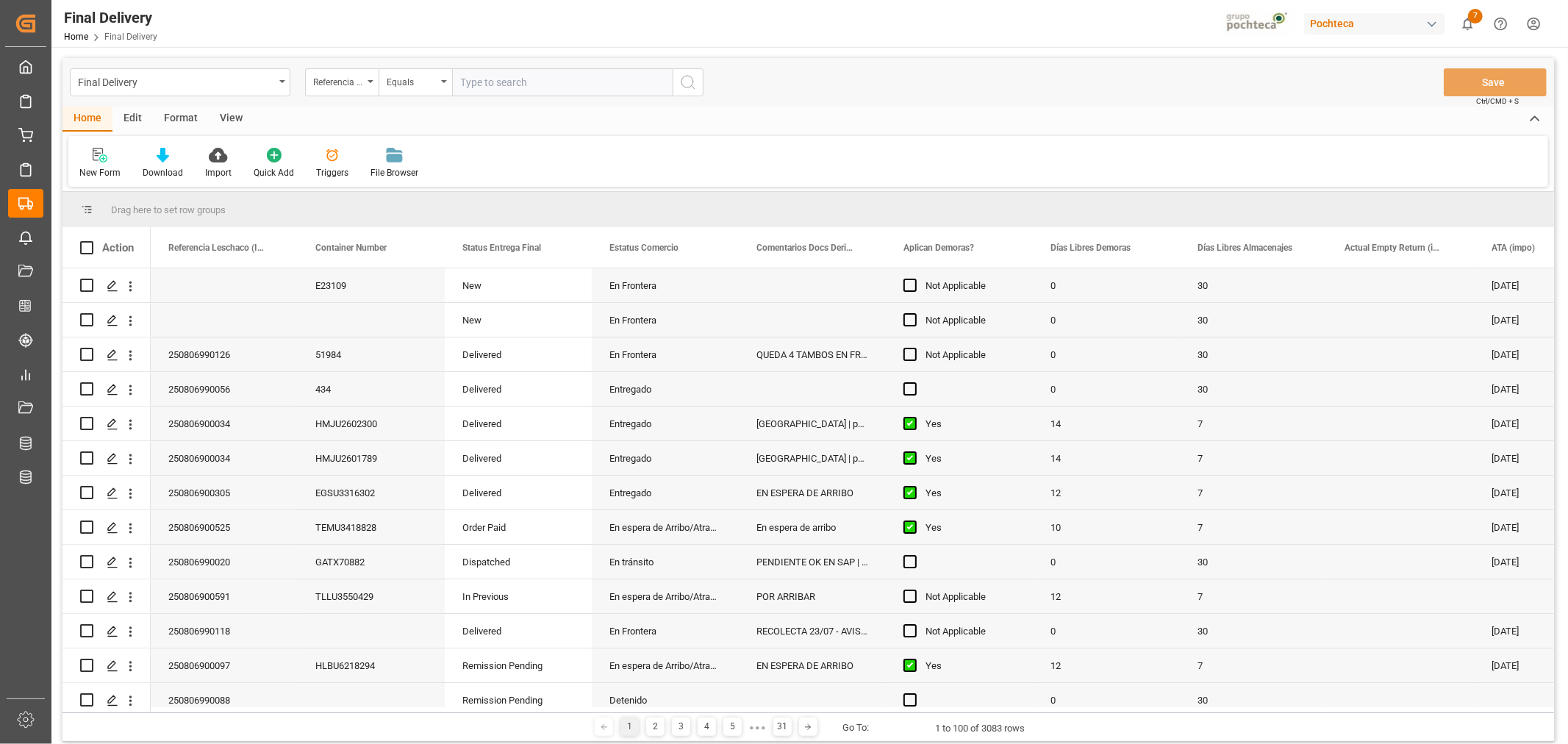
click at [289, 79] on div "Final Delivery" at bounding box center [180, 82] width 220 height 28
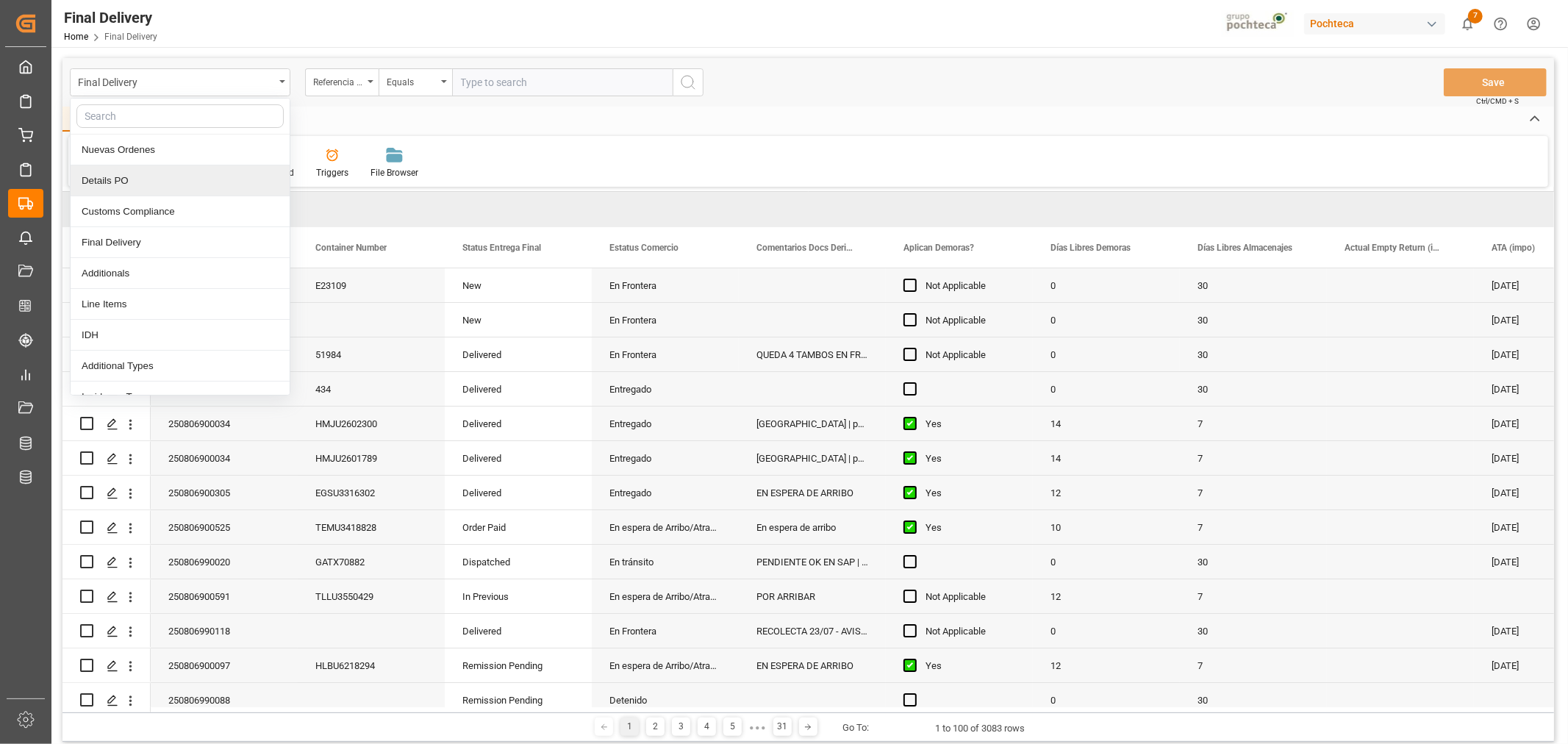
click at [137, 180] on div "Details PO" at bounding box center [180, 181] width 219 height 31
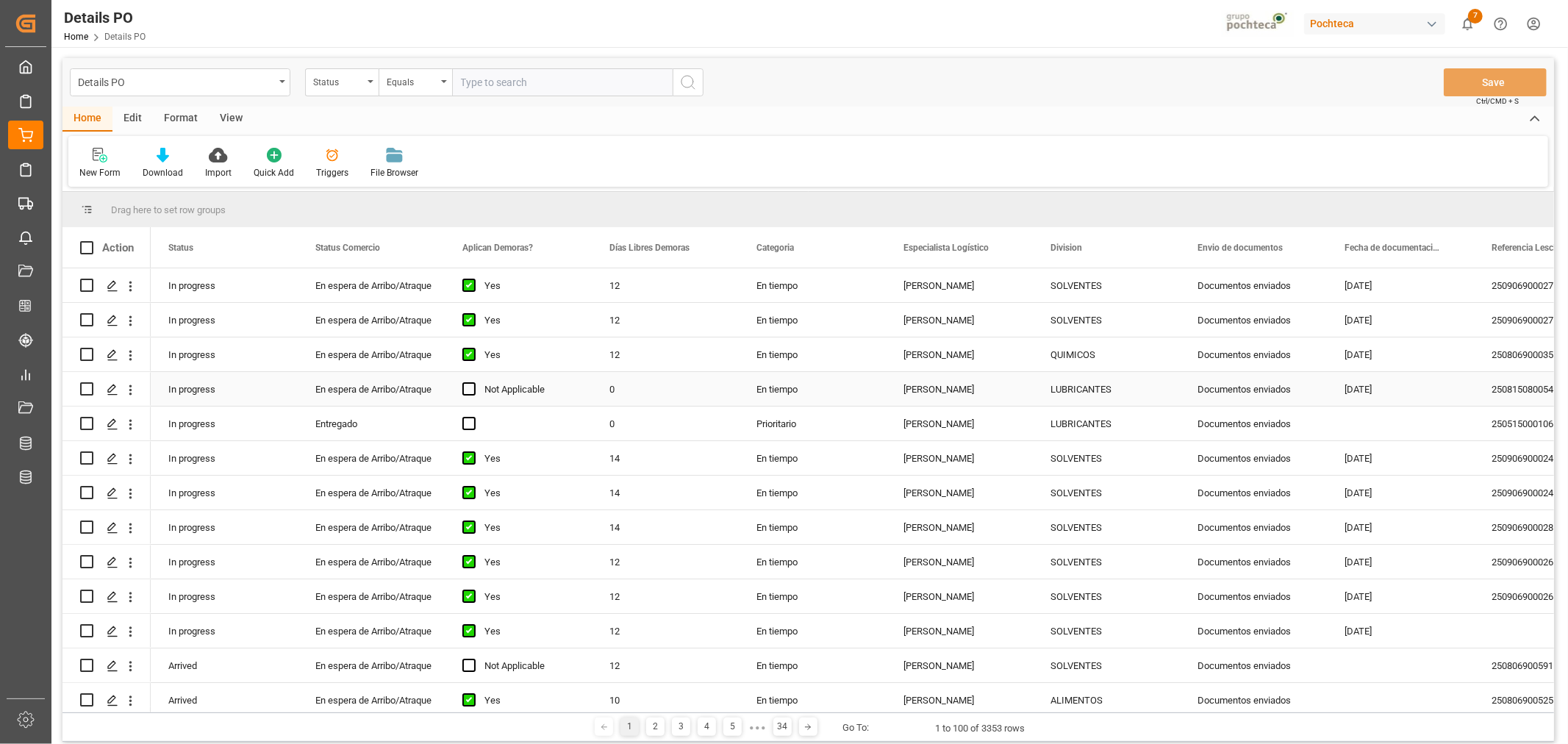
click at [616, 387] on div "0" at bounding box center [666, 388] width 147 height 34
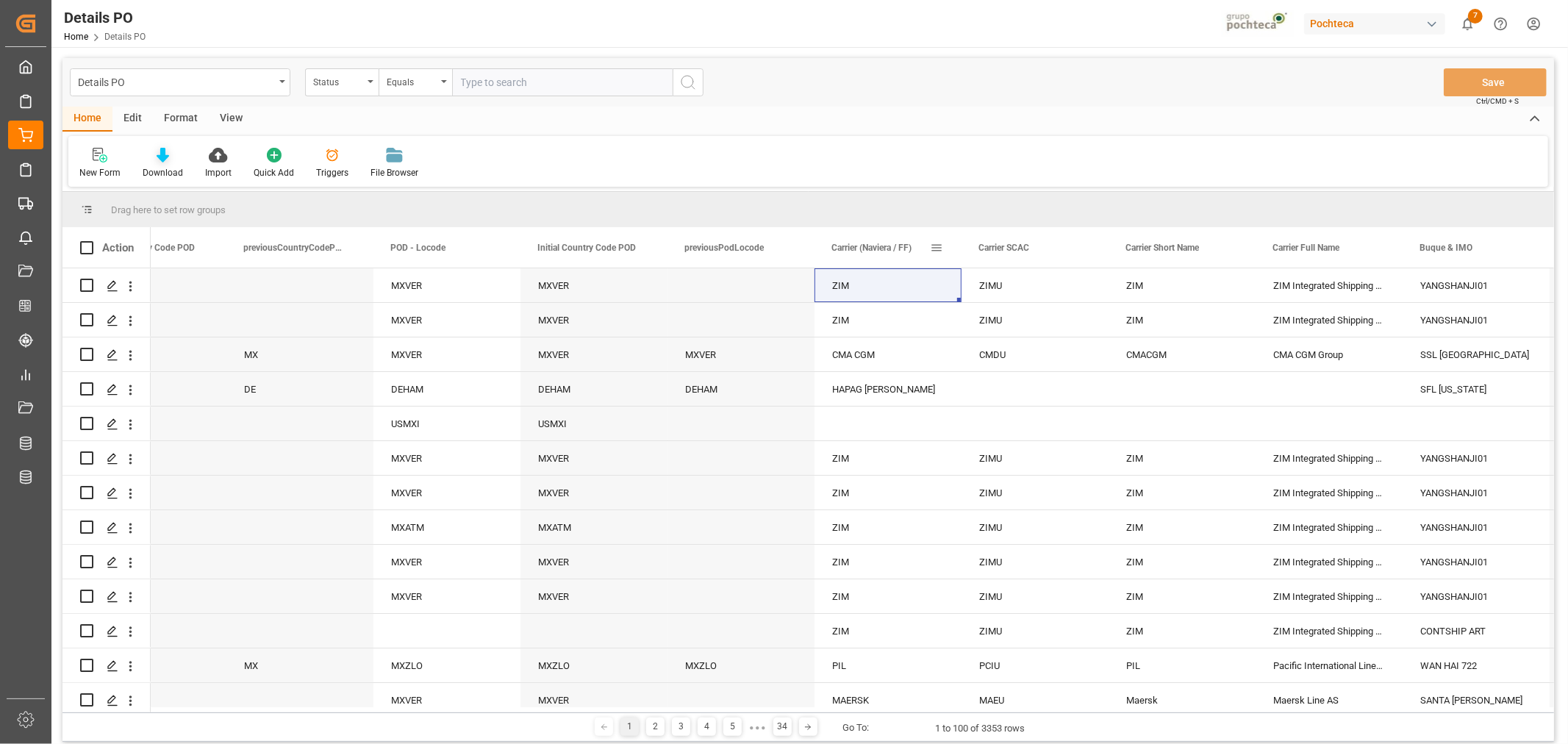
click at [169, 173] on div "Download" at bounding box center [162, 173] width 40 height 13
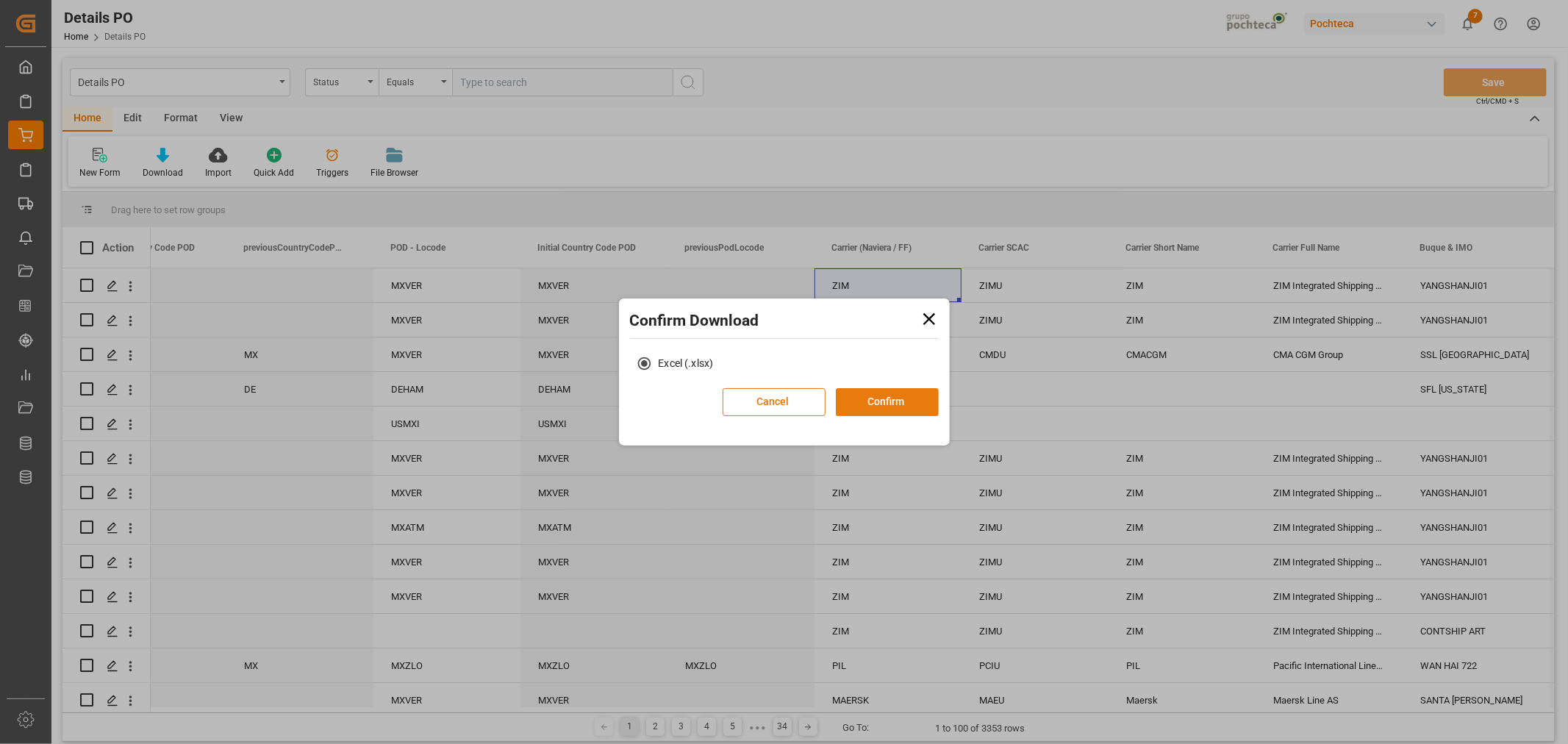
click at [836, 412] on button "Confirm" at bounding box center [887, 402] width 103 height 28
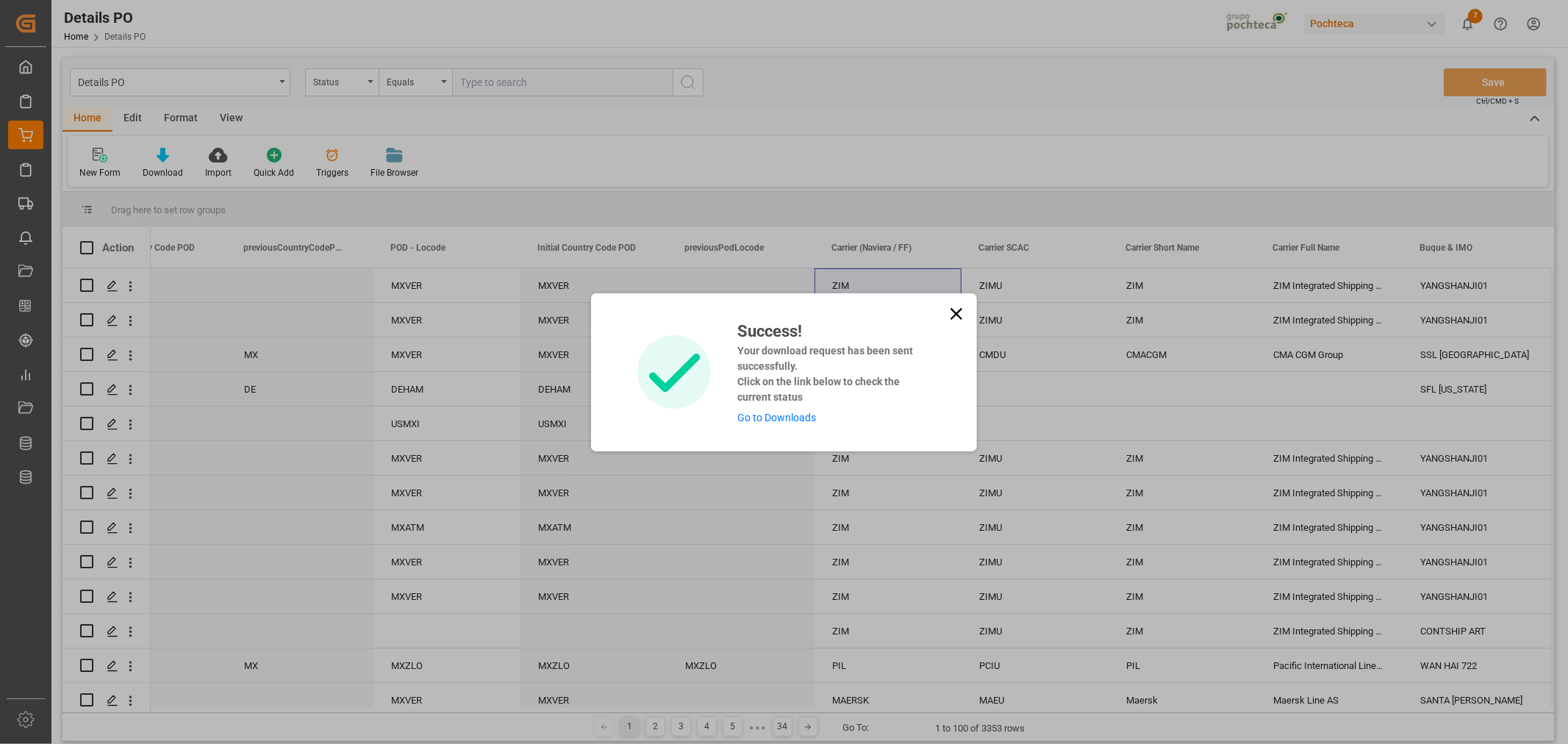
click at [780, 419] on link "Go to Downloads" at bounding box center [776, 418] width 78 height 12
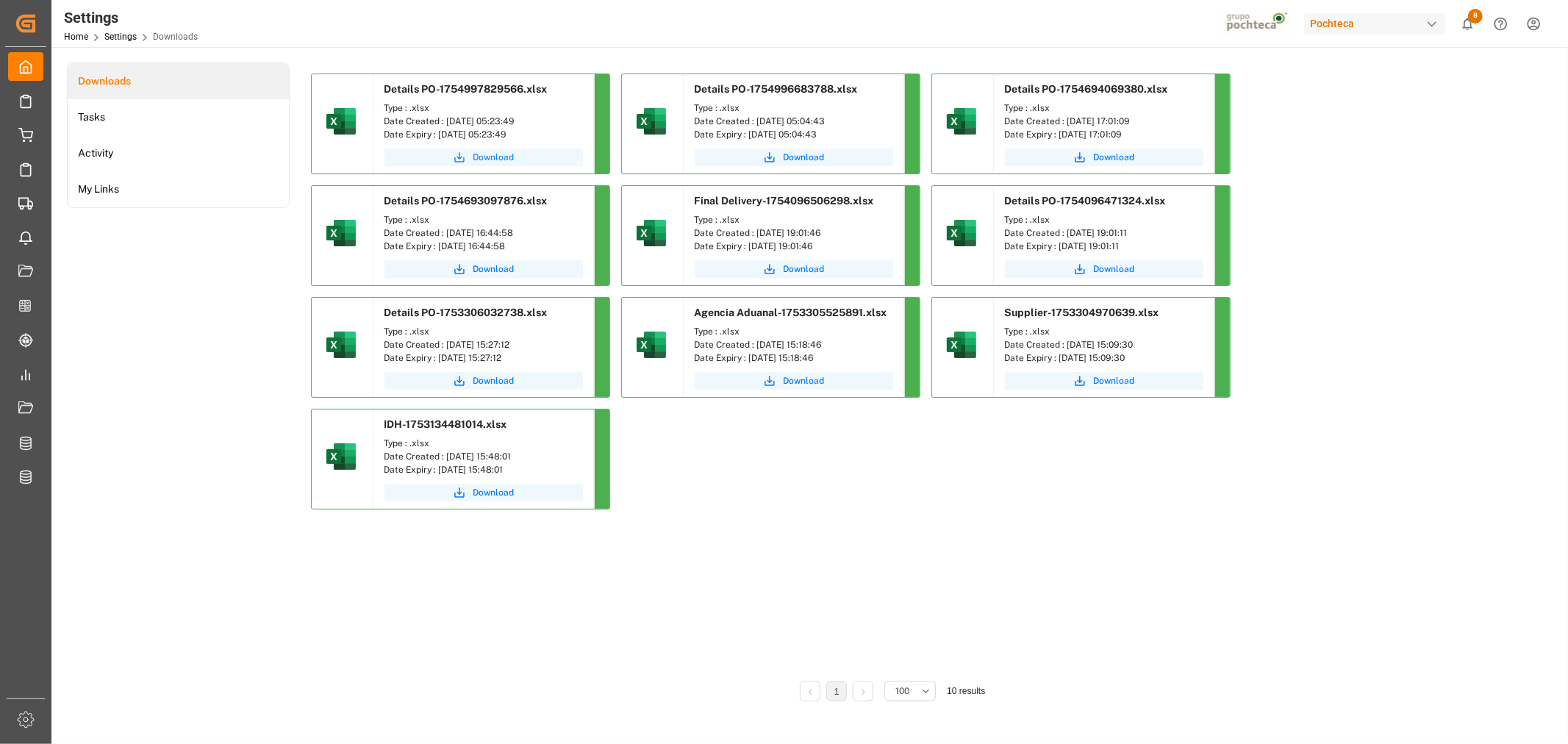
click at [501, 156] on span "Download" at bounding box center [494, 157] width 41 height 13
click at [1436, 25] on div "button" at bounding box center [1432, 24] width 15 height 15
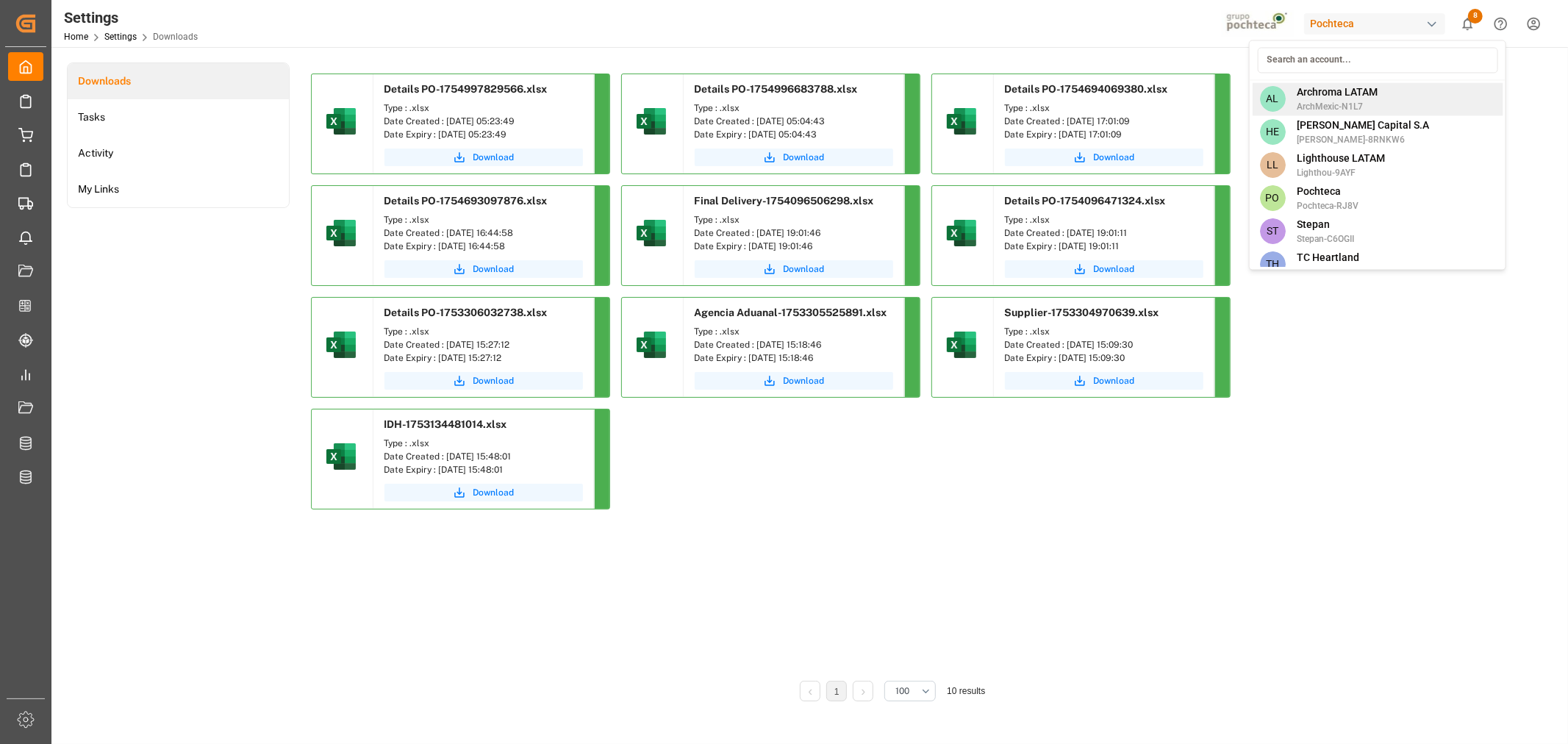
click at [1399, 98] on div "AL Archroma LATAM ArchMexic-N1L7" at bounding box center [1377, 99] width 250 height 33
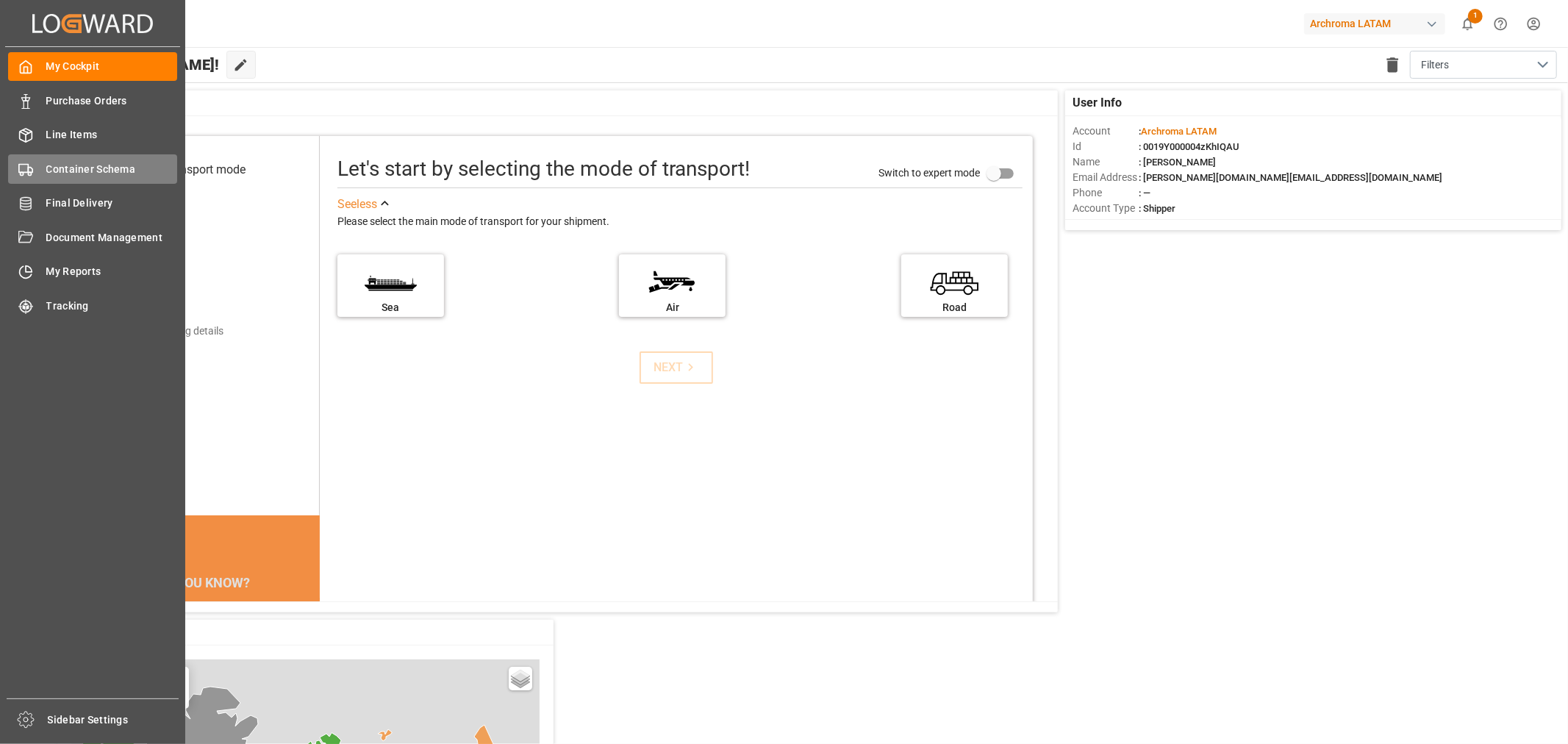
click at [76, 162] on span "Container Schema" at bounding box center [112, 169] width 132 height 15
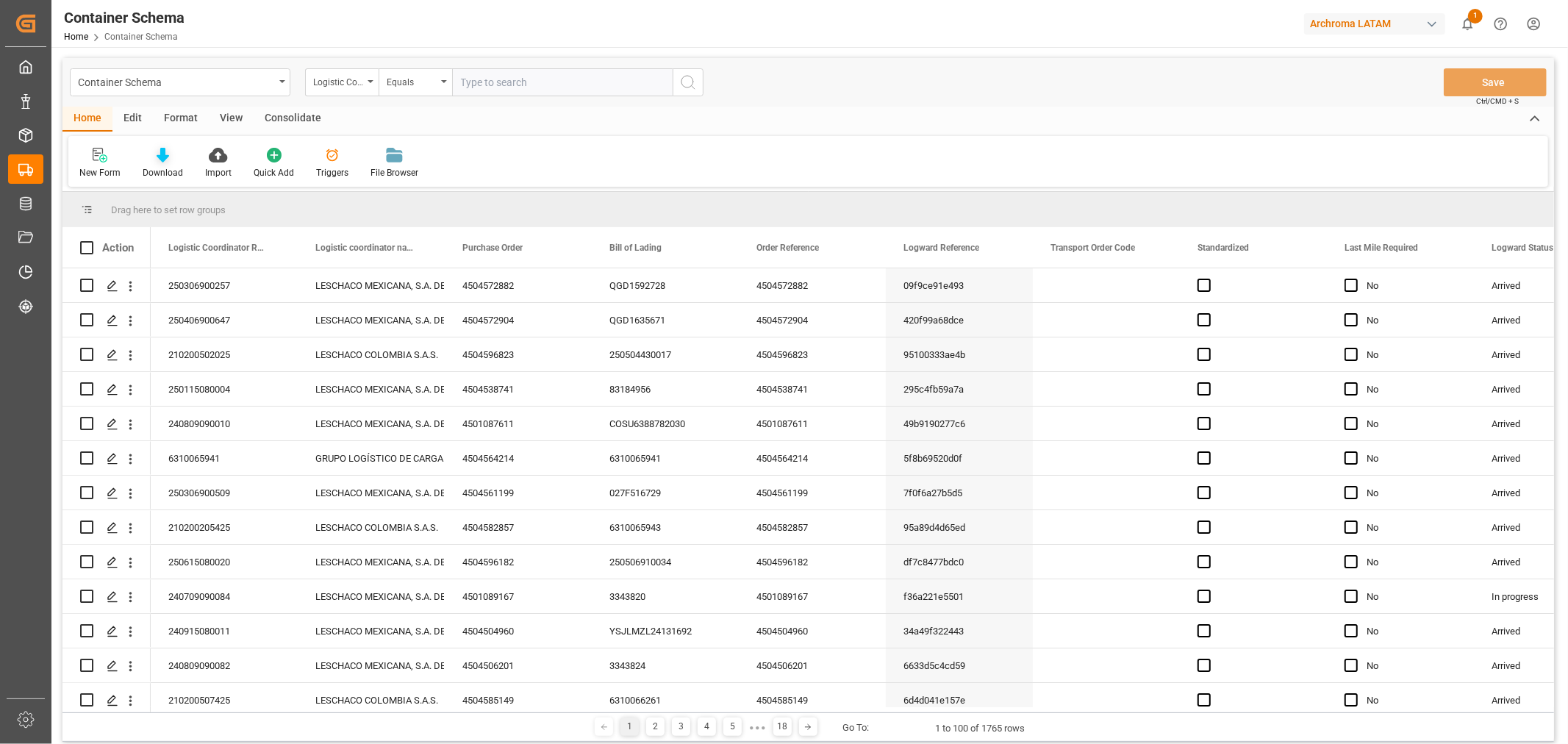
click at [167, 151] on icon at bounding box center [163, 155] width 13 height 15
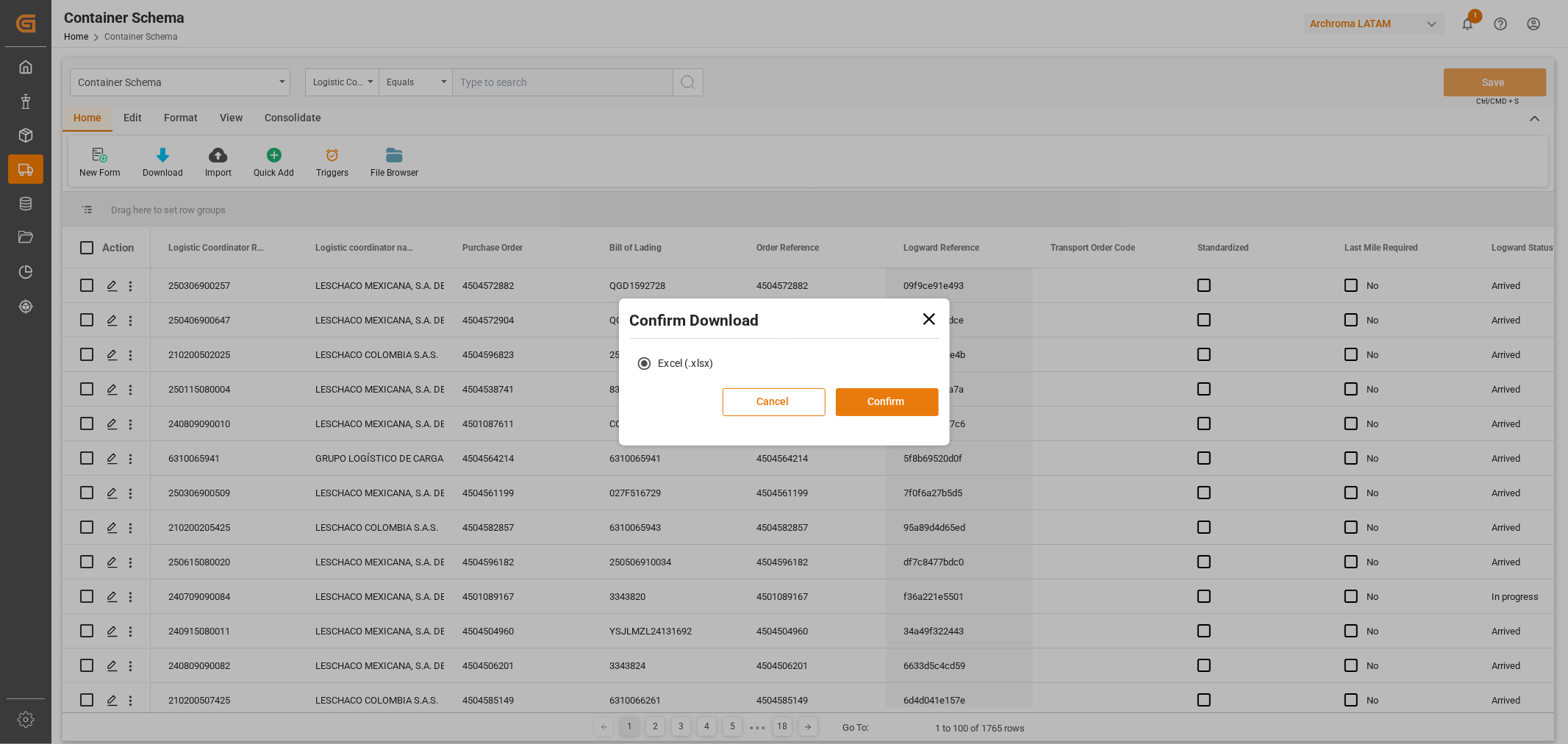
click at [854, 399] on button "Confirm" at bounding box center [887, 402] width 103 height 28
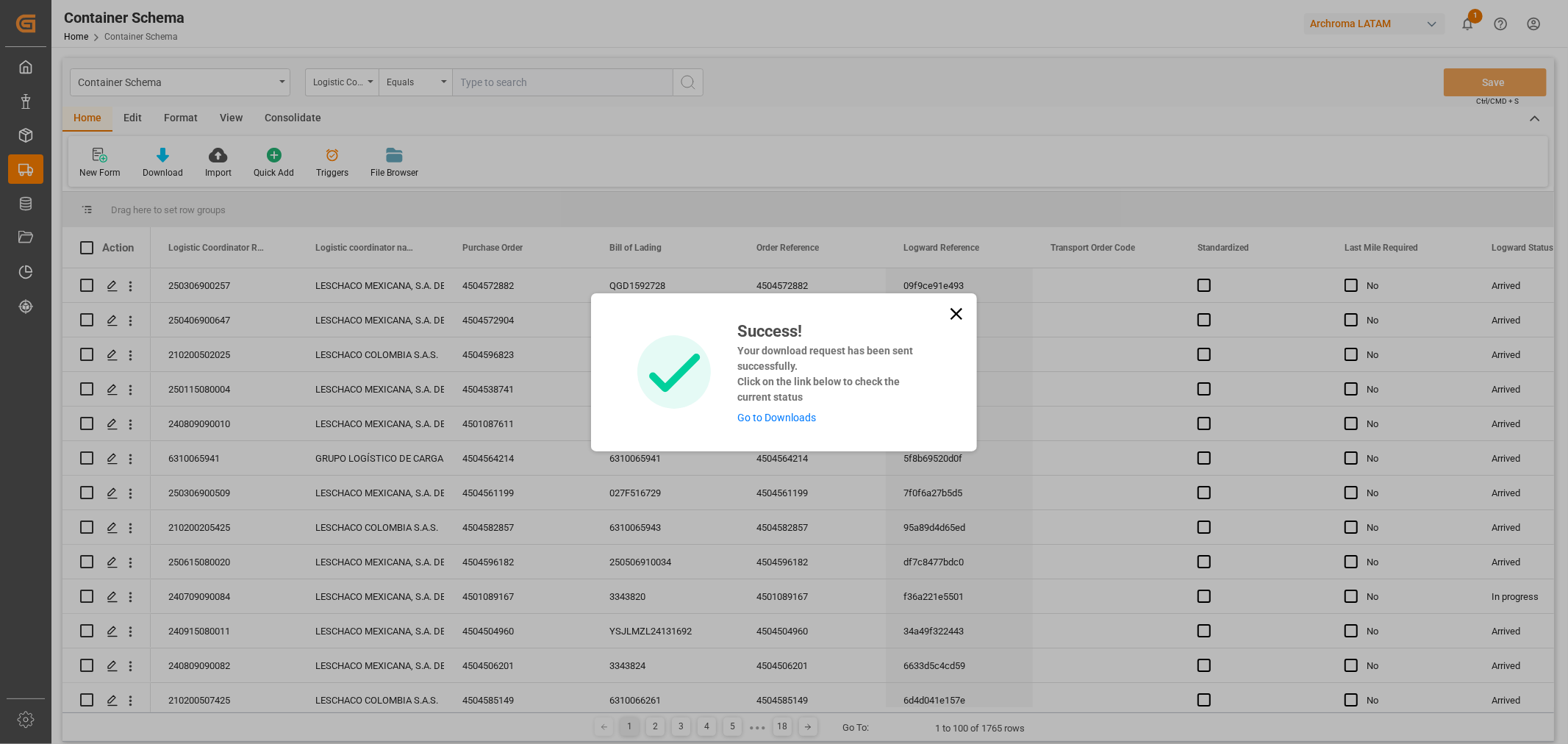
click at [799, 420] on link "Go to Downloads" at bounding box center [776, 418] width 78 height 12
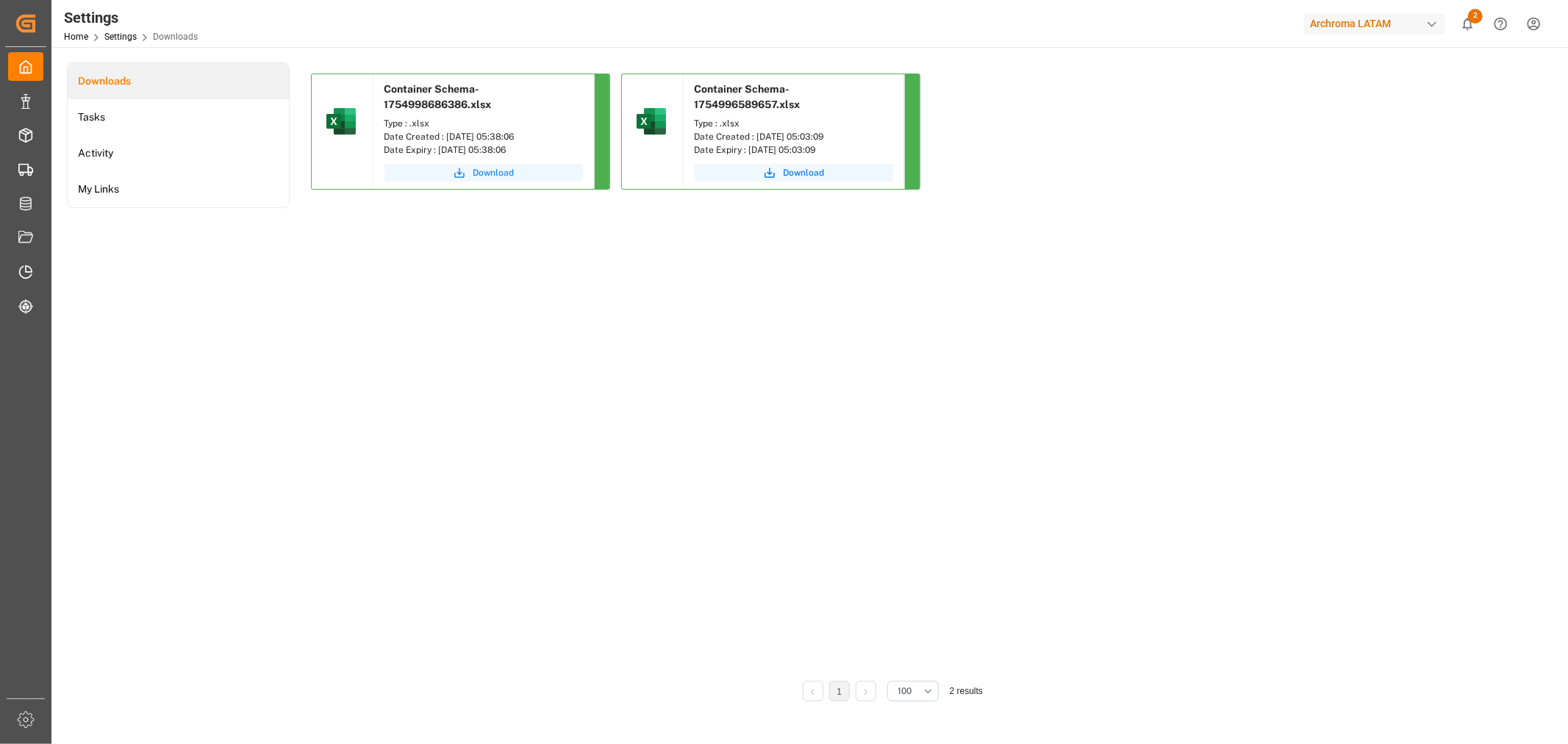
click at [502, 172] on span "Download" at bounding box center [494, 173] width 41 height 13
click at [1436, 24] on div "button" at bounding box center [1432, 24] width 15 height 15
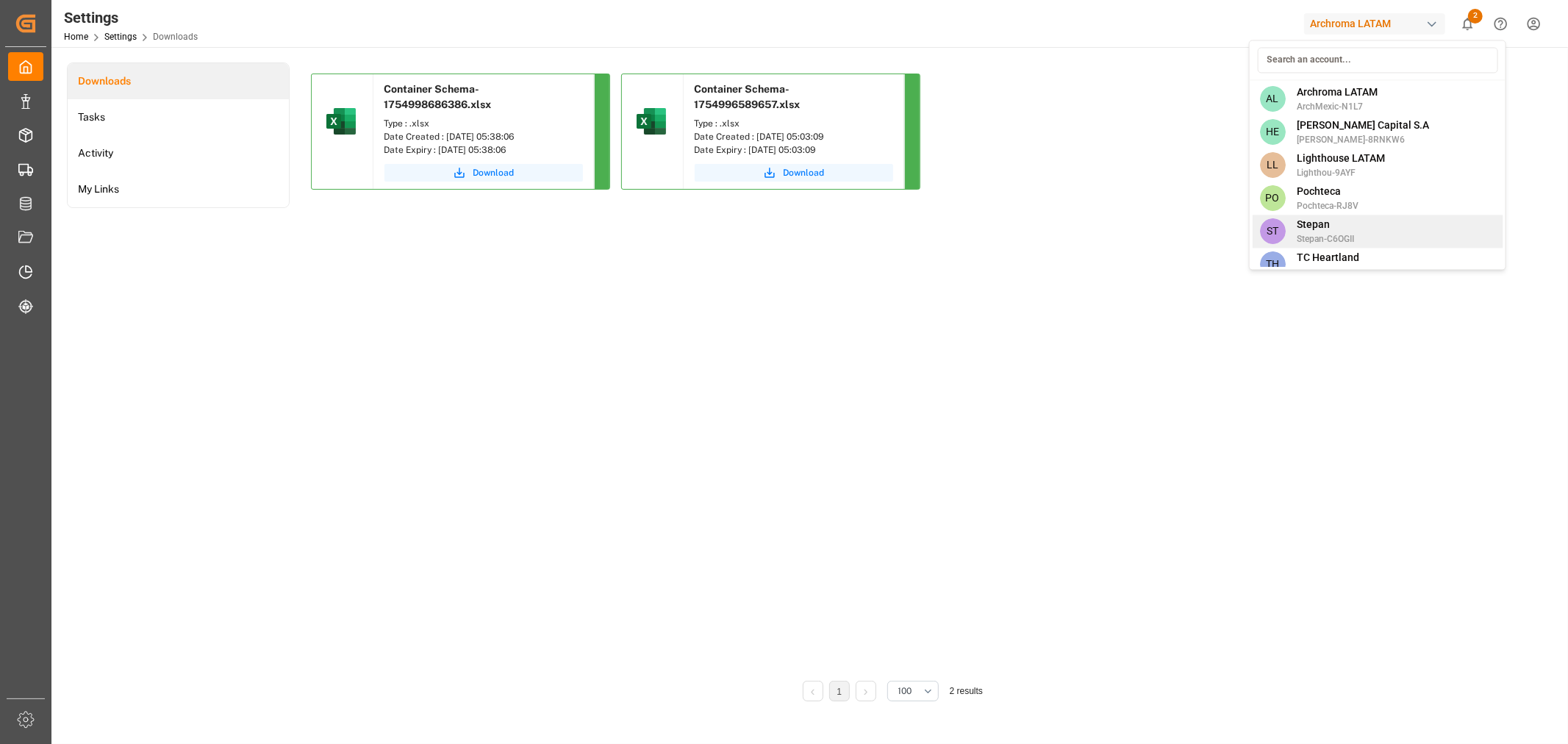
click at [1326, 223] on span "Stepan" at bounding box center [1326, 224] width 57 height 15
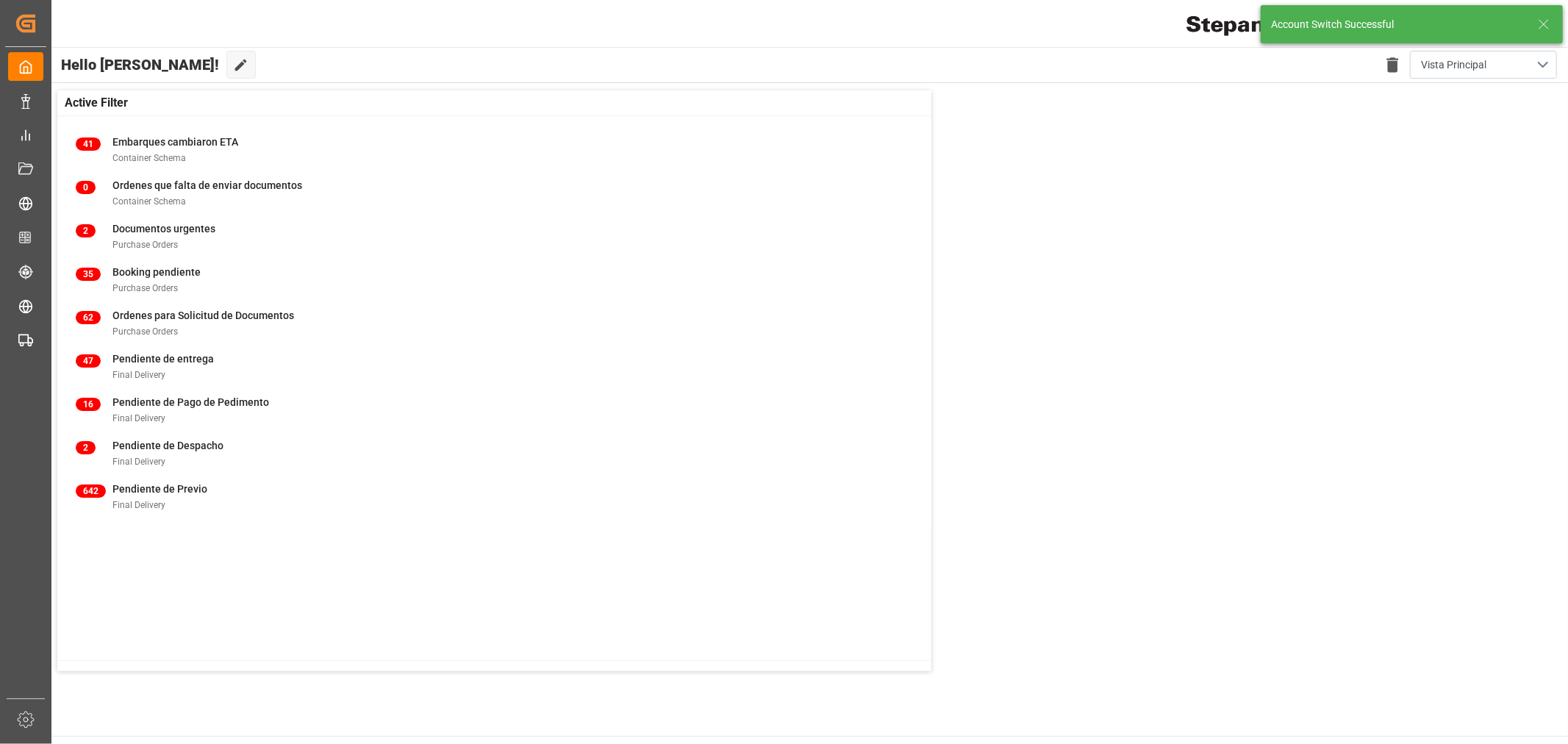
click at [1545, 22] on icon at bounding box center [1543, 24] width 17 height 17
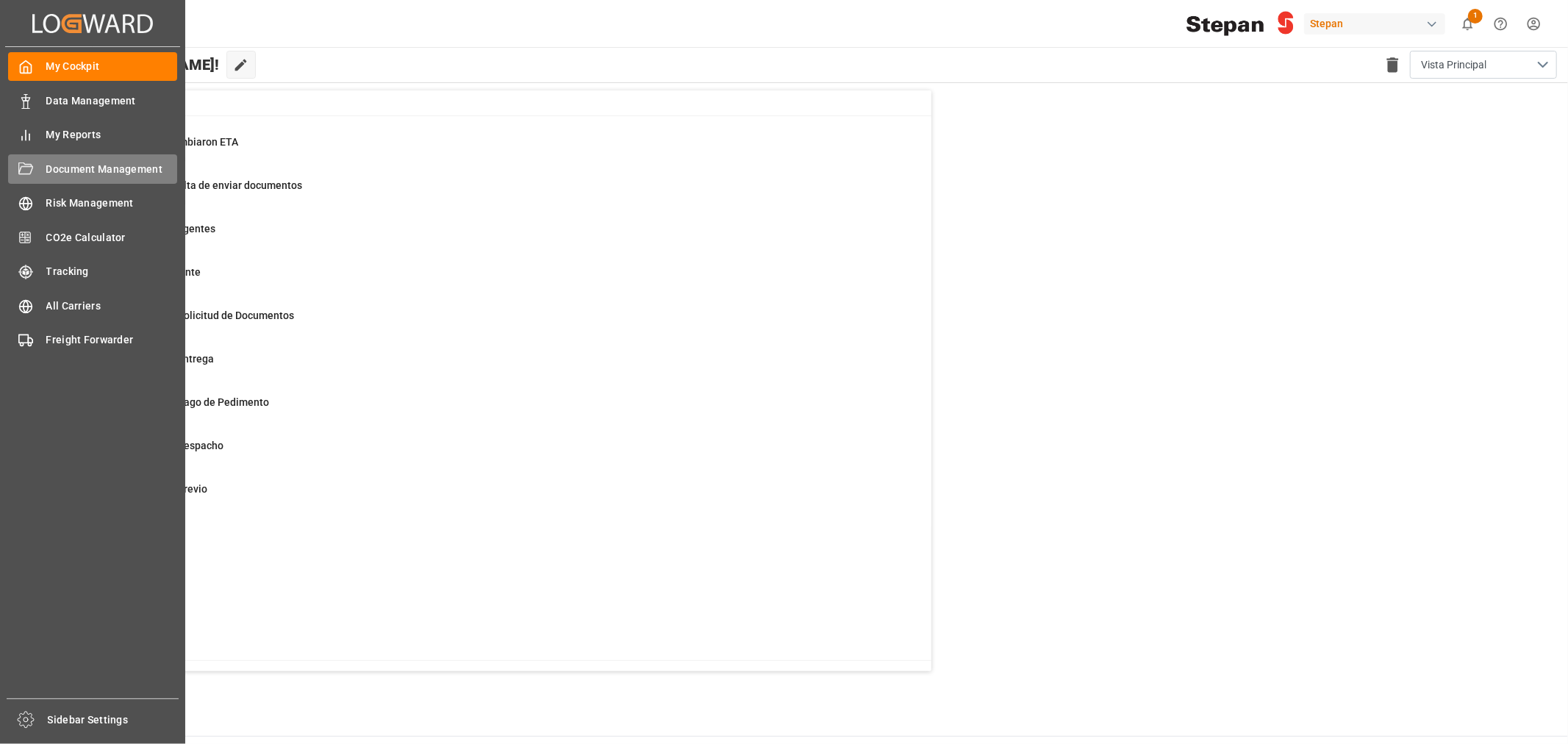
click at [31, 173] on icon at bounding box center [25, 170] width 15 height 15
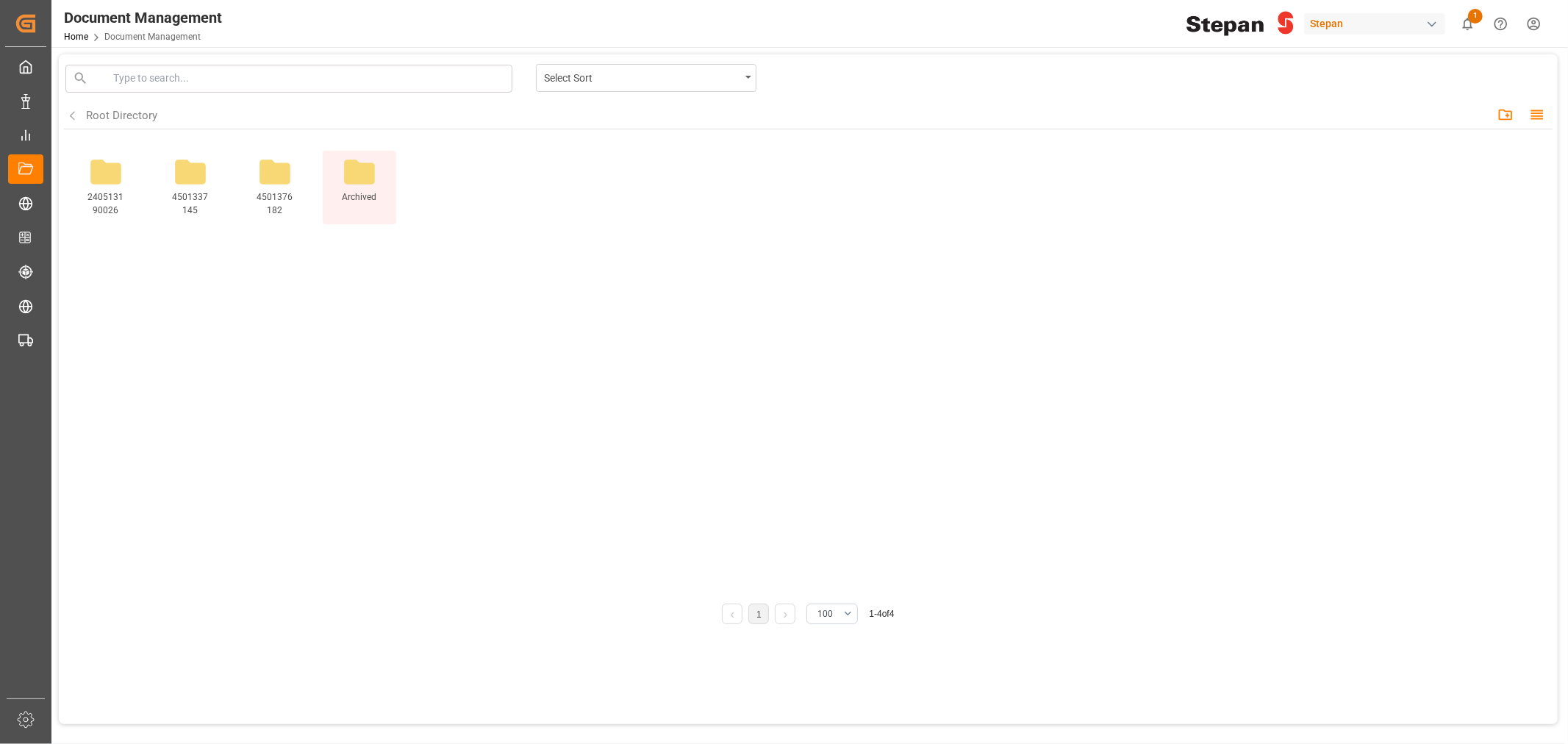
click at [359, 162] on icon at bounding box center [359, 172] width 36 height 36
click at [359, 177] on icon at bounding box center [359, 171] width 31 height 25
click at [260, 175] on icon at bounding box center [275, 171] width 31 height 25
click at [280, 175] on icon at bounding box center [275, 171] width 31 height 25
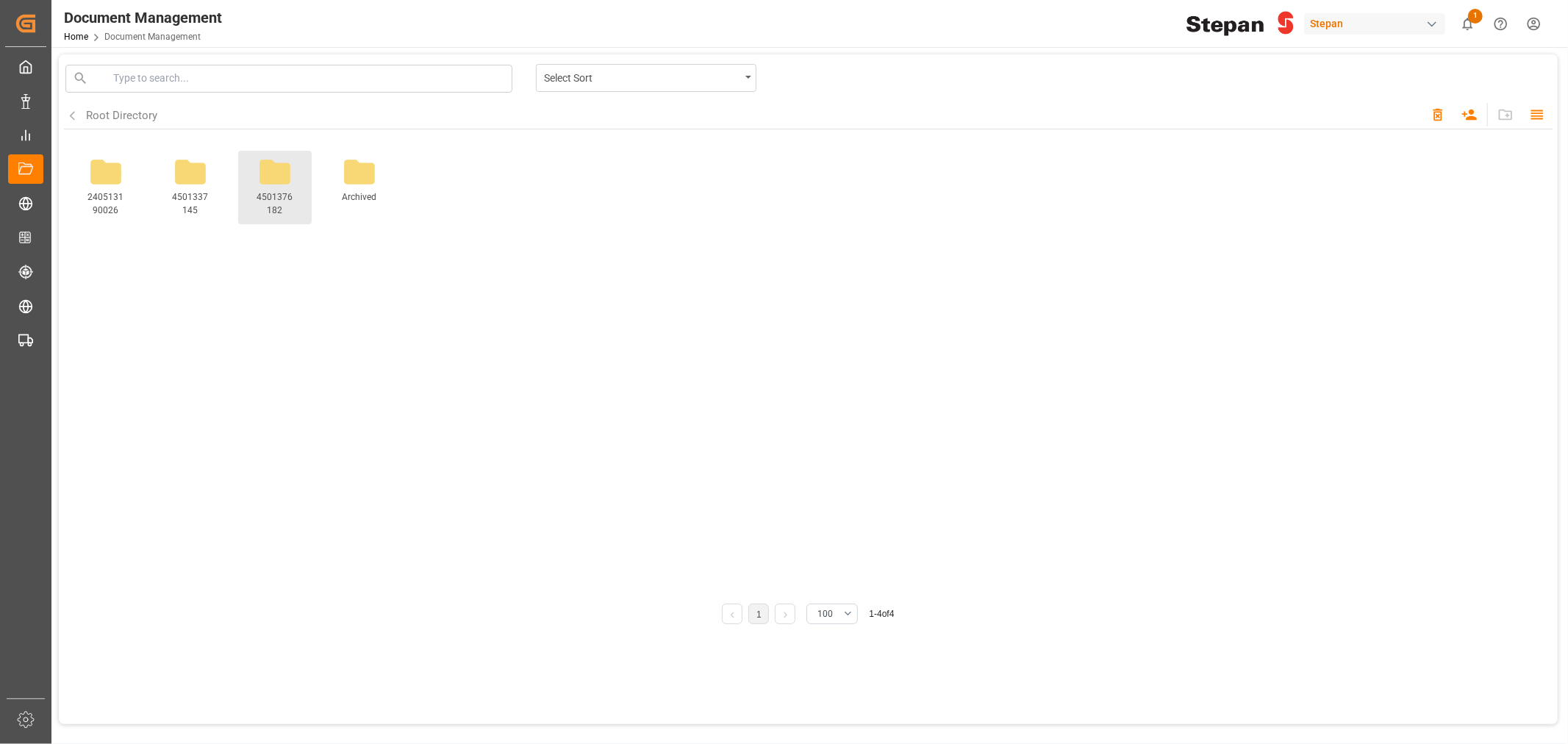
click at [280, 175] on icon at bounding box center [275, 171] width 31 height 25
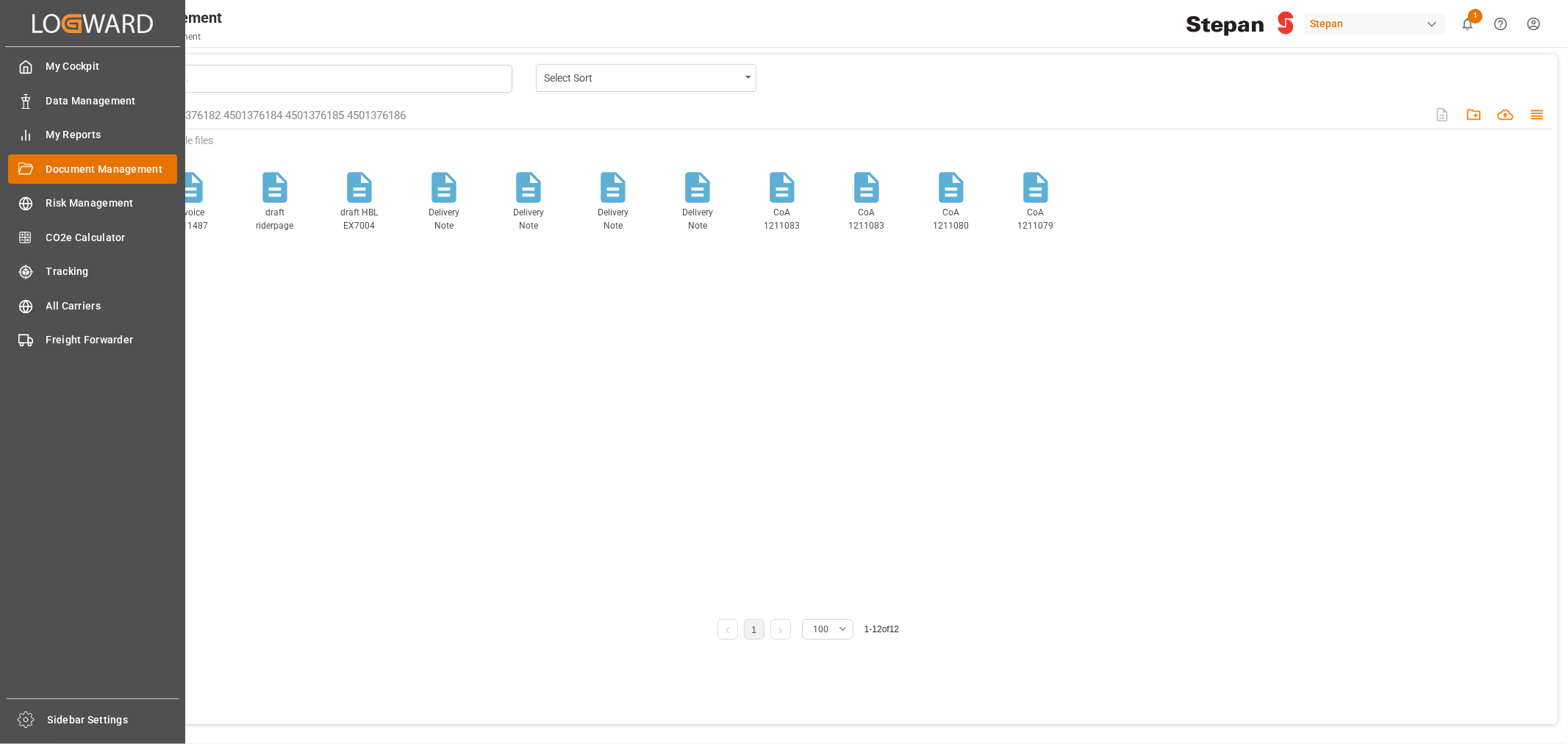
click at [39, 174] on div "Document Management Document Management" at bounding box center [92, 169] width 169 height 29
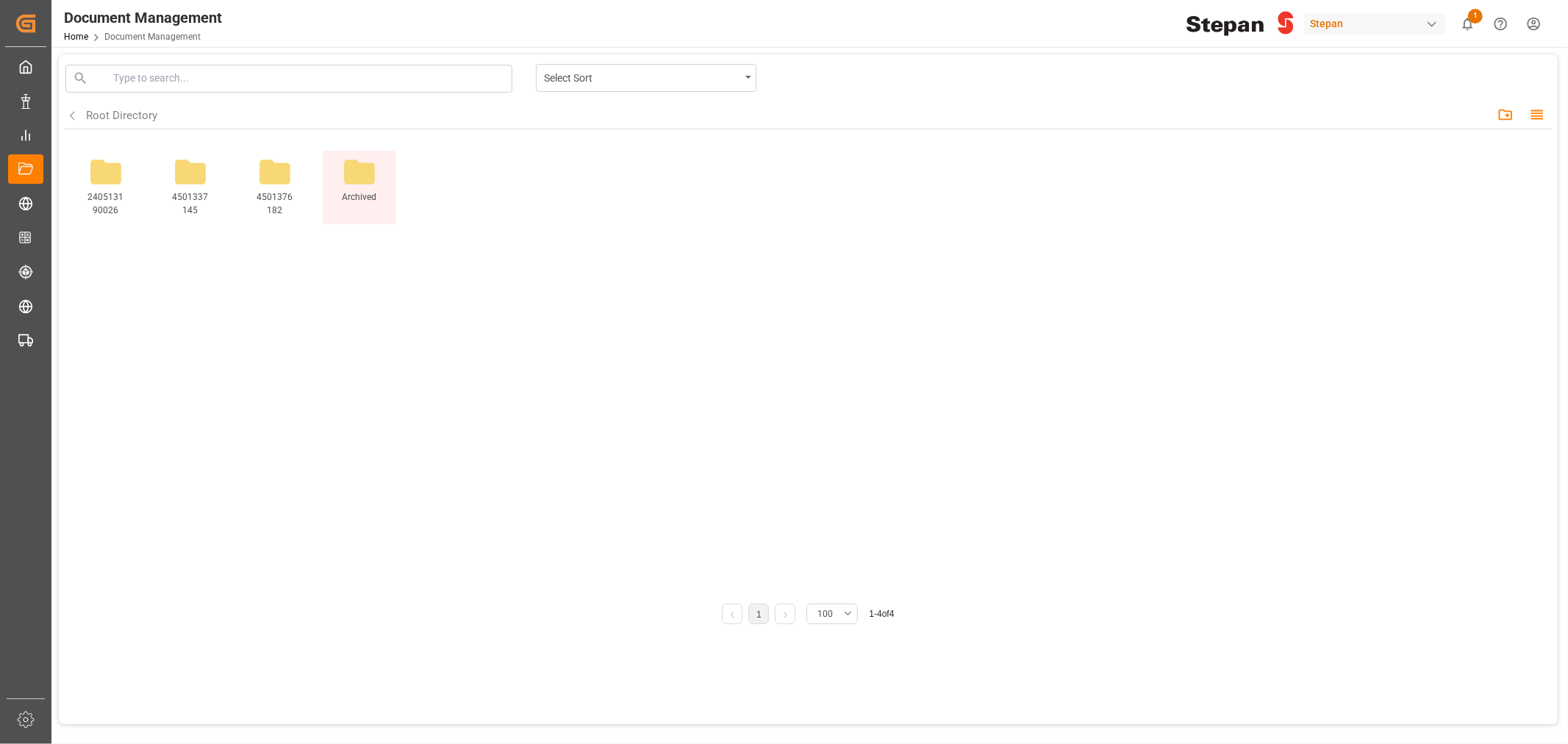
click at [363, 177] on icon at bounding box center [359, 171] width 31 height 25
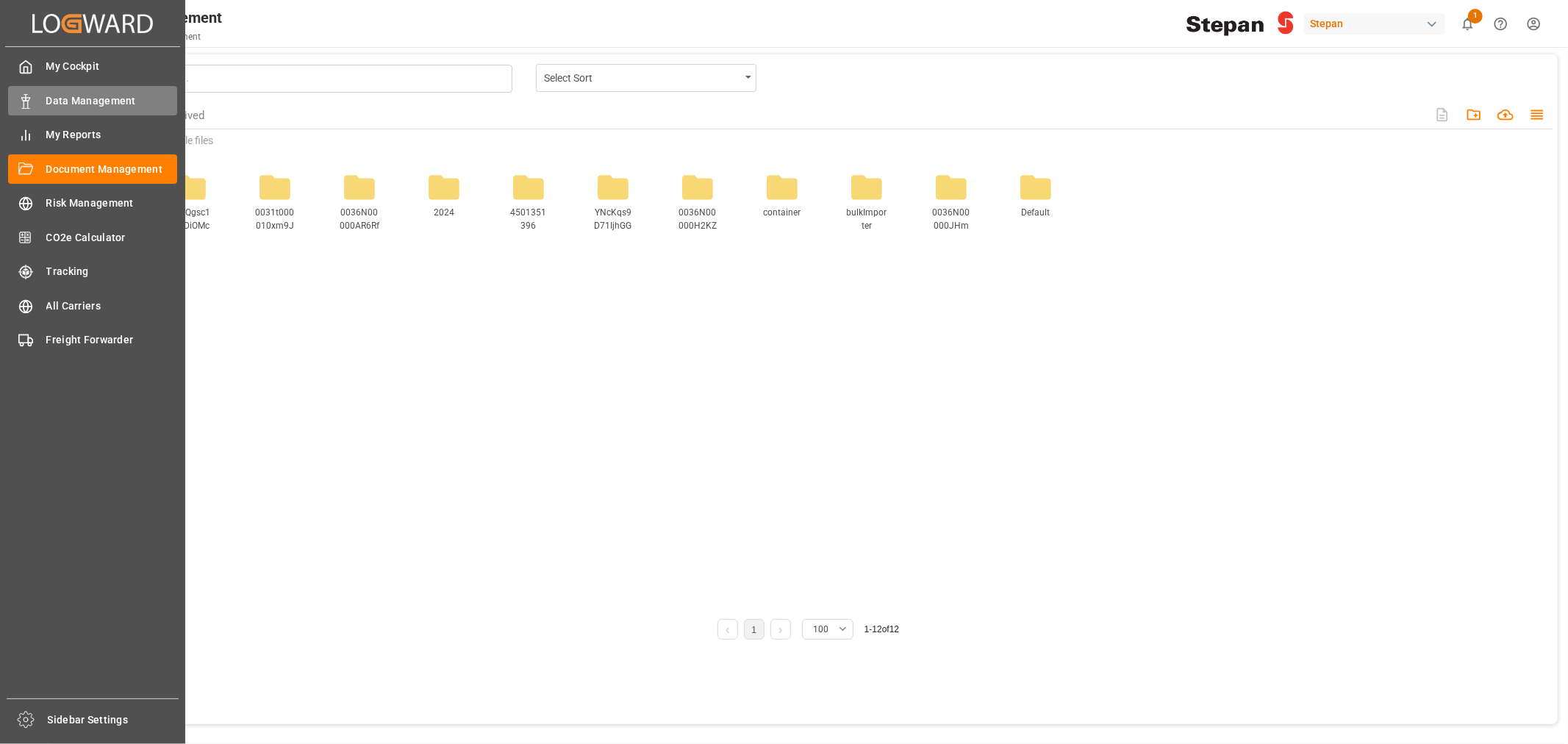
click at [112, 99] on span "Data Management" at bounding box center [112, 101] width 132 height 15
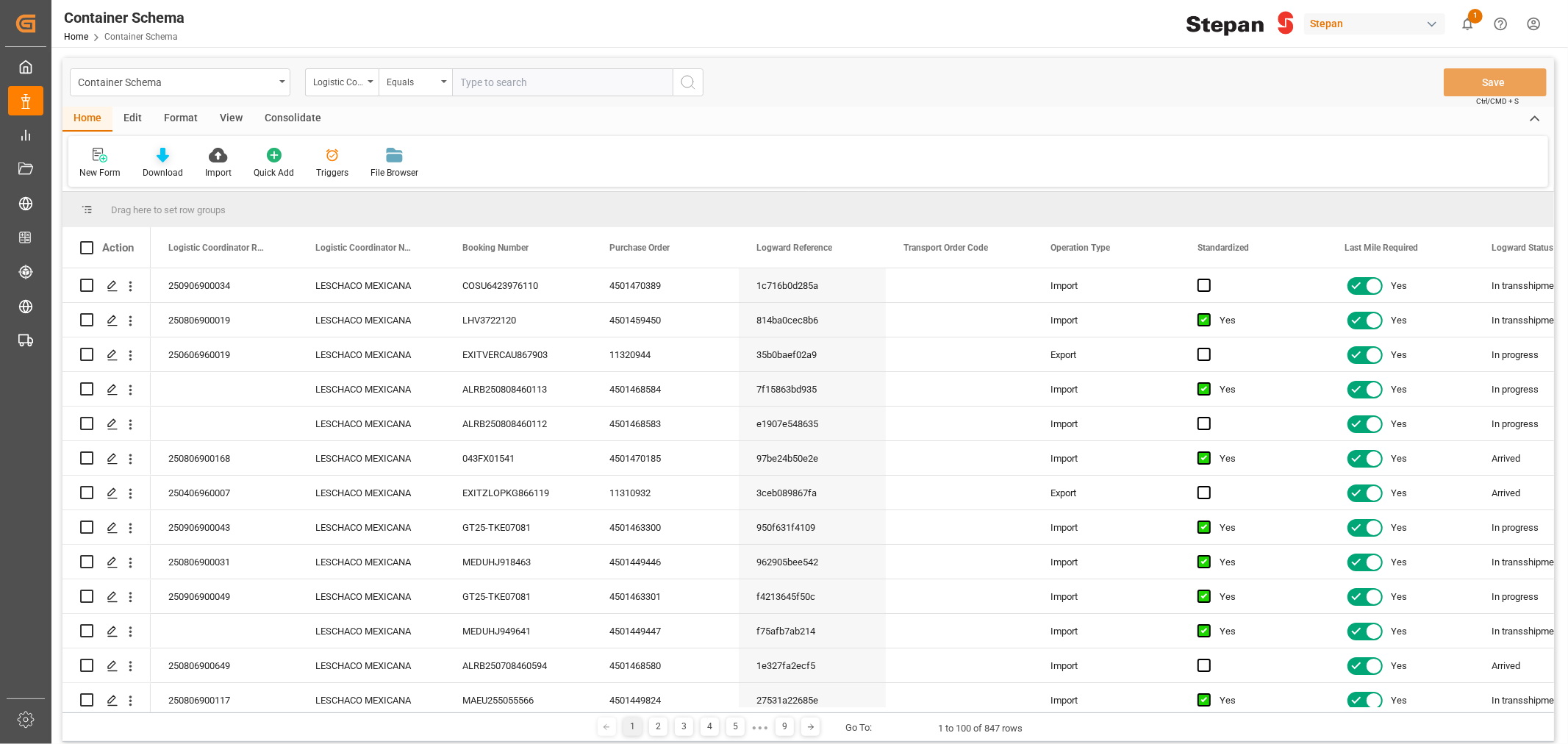
click at [165, 159] on icon at bounding box center [163, 155] width 13 height 15
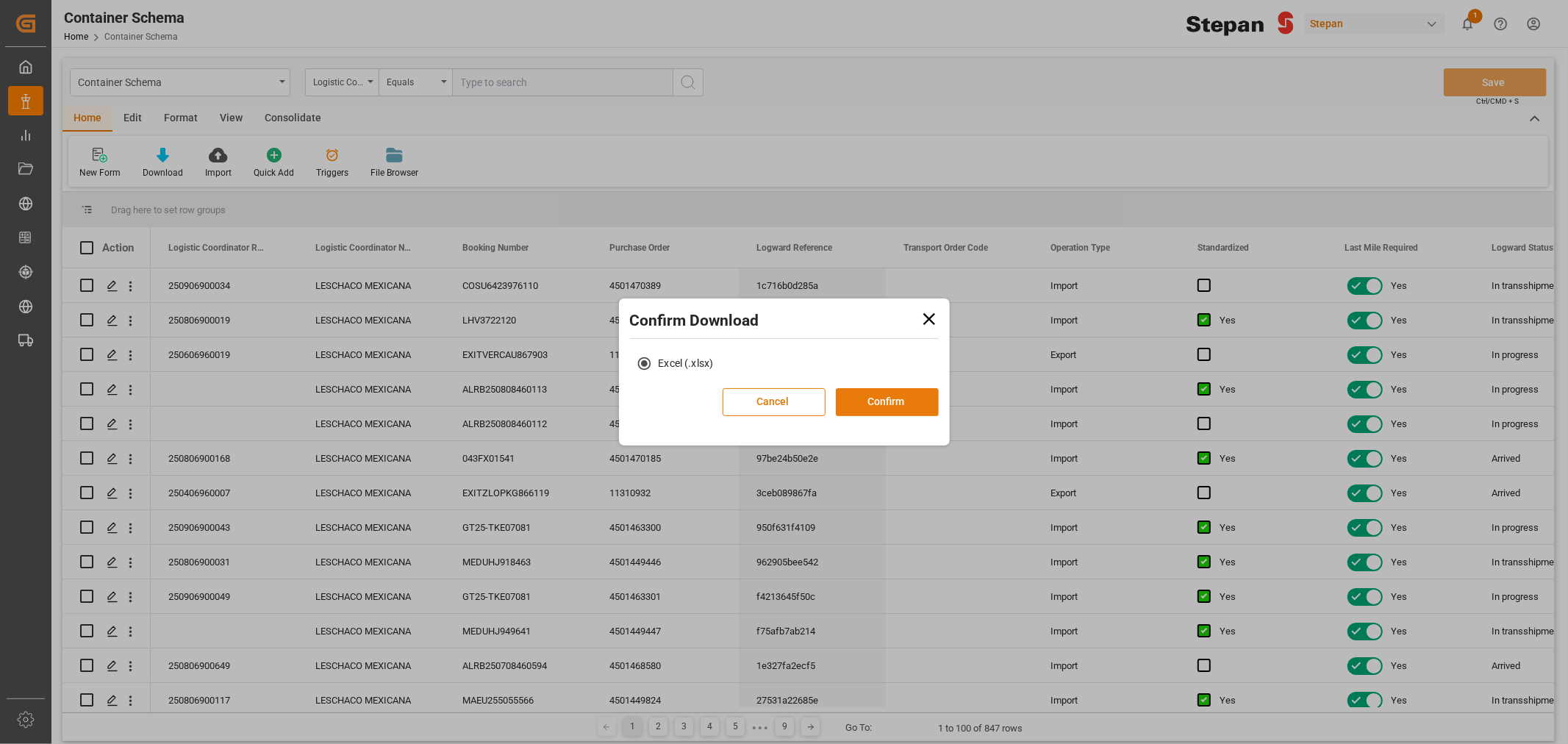
click at [864, 402] on button "Confirm" at bounding box center [887, 402] width 103 height 28
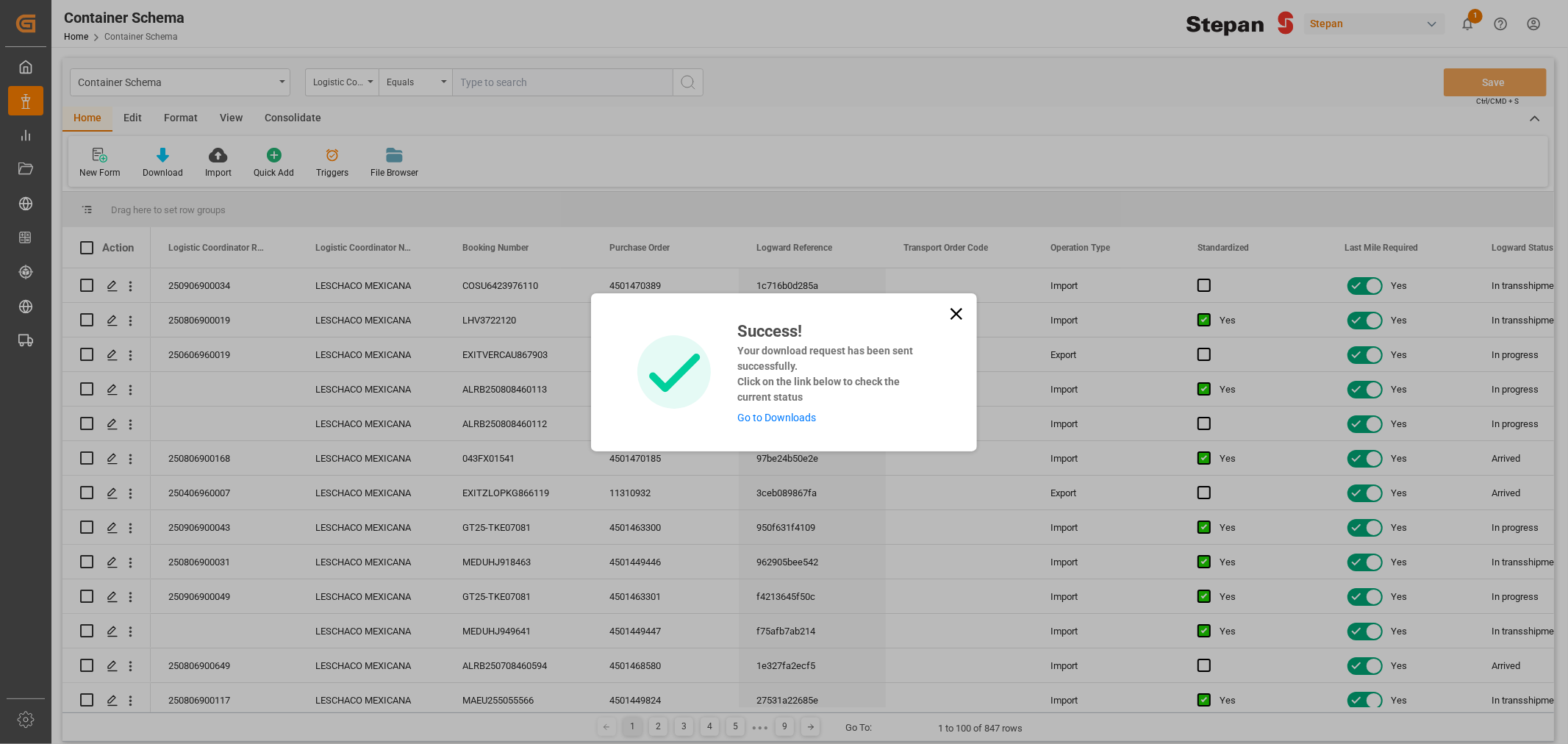
click at [806, 420] on link "Go to Downloads" at bounding box center [776, 418] width 78 height 12
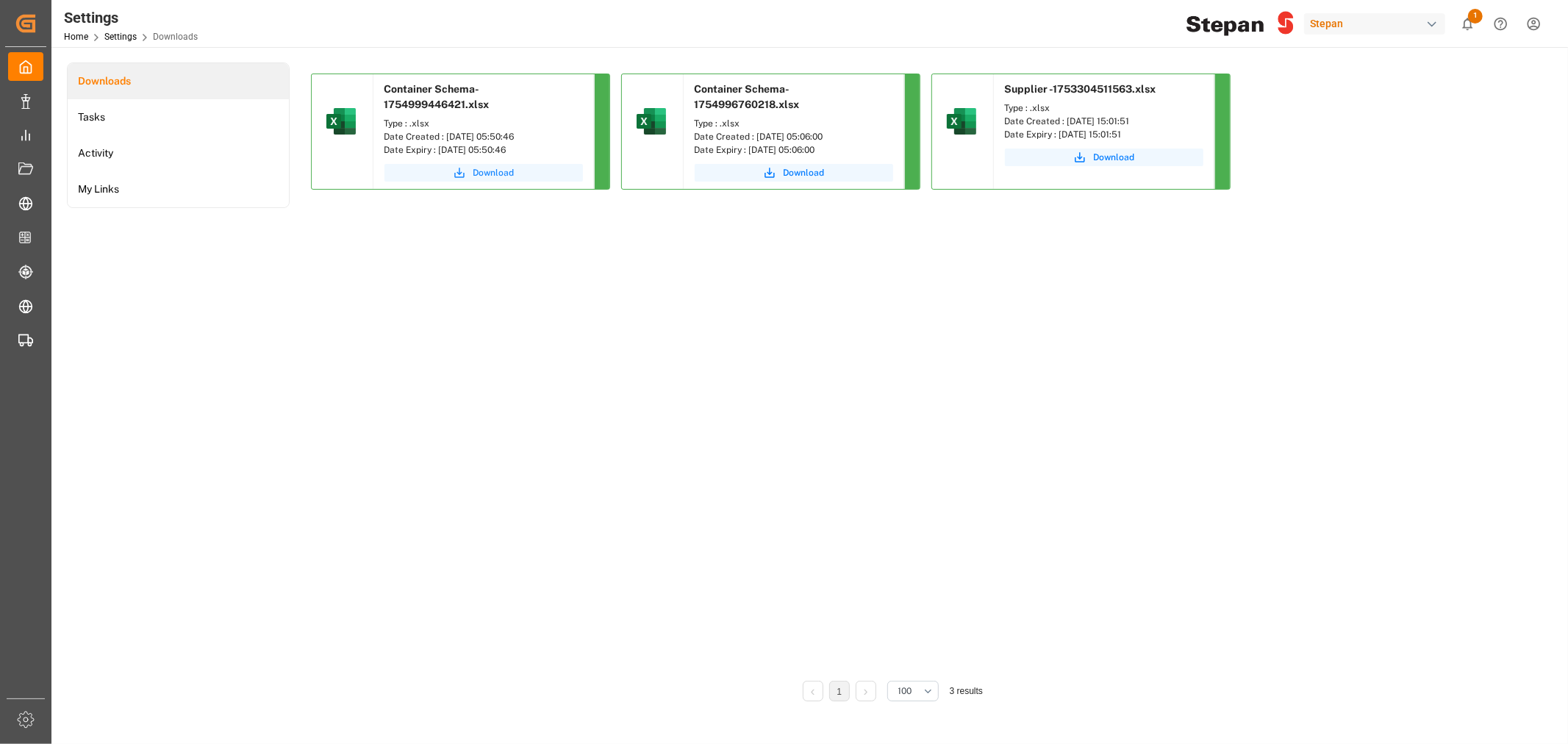
click at [507, 170] on span "Download" at bounding box center [494, 173] width 41 height 13
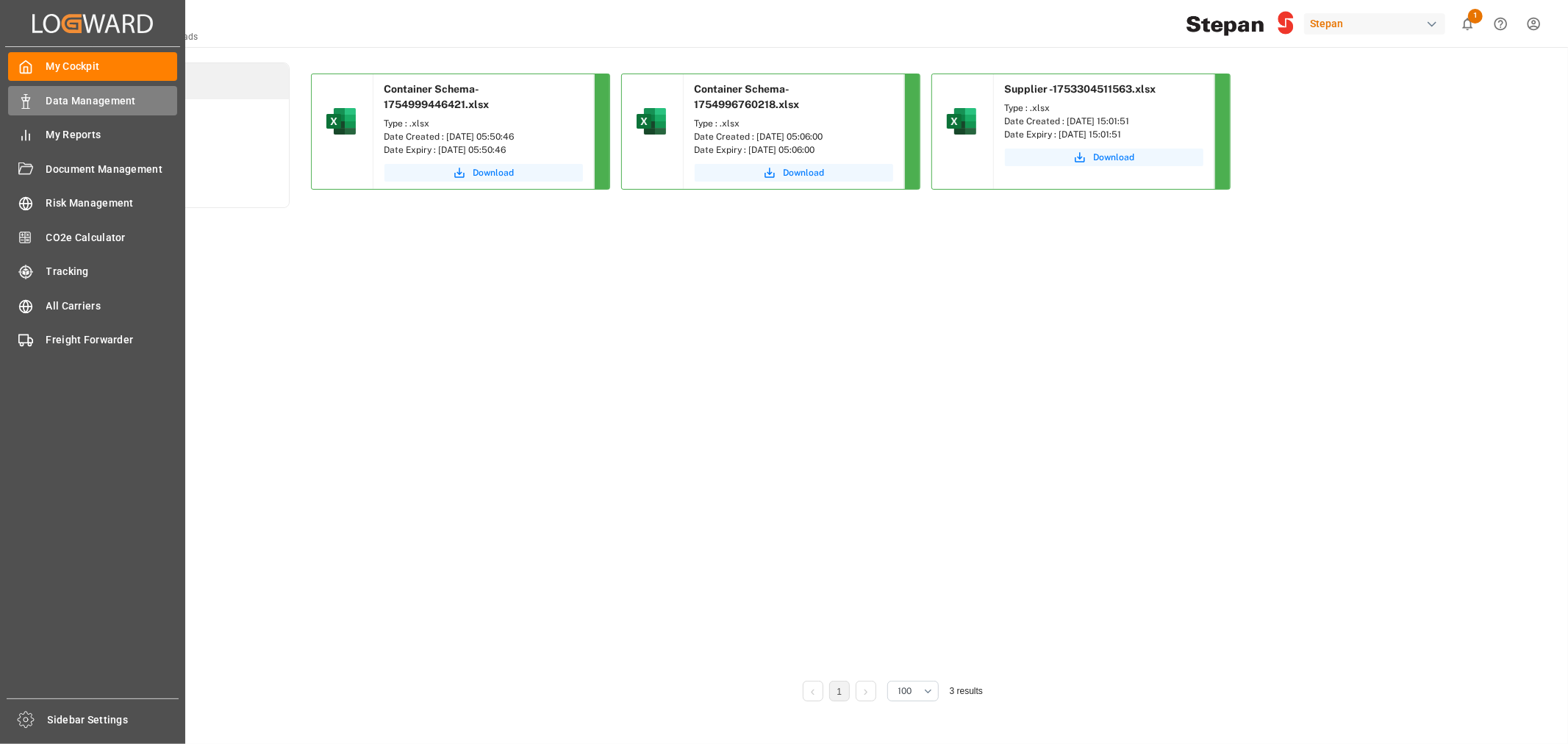
click at [50, 104] on span "Data Management" at bounding box center [112, 101] width 132 height 15
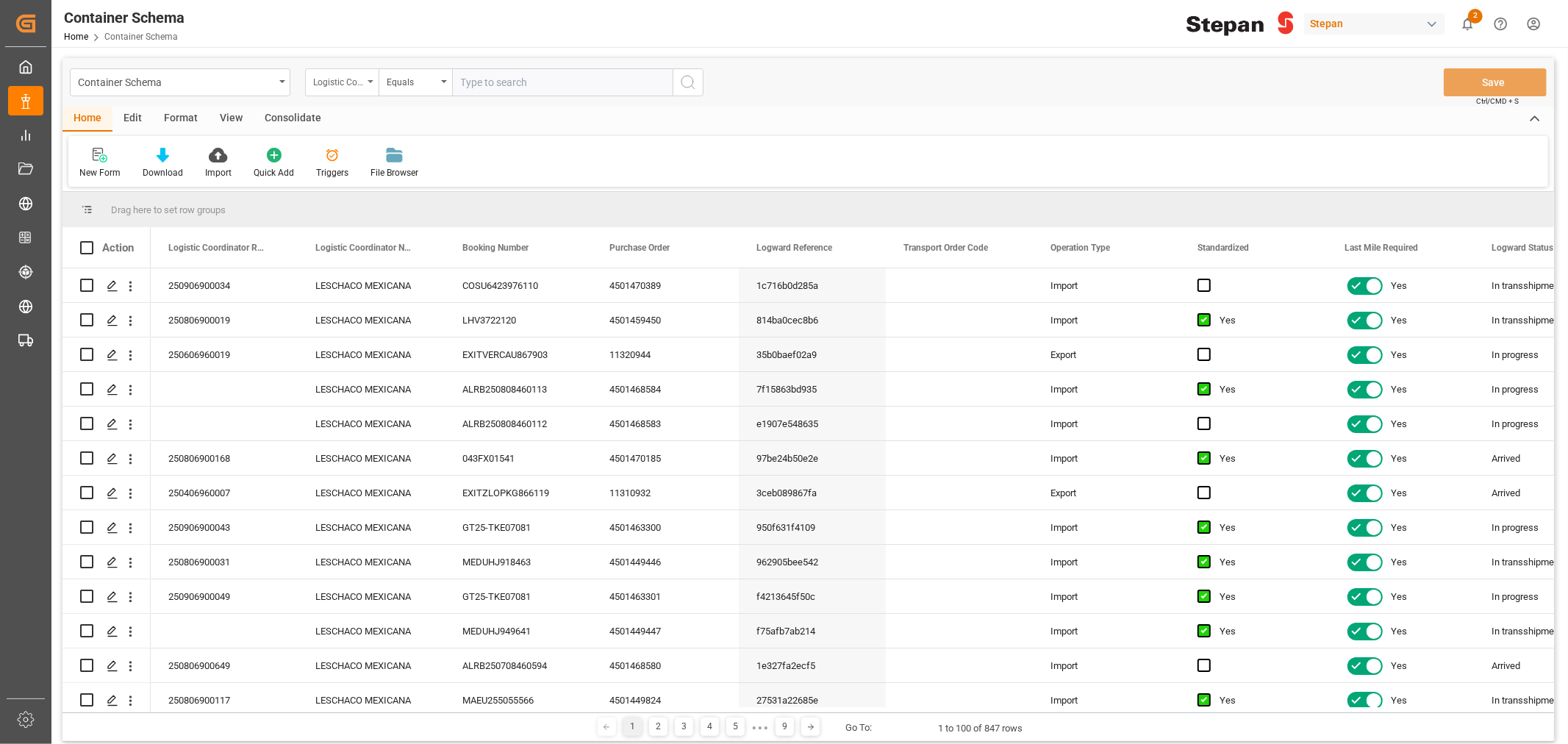
click at [370, 85] on div "Logistic Coordinator Reference Number" at bounding box center [341, 82] width 74 height 28
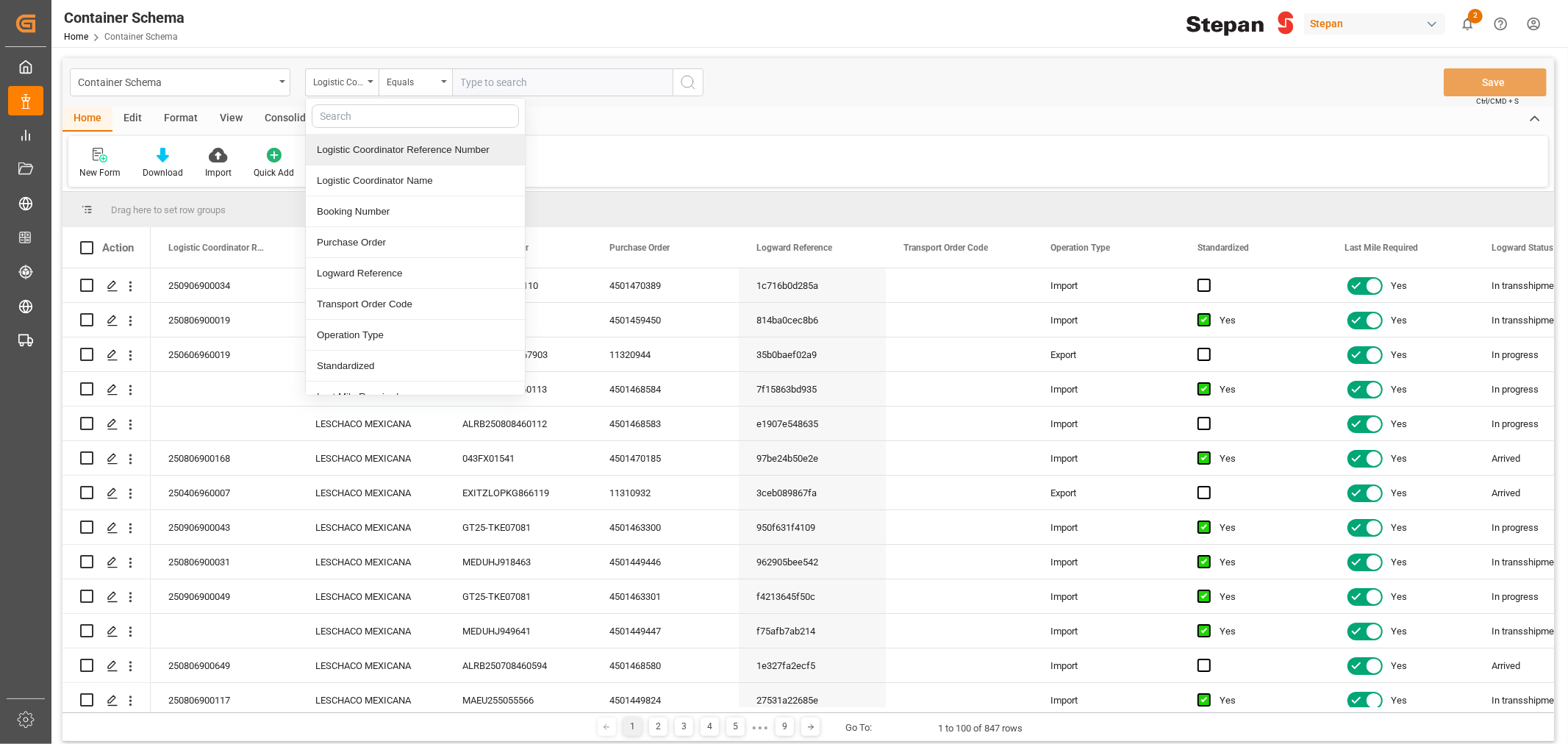
click at [542, 89] on input "text" at bounding box center [563, 82] width 220 height 28
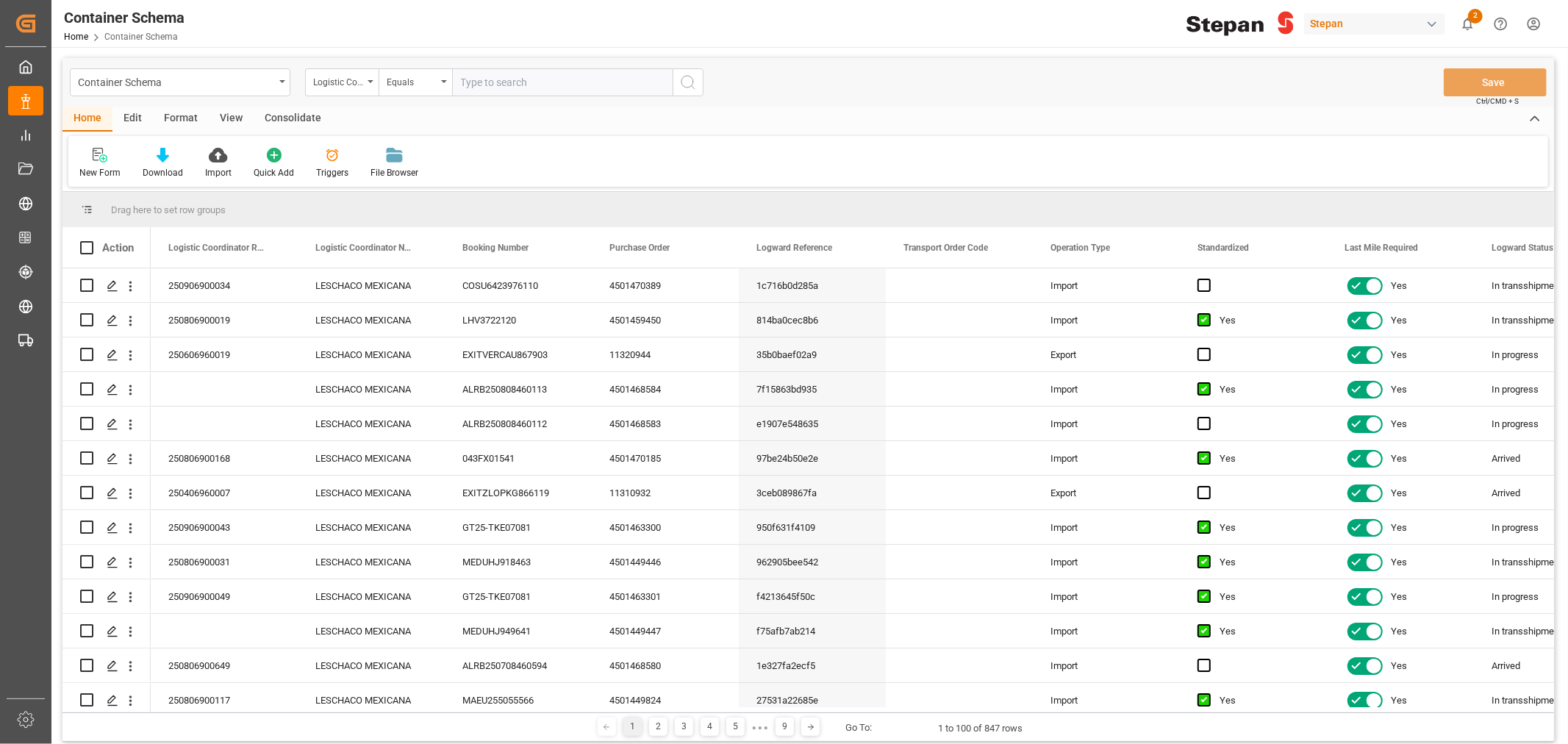
paste input "250806900459"
type input "250806900459"
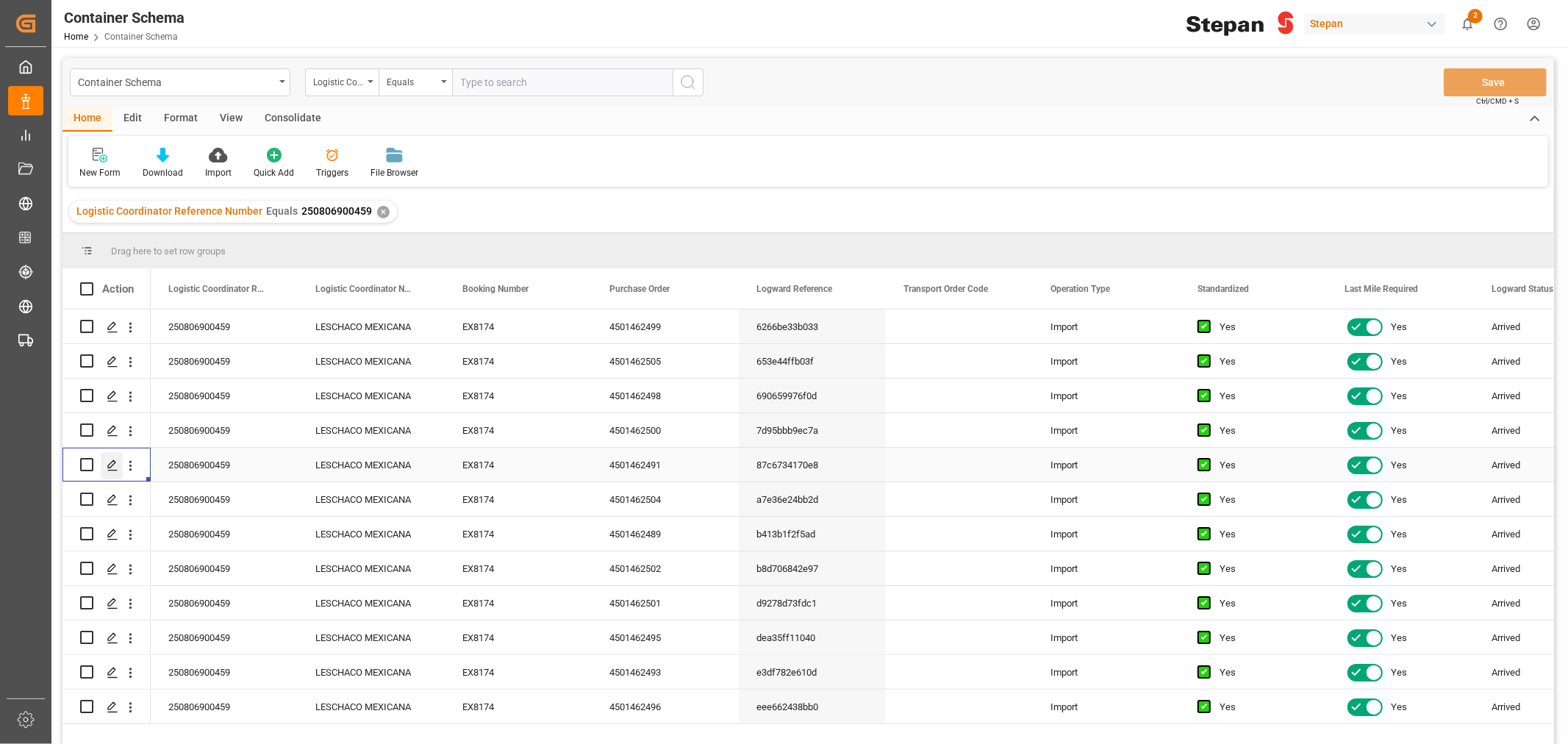
click at [109, 471] on icon "Press SPACE to select this row." at bounding box center [113, 465] width 12 height 12
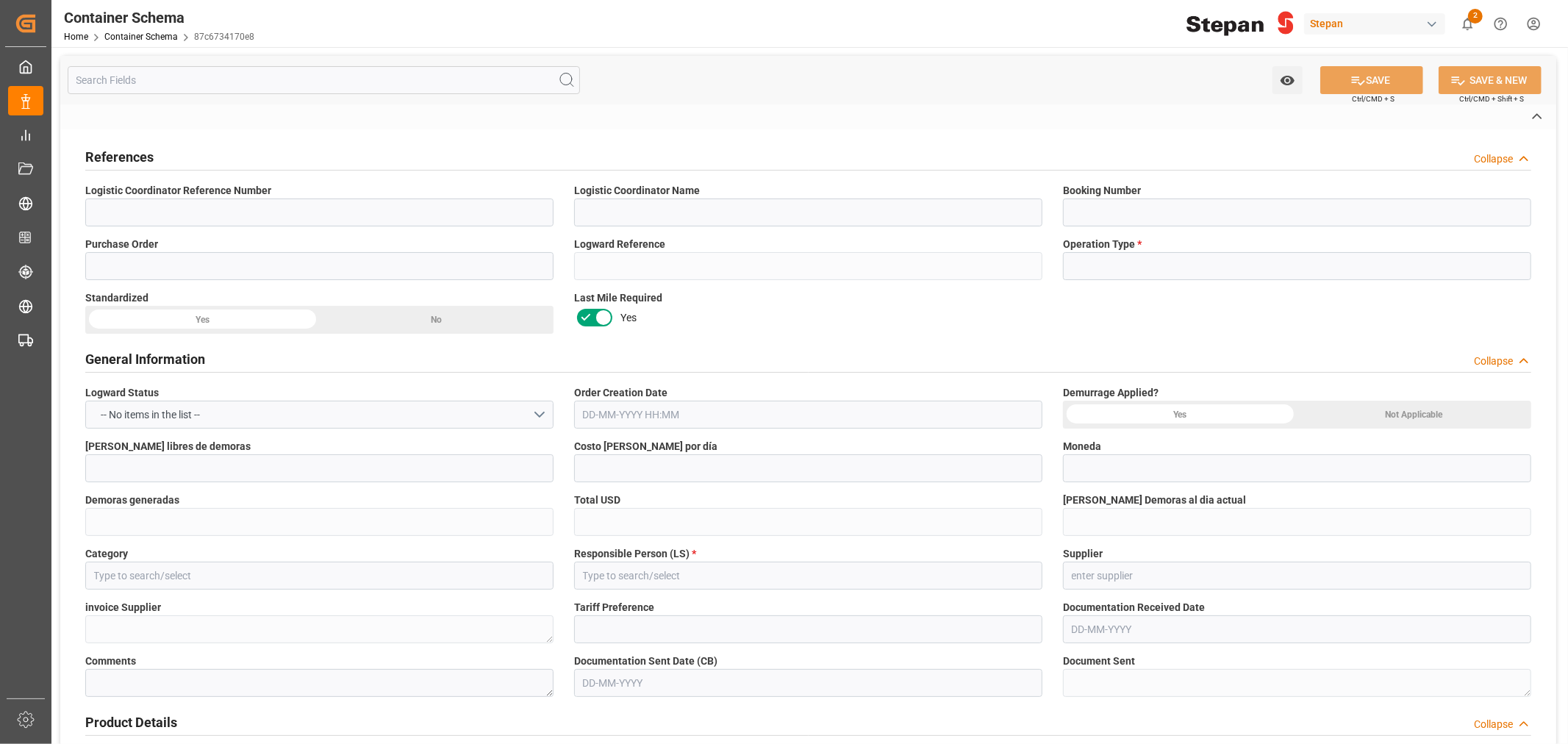
type input "250806900459"
type input "LESCHACO MEXICANA"
type input "EX8174"
type input "4501462491"
type input "87c6734170e8"
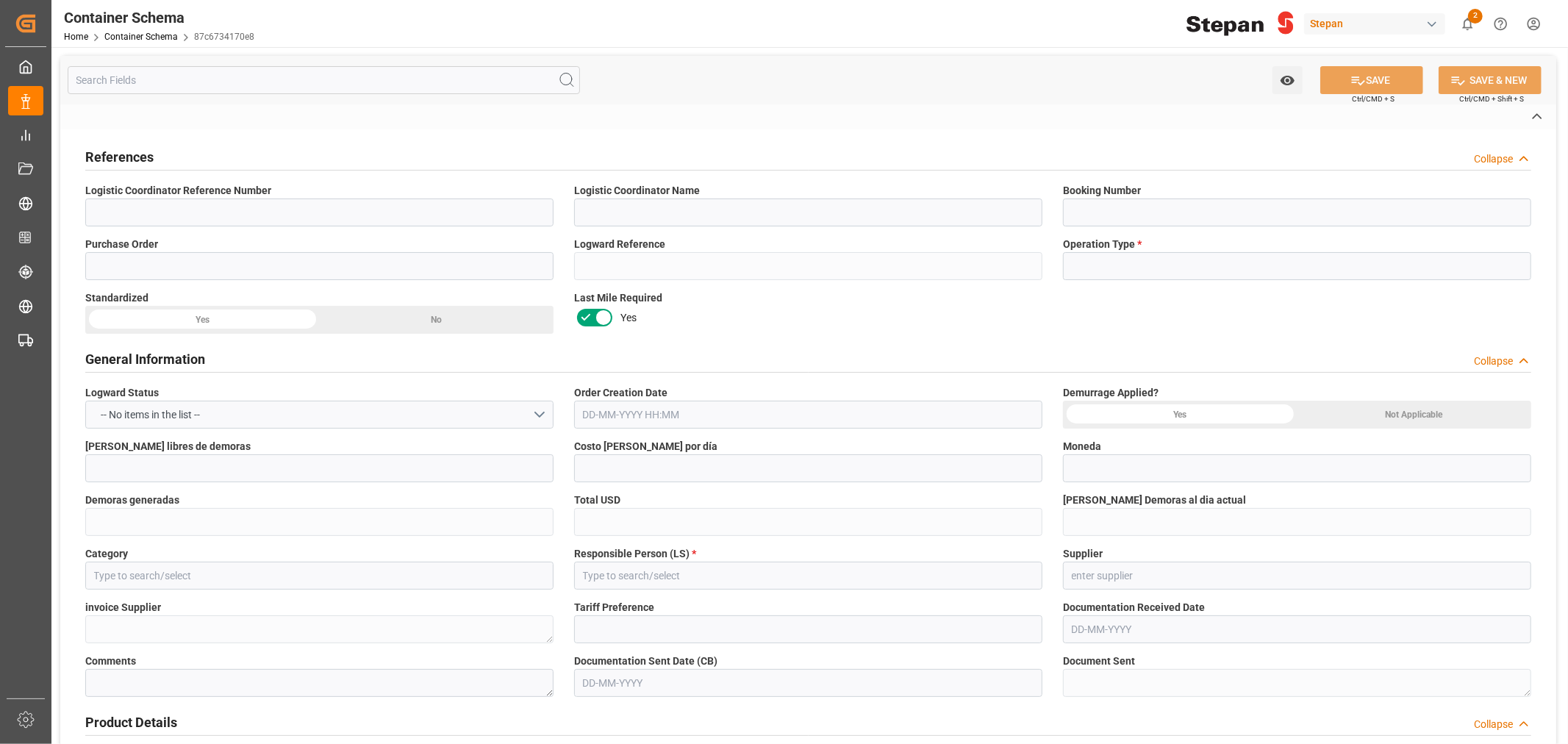
type input "Import"
type input "USD"
type input "On time"
type input "[PERSON_NAME]"
type input "ICOF EUROPE GMBH"
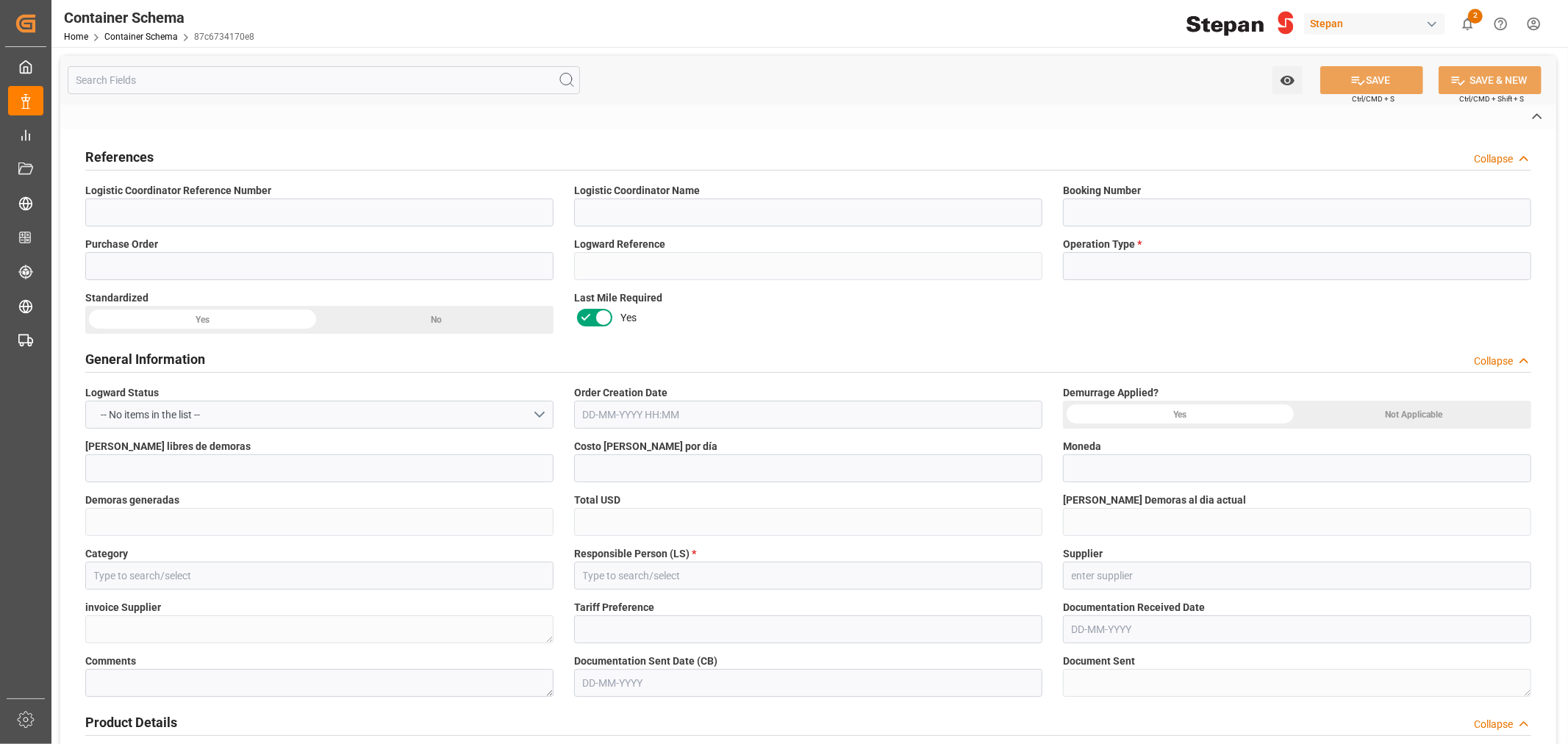
type textarea "10128271"
type input "NO APLICA"
type textarea "Documents Sent"
type textarea "1057298"
type textarea "ALC ETHOX C1214N 2MX PF276 BULK"
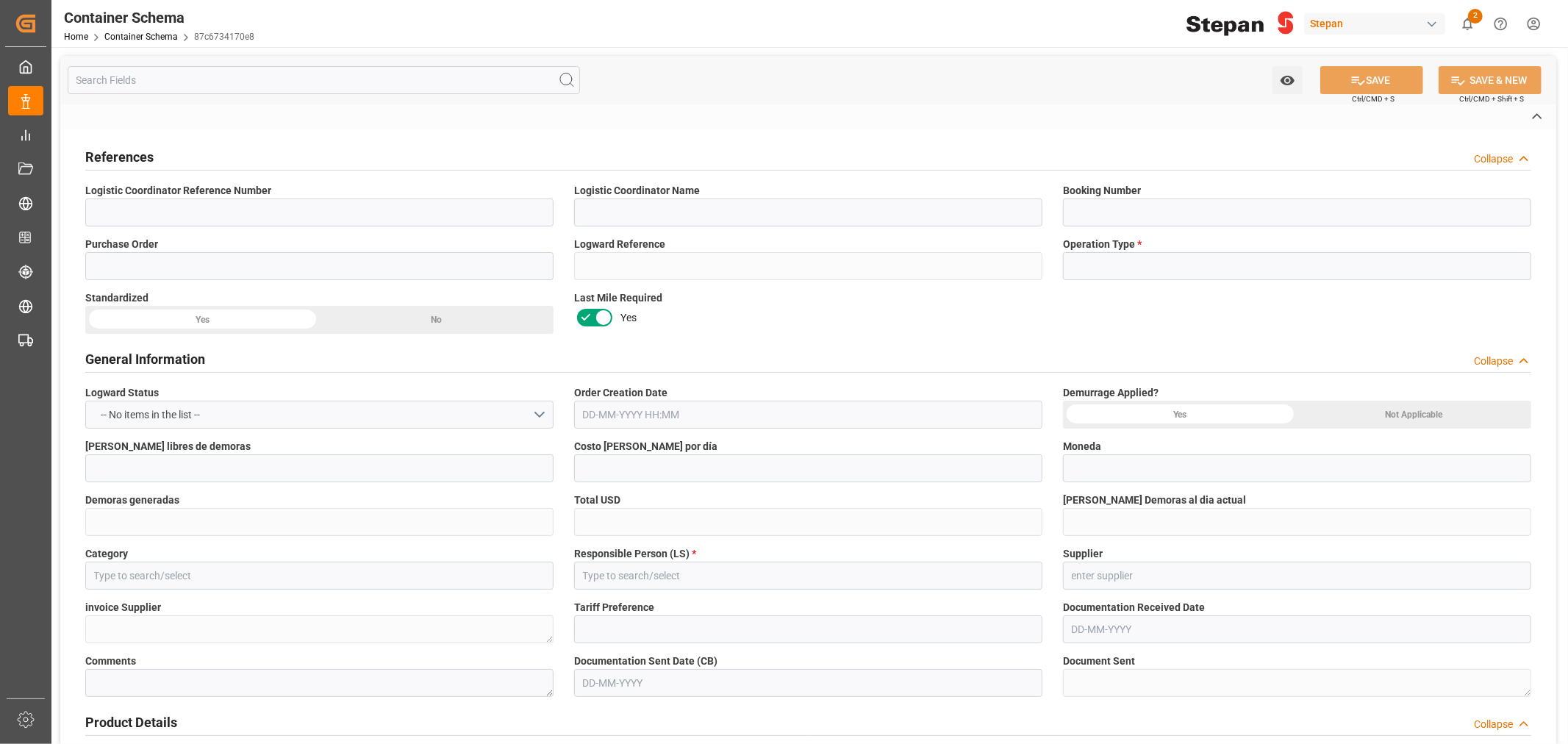
type textarea "STEPAN CDMX - ECATEPEC"
type textarea "ISOTANQUE"
type textarea "1 ISOTANQUE"
type textarea "25 43 1742 5002277"
type input "STEPAN CDMX - ECATEPEC"
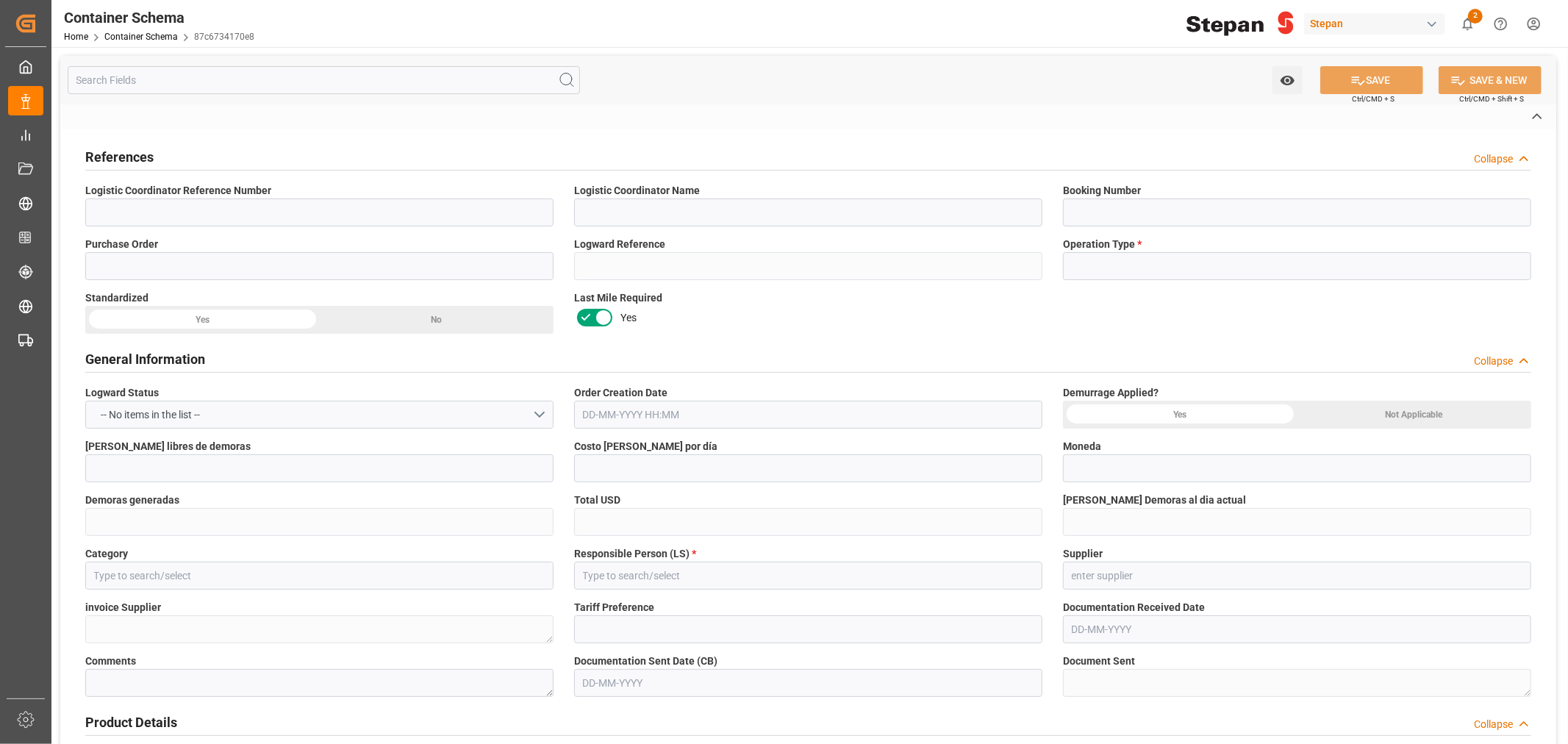
type textarea "SCM1706025A6"
type input "House"
type input "CIP"
type input "Truck"
type input "Sea Ship"
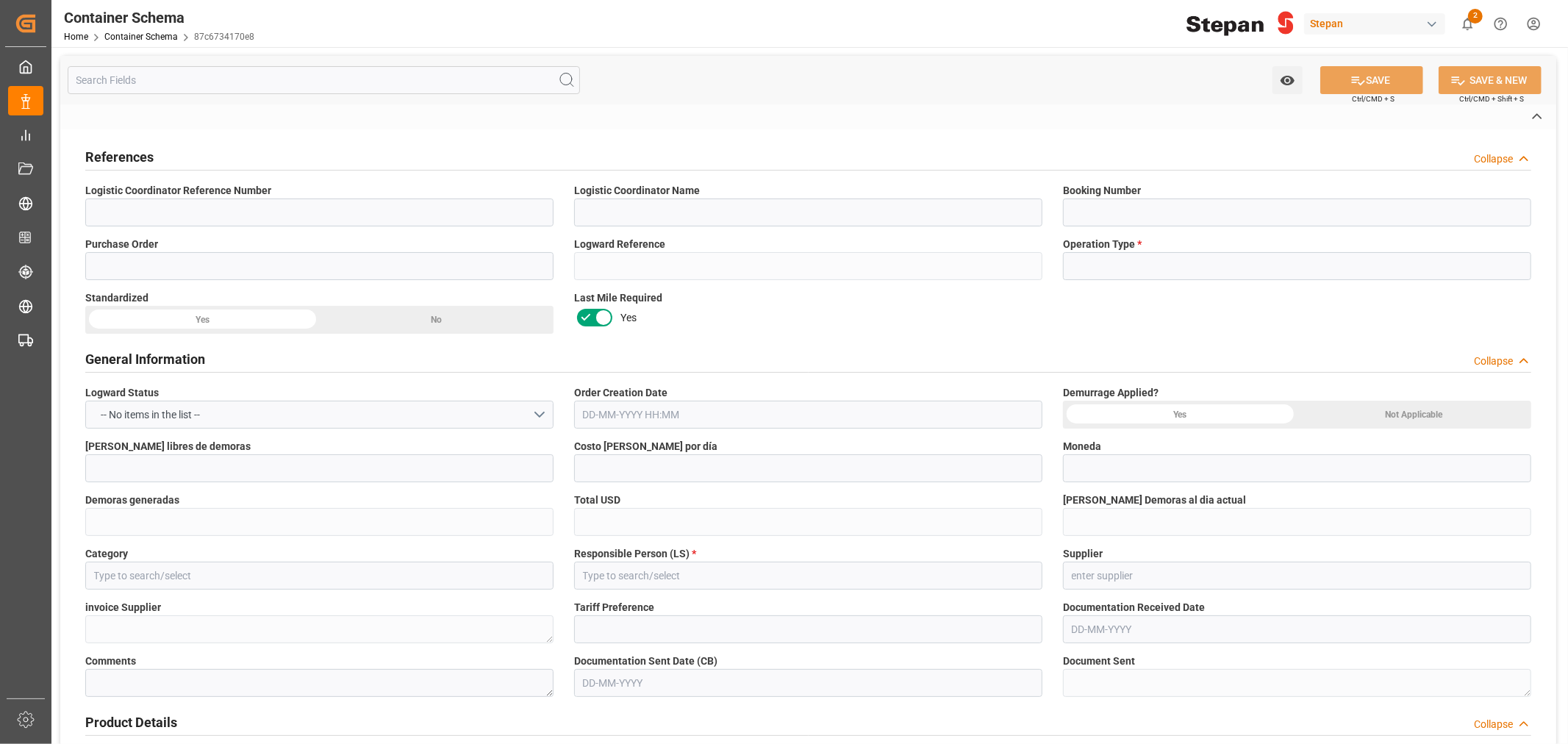
type input "Truck"
type input "ISOTANQUE"
type input "LEGU1221518"
type input "COSU"
type input "[GEOGRAPHIC_DATA]"
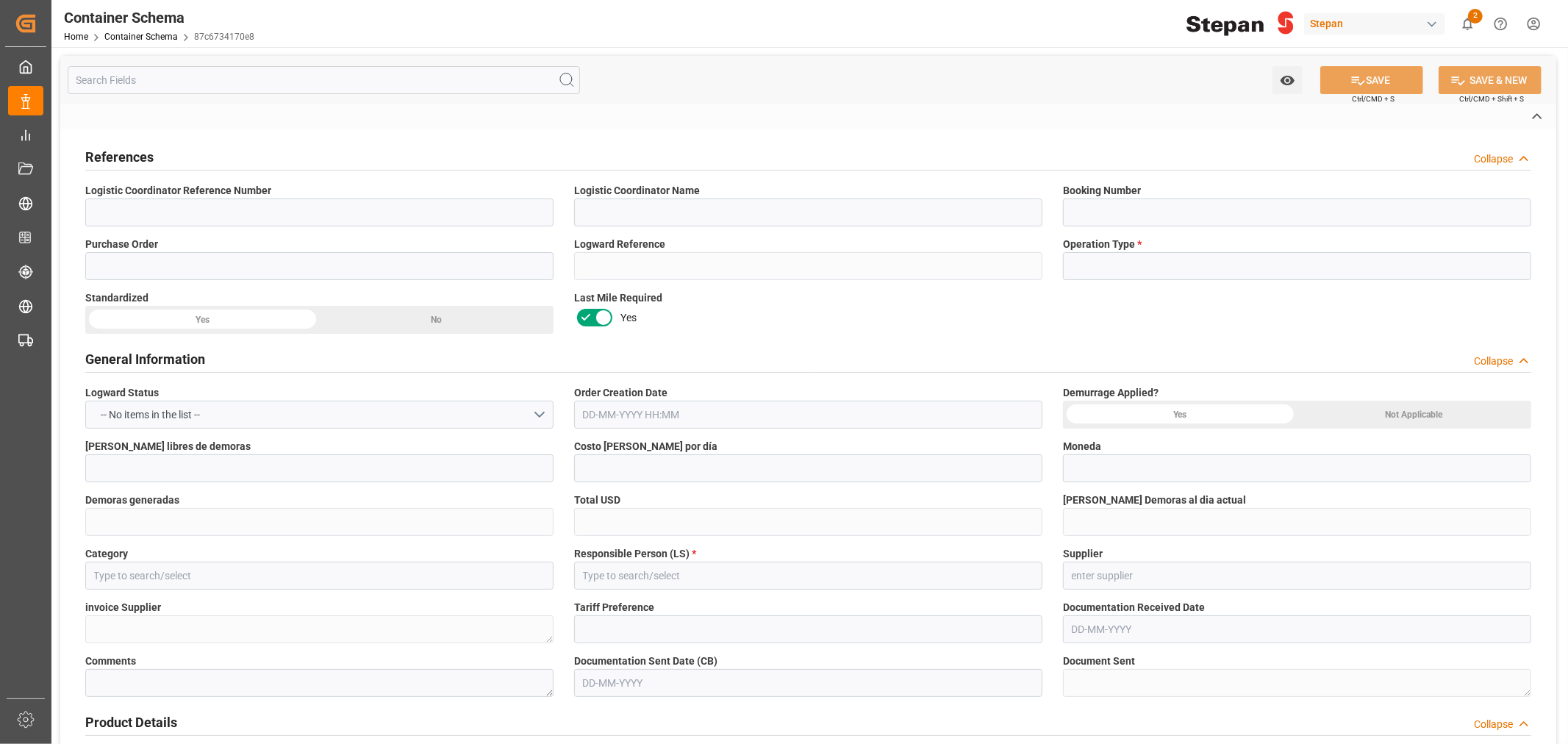
type input "[GEOGRAPHIC_DATA]"
type input "OOCL [GEOGRAPHIC_DATA]"
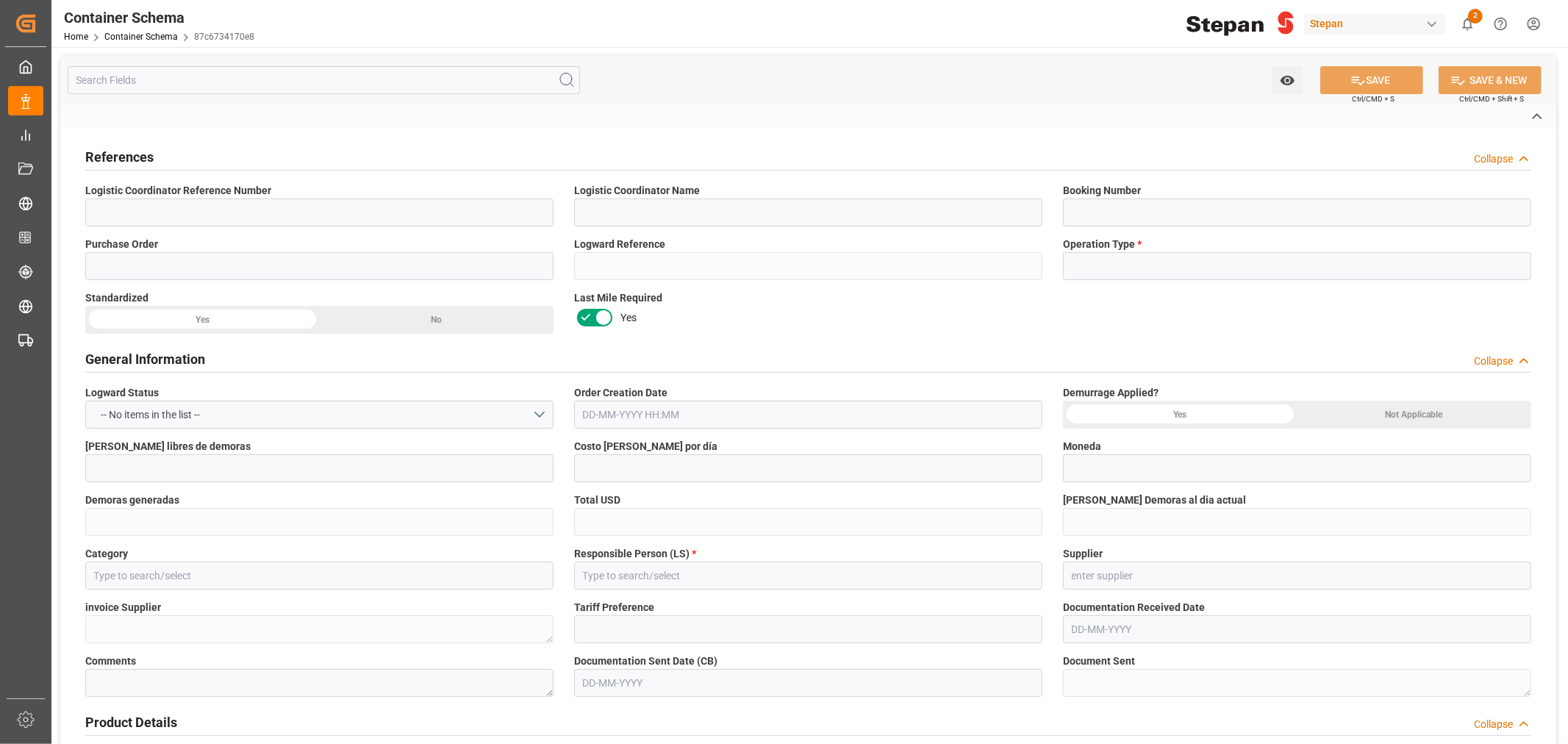
type input "OOCL [GEOGRAPHIC_DATA]"
type input "010W"
type textarea "pod"
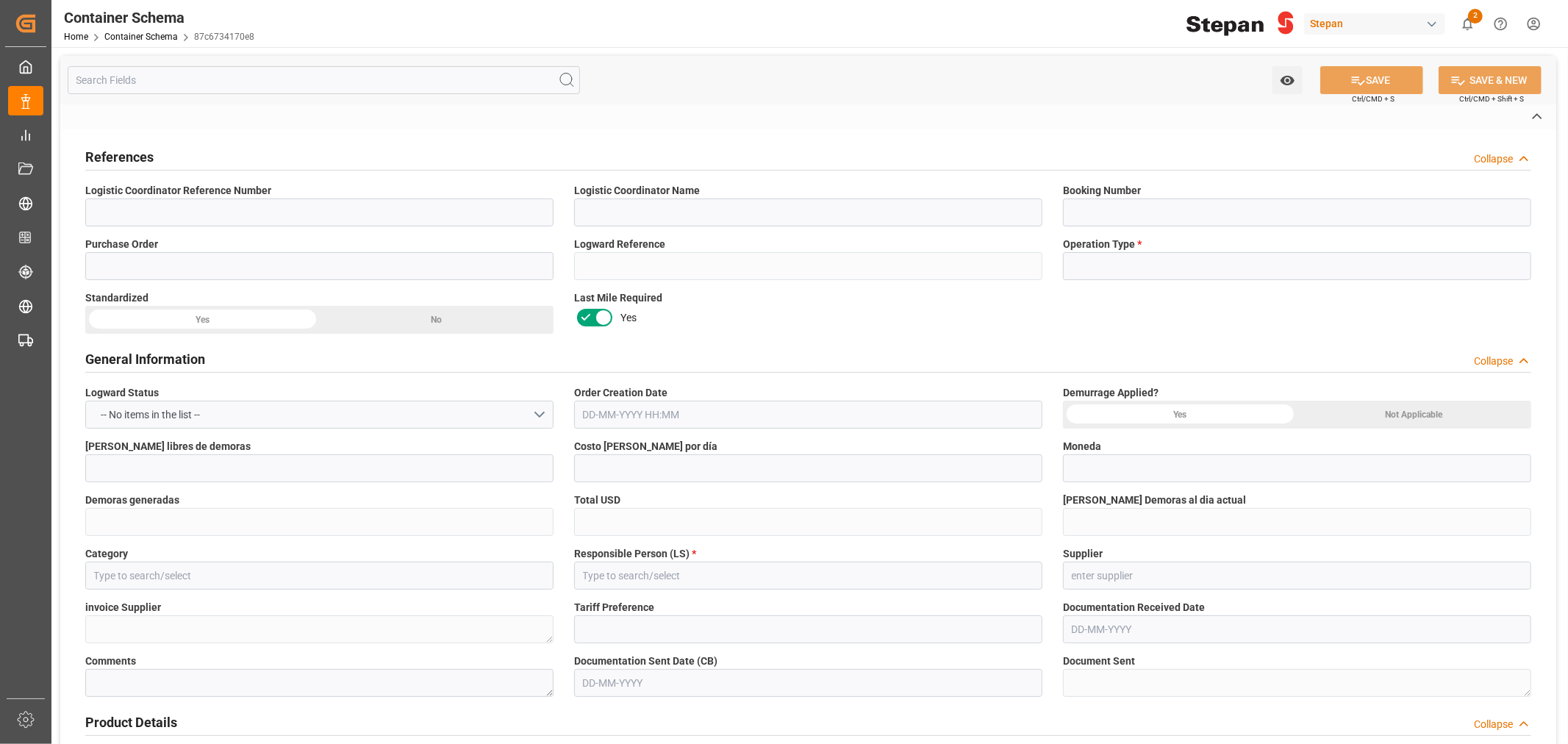
type textarea "No"
type textarea "Container is already in Final Delivery Phase."
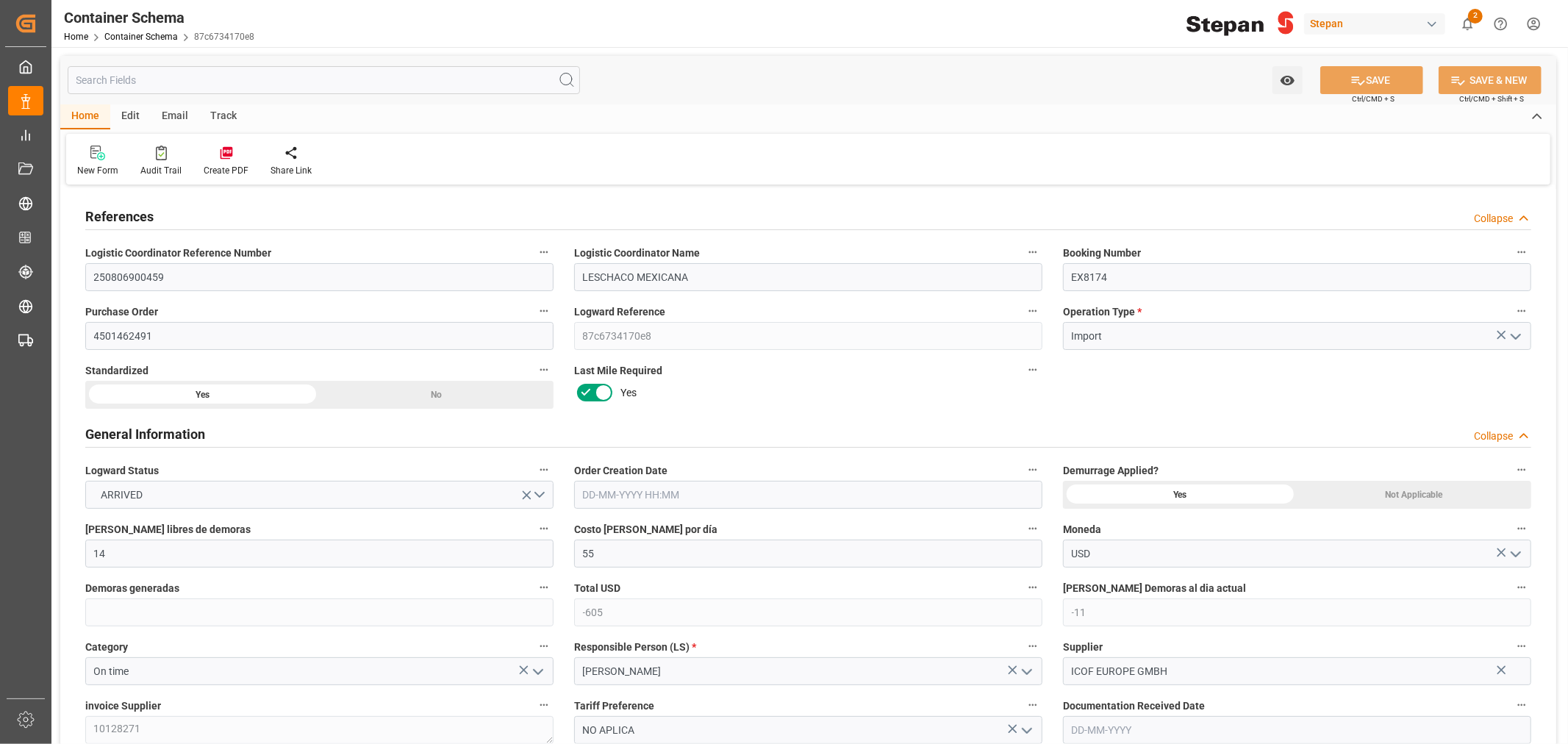
type input "14"
type input "55"
type input "-605"
type input "-11"
type input "1"
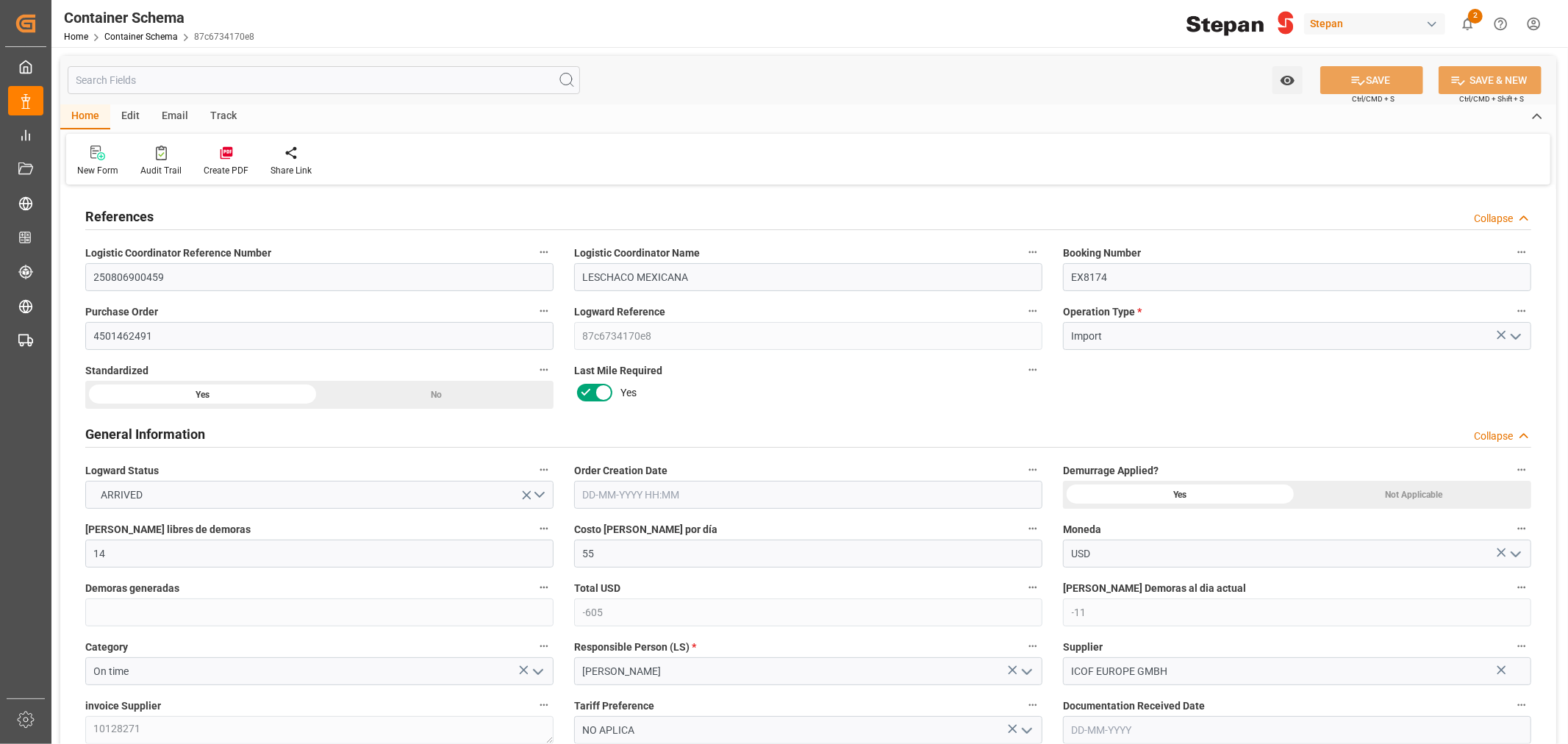
type input "1"
type input "19780"
type input "12"
type input "0"
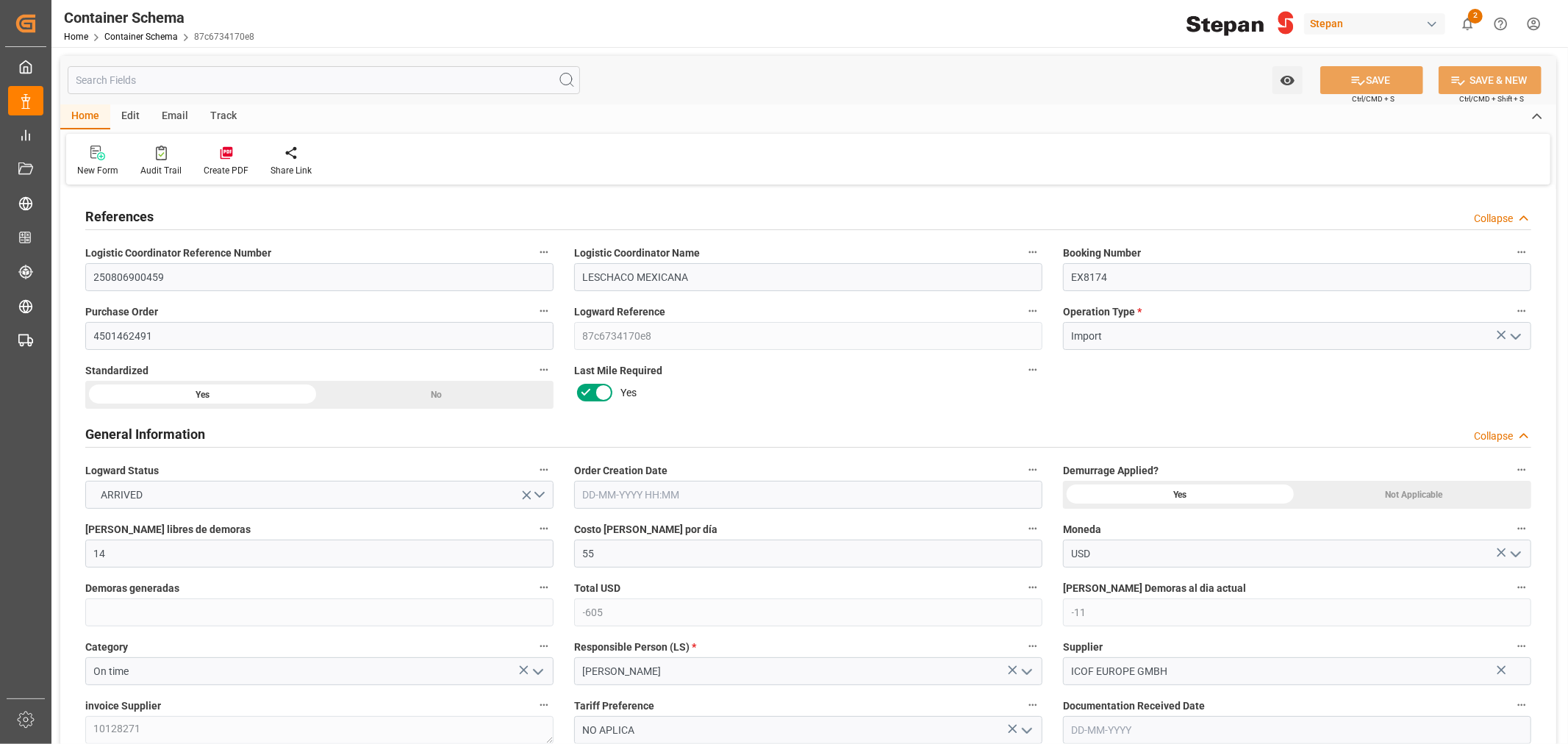
type input "Cosco"
type input "COSCO Shipping Co. Ltd."
type input "NLRTM"
type input "MXVER"
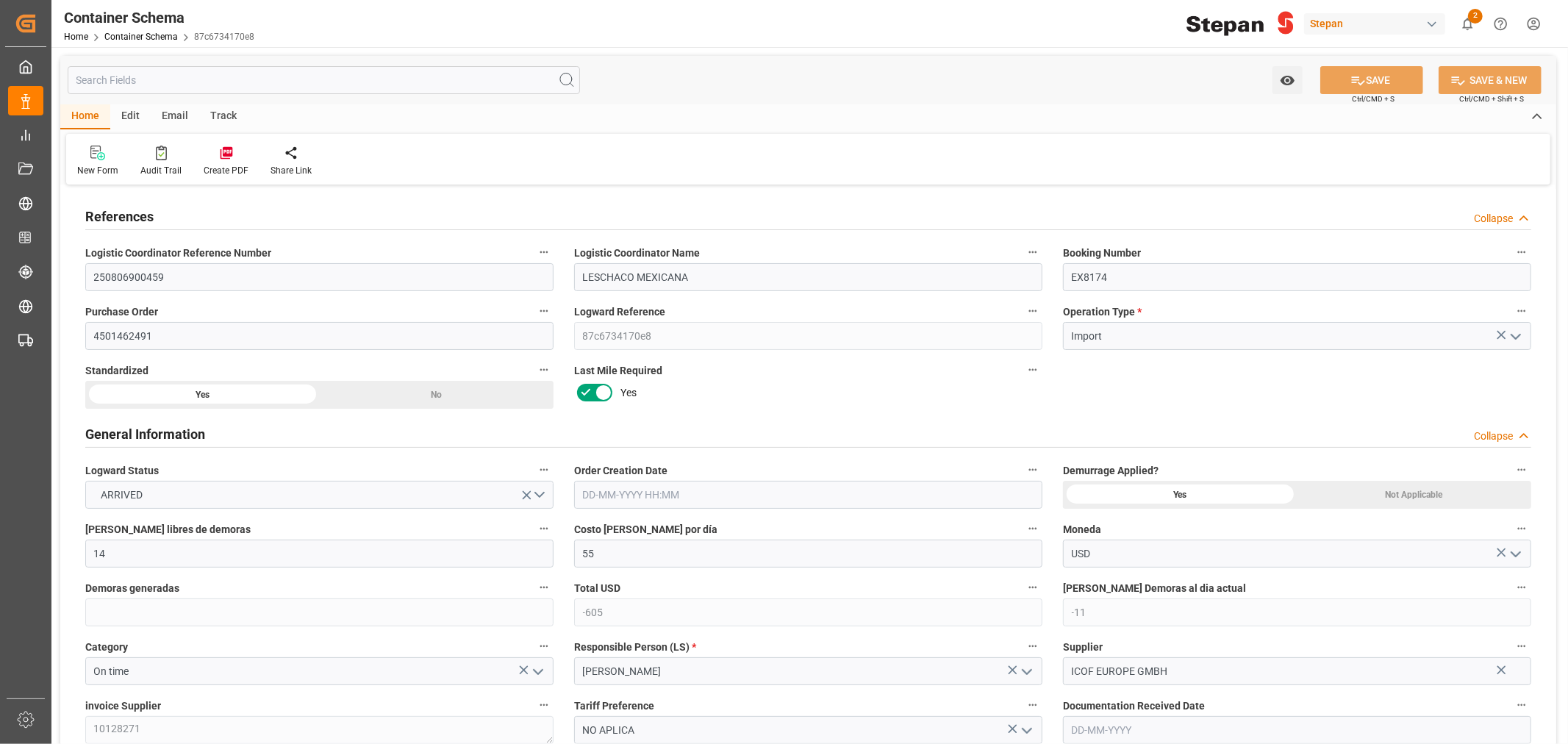
type input "MXVER"
type input "9979254"
type input "1"
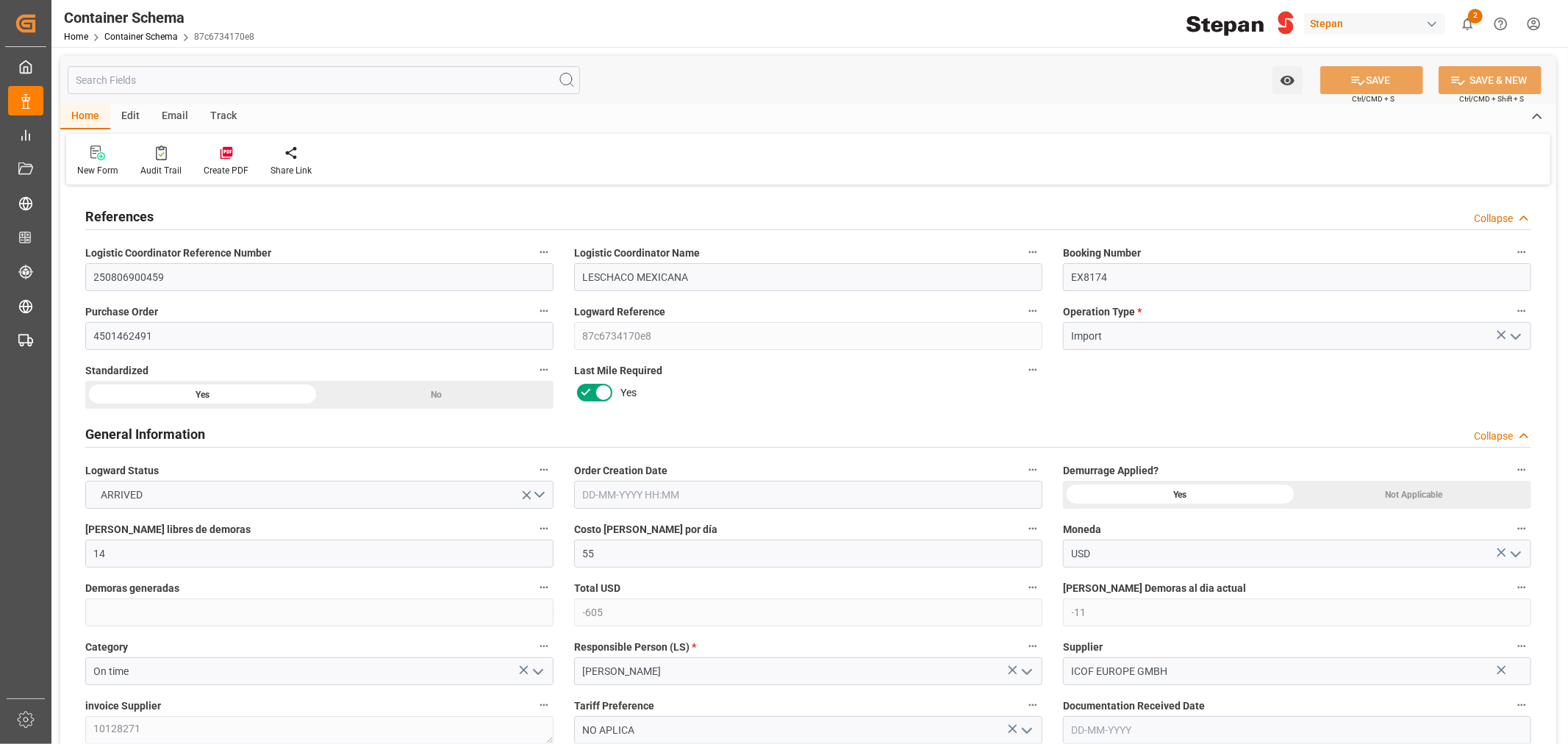
type input "24"
type input "[DATE] 00:00"
type input "[DATE]"
type input "[DATE] 00:00"
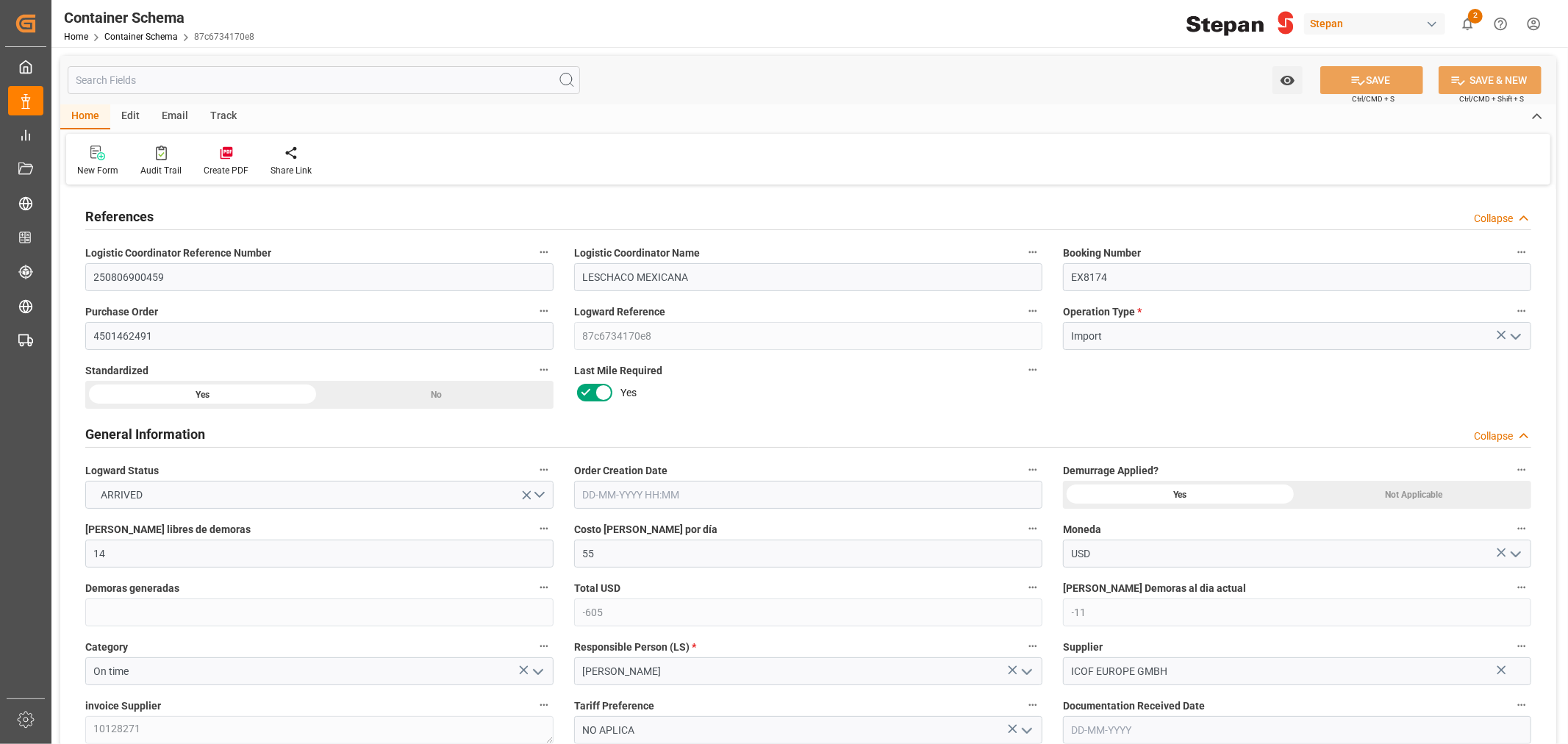
type input "[DATE] 00:00"
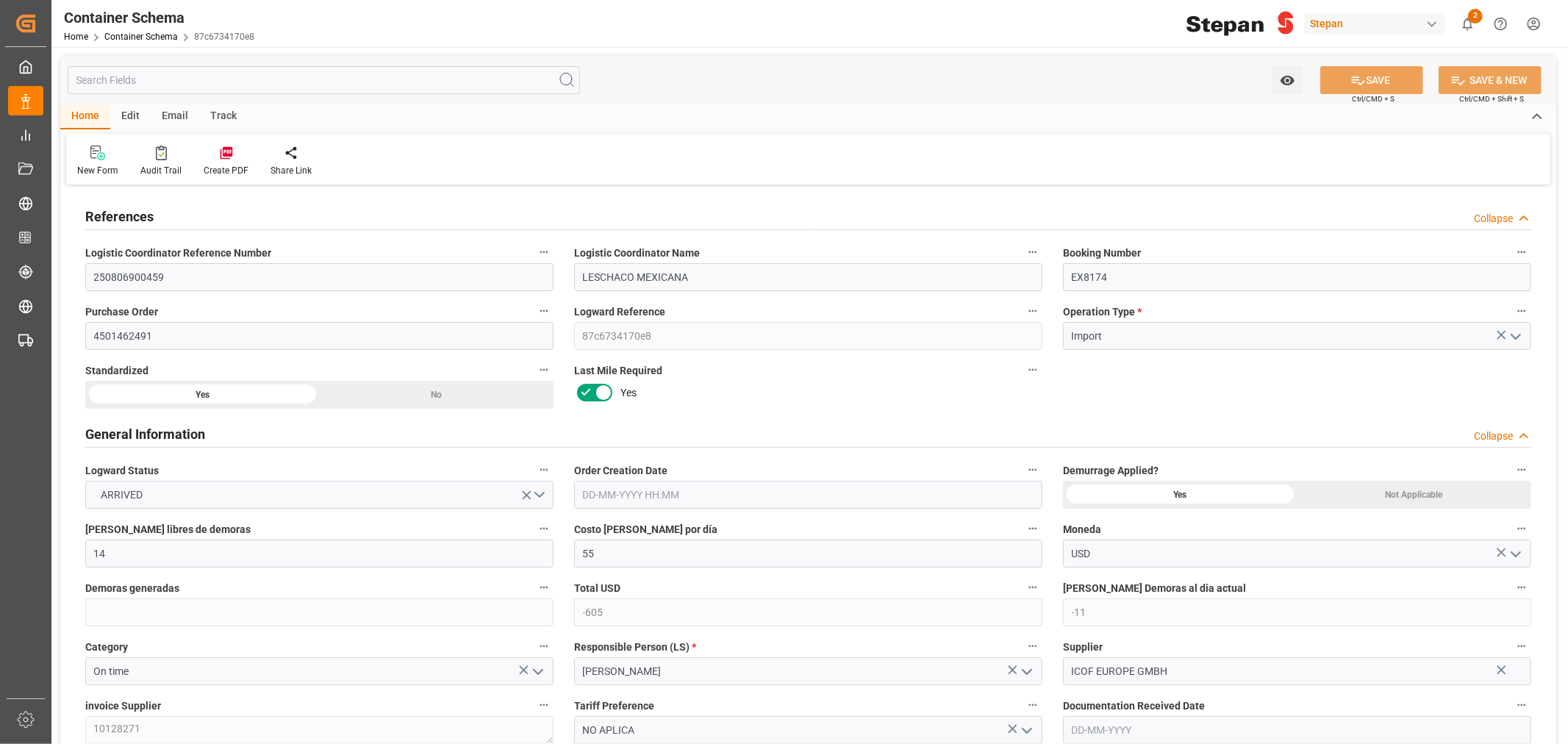
type input "[DATE] 00:00"
type input "[DATE]"
type input "[DATE] 06:15"
type input "[DATE] 21:52"
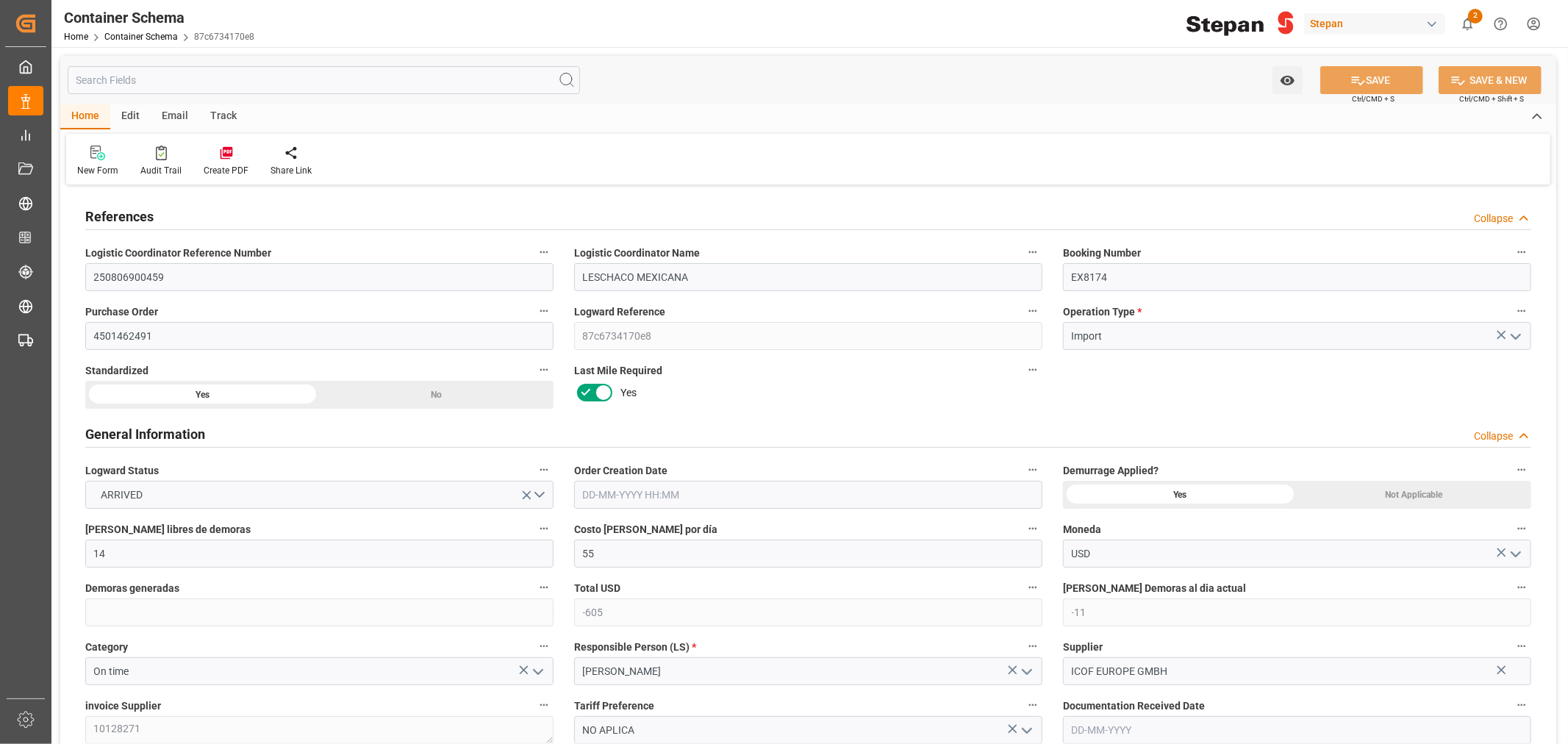
type input "[DATE]"
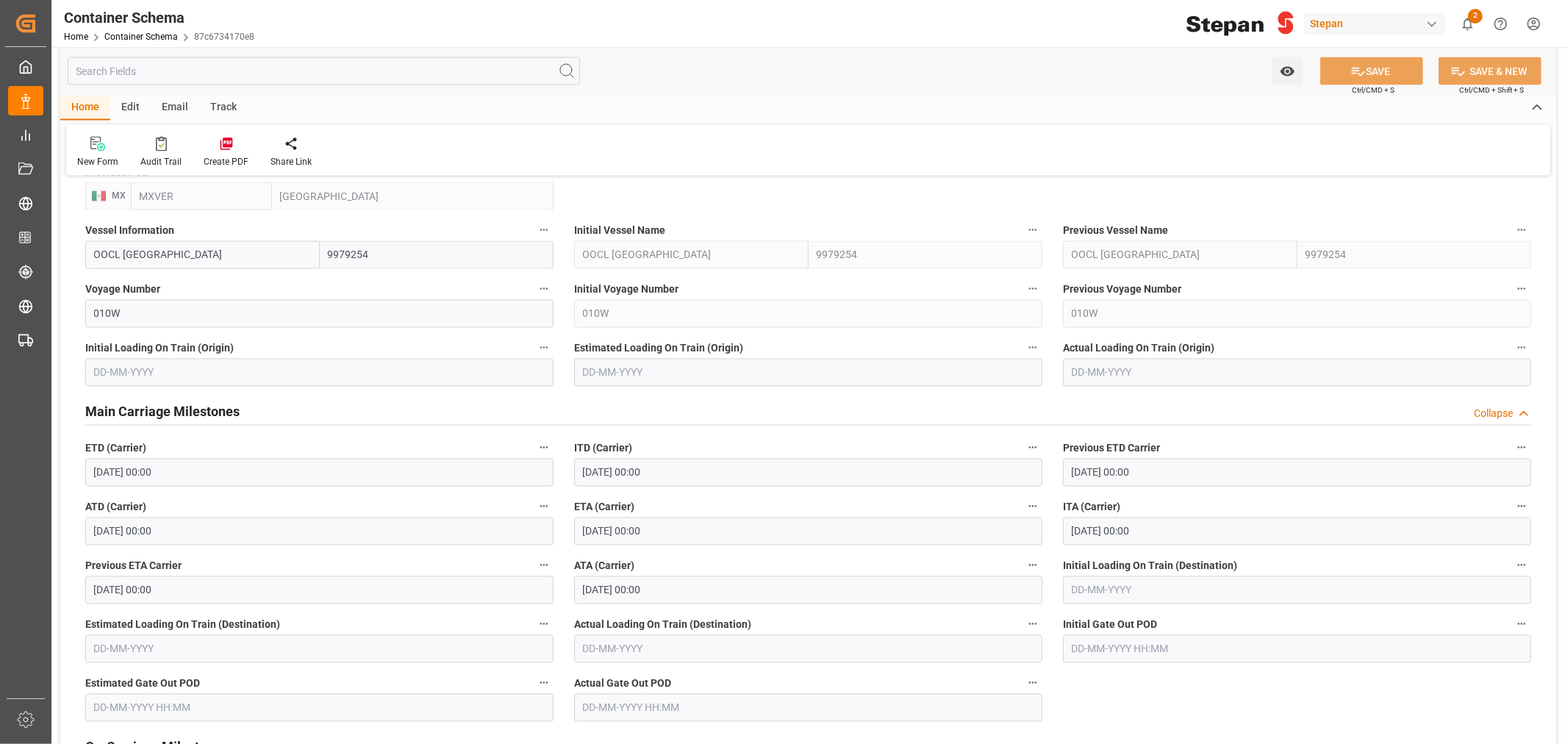
scroll to position [2287, 0]
